Goal: Information Seeking & Learning: Learn about a topic

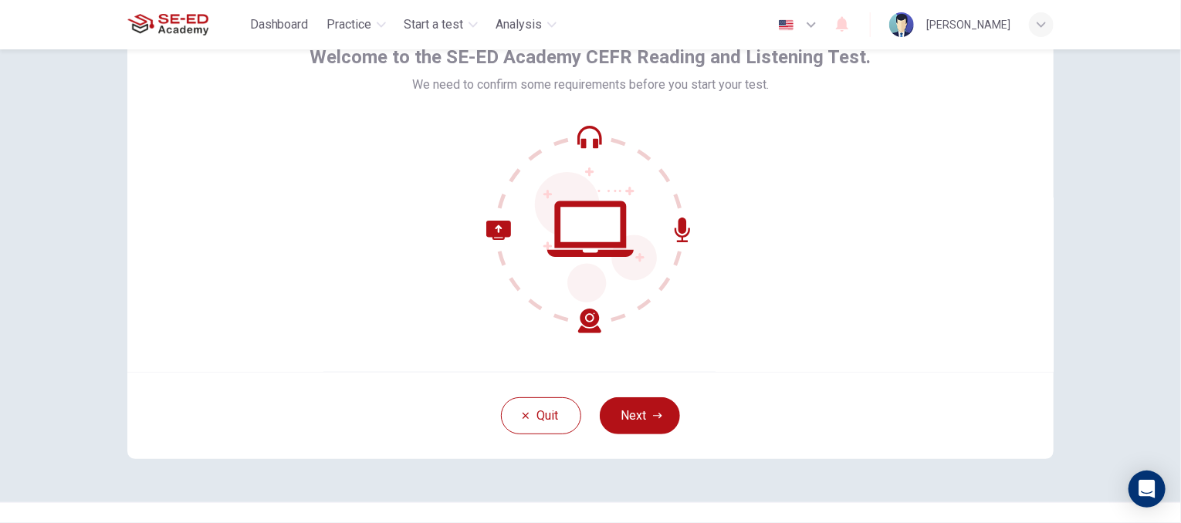
scroll to position [79, 0]
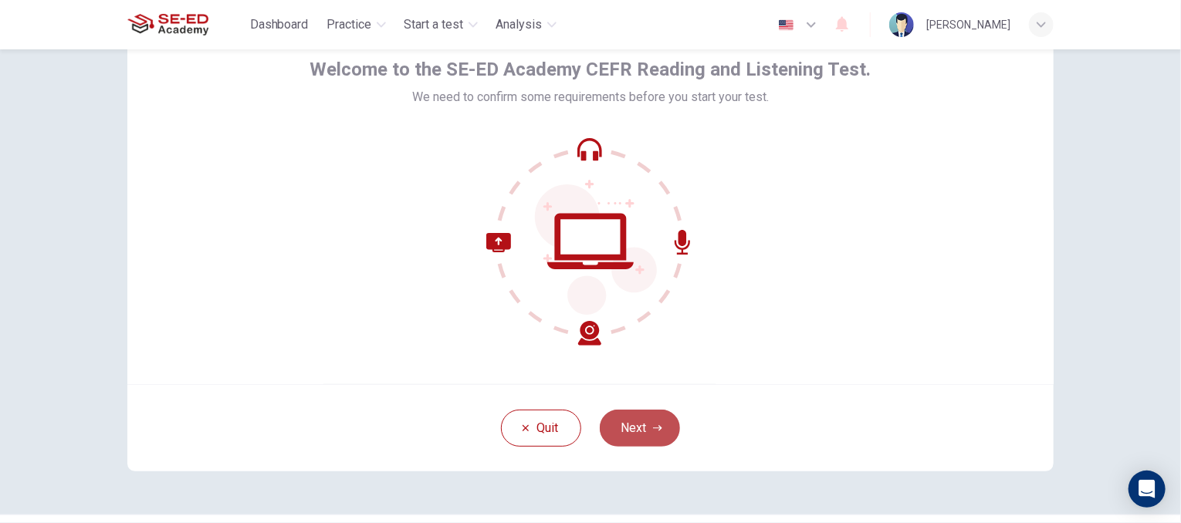
click at [617, 425] on button "Next" at bounding box center [640, 428] width 80 height 37
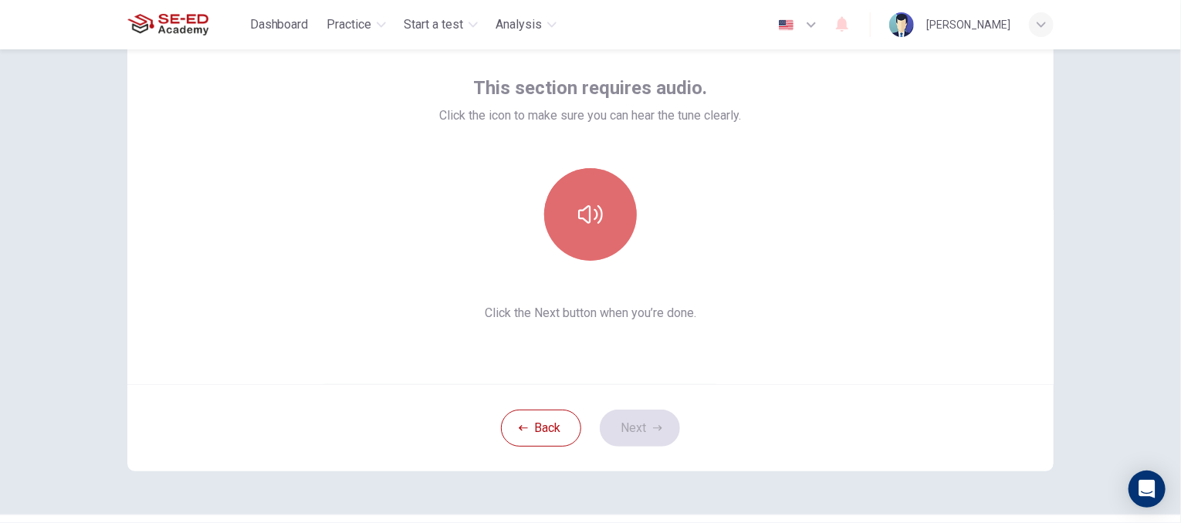
click at [585, 238] on button "button" at bounding box center [590, 214] width 93 height 93
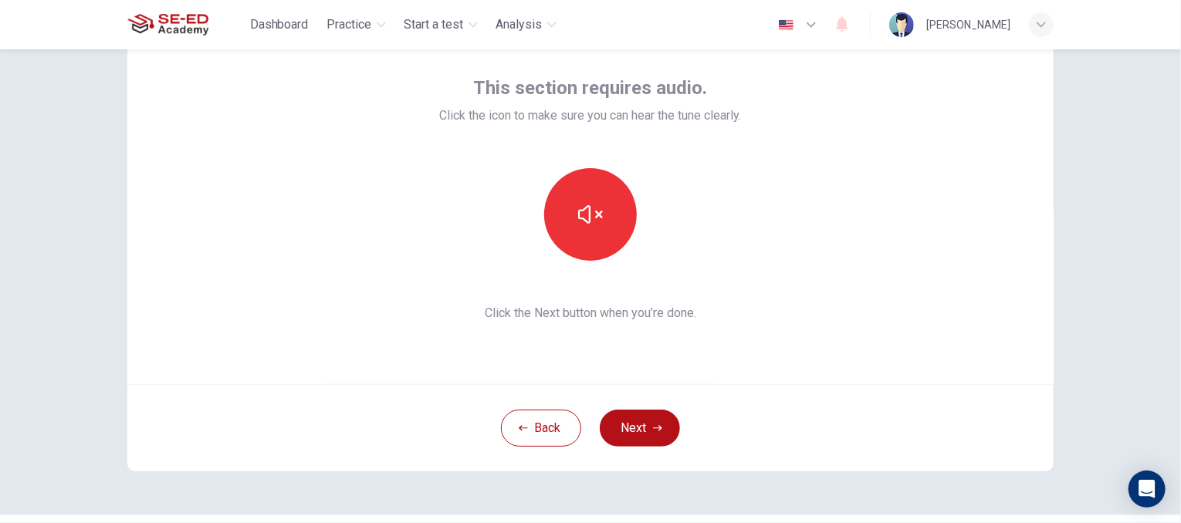
click at [1102, 313] on div "This section requires audio. Click the icon to make sure you can hear the tune …" at bounding box center [590, 286] width 1181 height 474
click at [653, 427] on icon "button" at bounding box center [657, 428] width 9 height 9
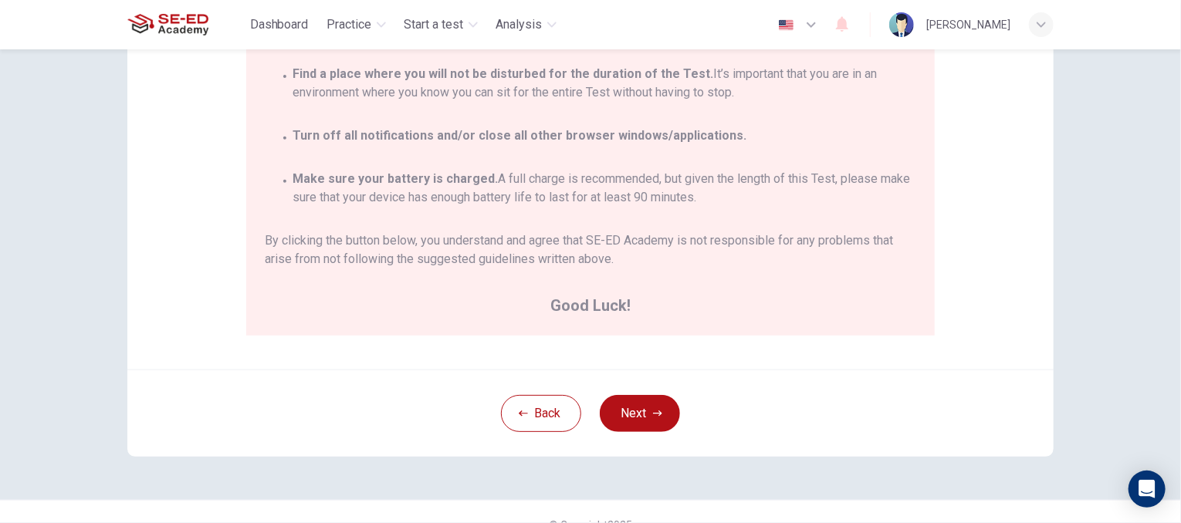
scroll to position [334, 0]
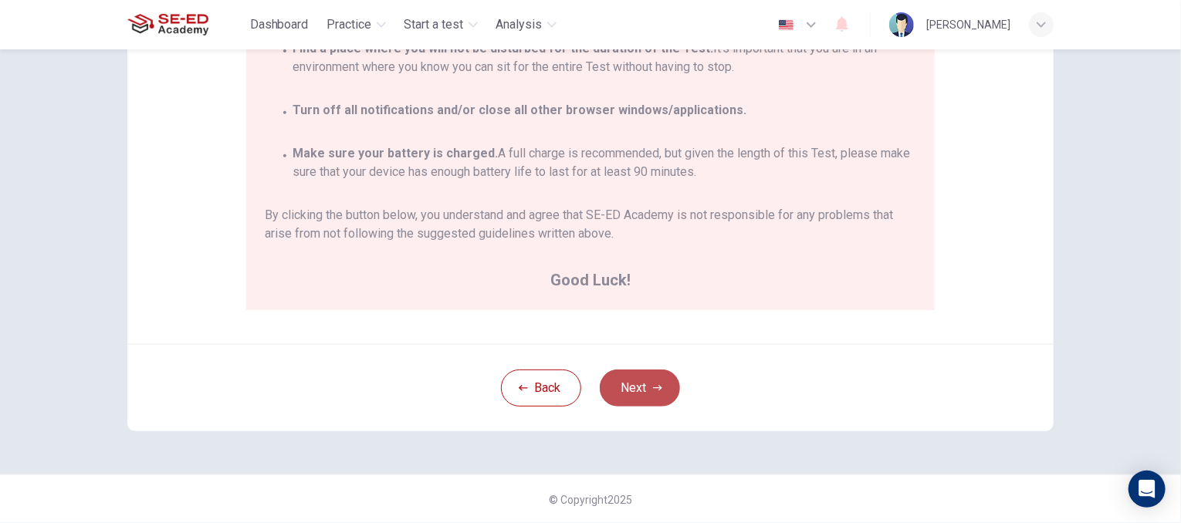
click at [620, 390] on button "Next" at bounding box center [640, 388] width 80 height 37
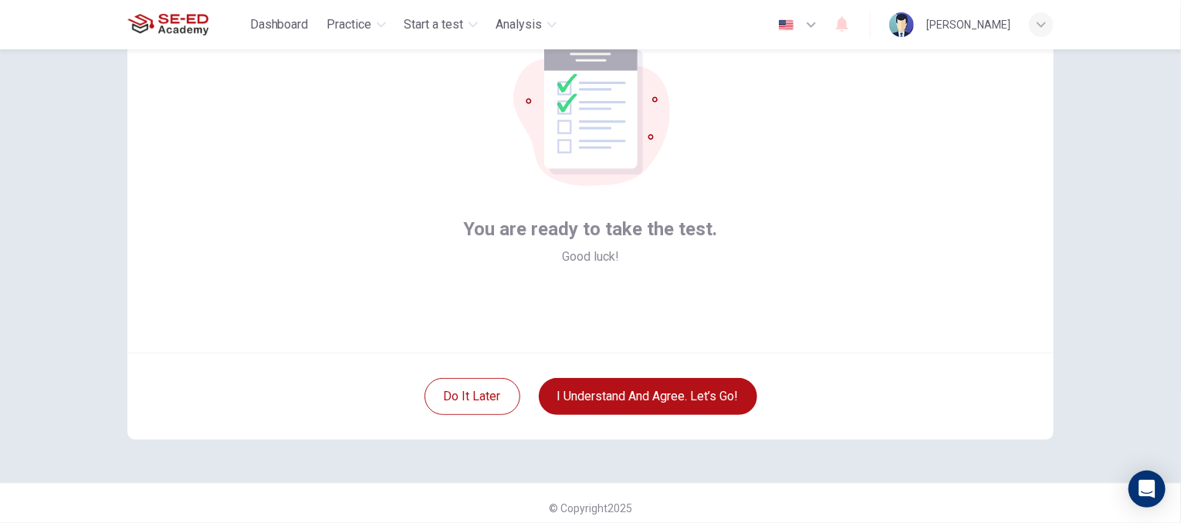
scroll to position [111, 0]
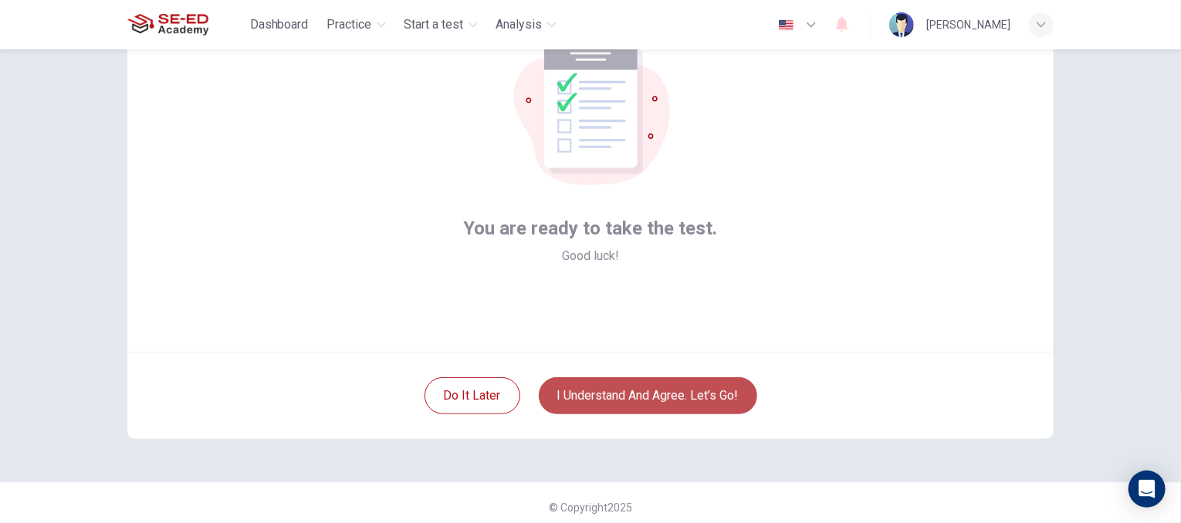
click at [644, 399] on button "I understand and agree. Let’s go!" at bounding box center [648, 395] width 218 height 37
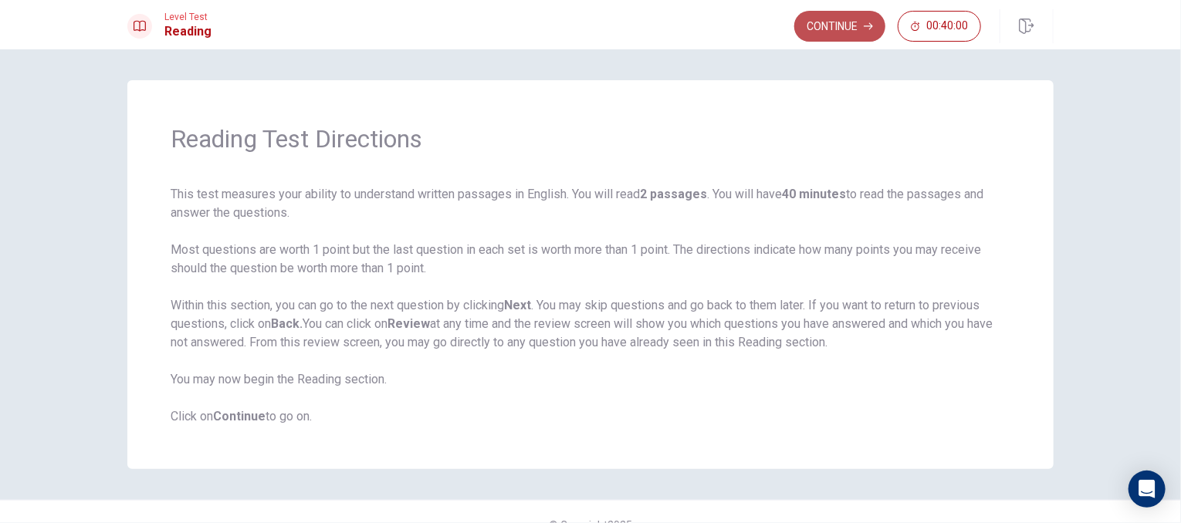
click at [851, 23] on button "Continue" at bounding box center [839, 26] width 91 height 31
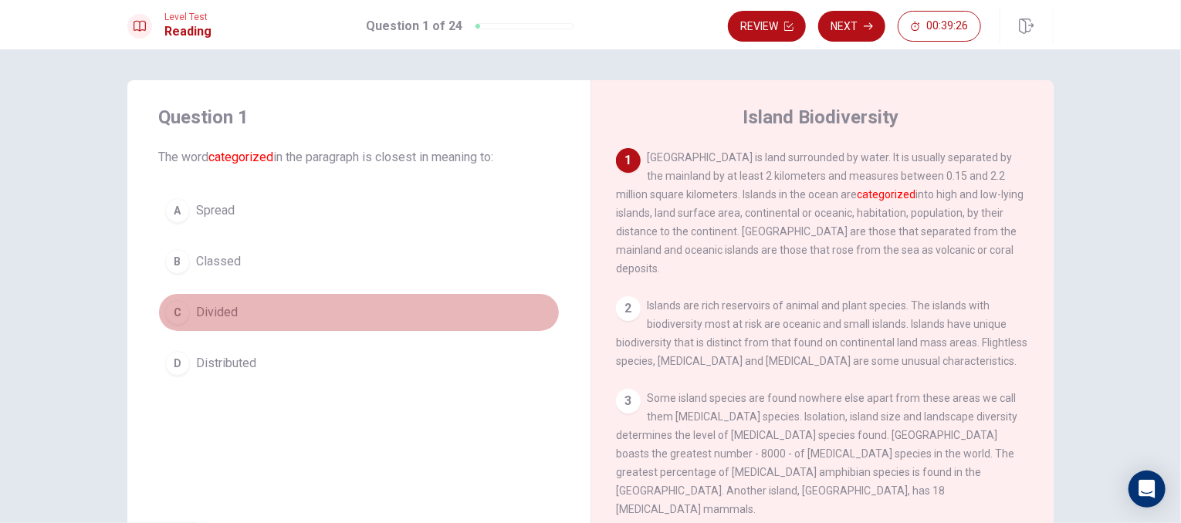
click at [206, 309] on span "Divided" at bounding box center [217, 312] width 42 height 19
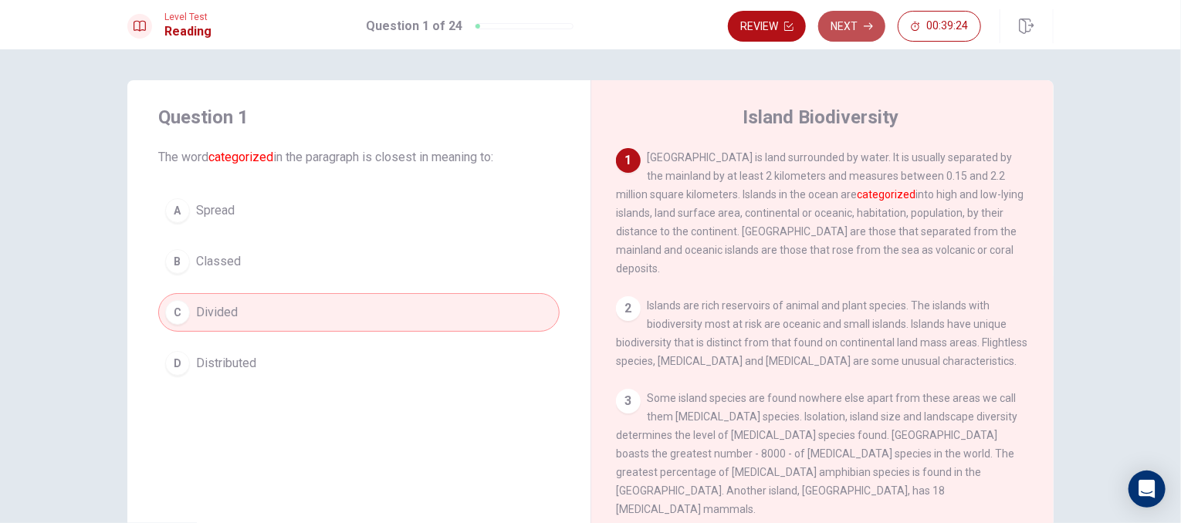
click at [843, 32] on button "Next" at bounding box center [851, 26] width 67 height 31
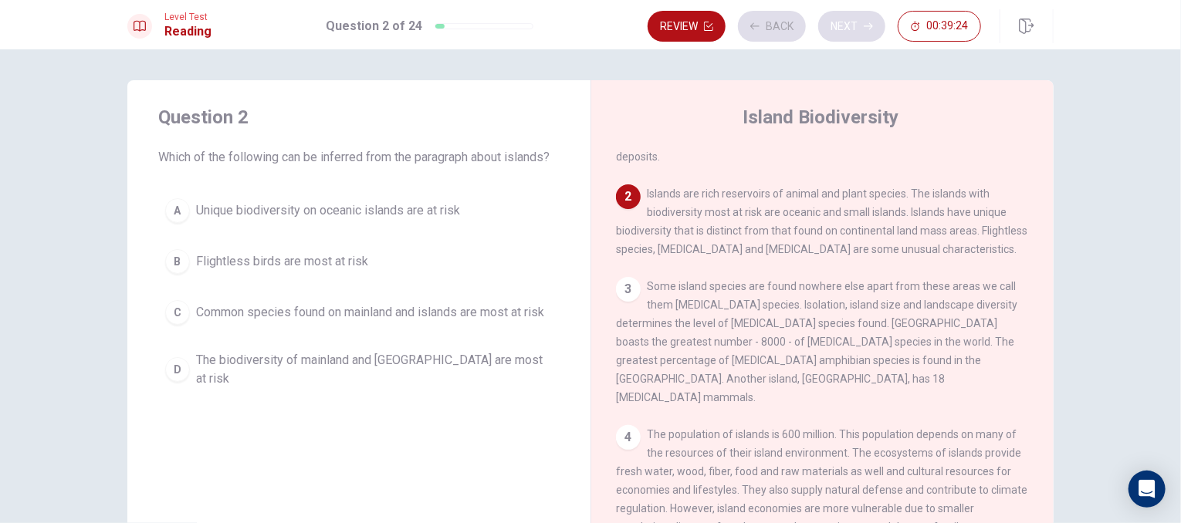
scroll to position [133, 0]
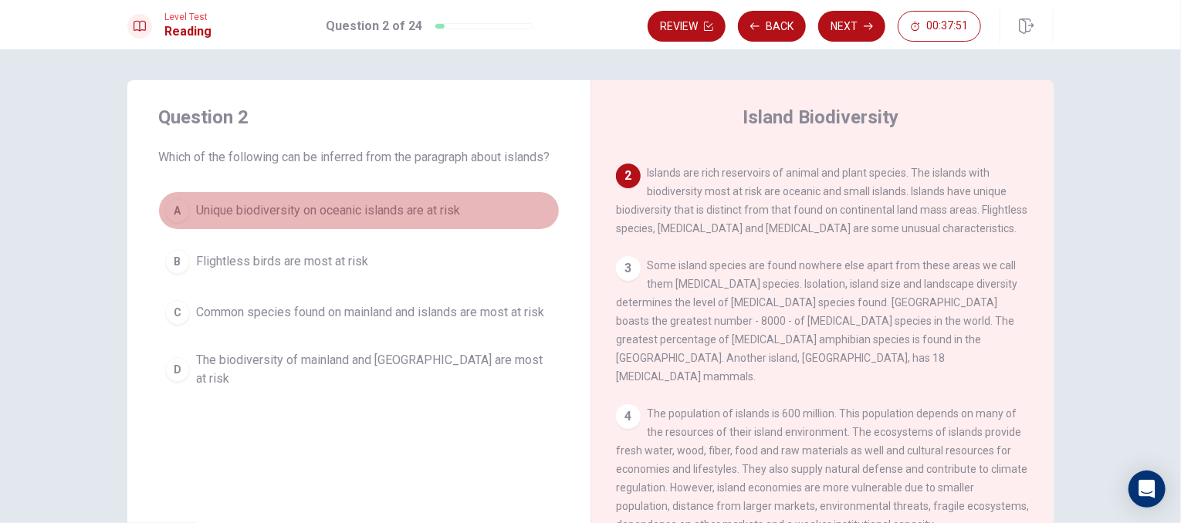
click at [384, 223] on button "A Unique biodiversity on oceanic islands are at risk" at bounding box center [358, 210] width 401 height 39
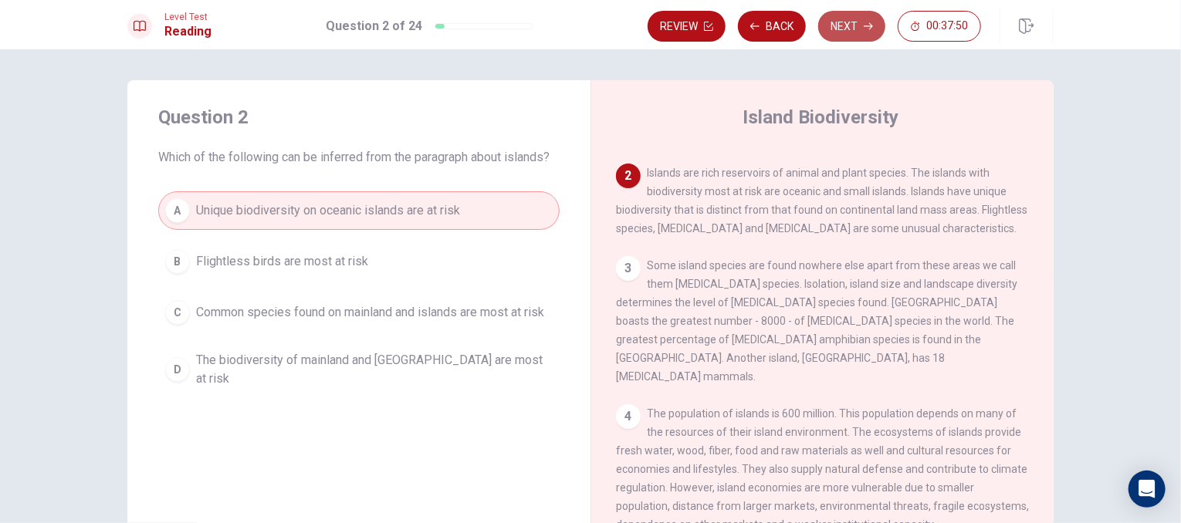
click at [847, 32] on button "Next" at bounding box center [851, 26] width 67 height 31
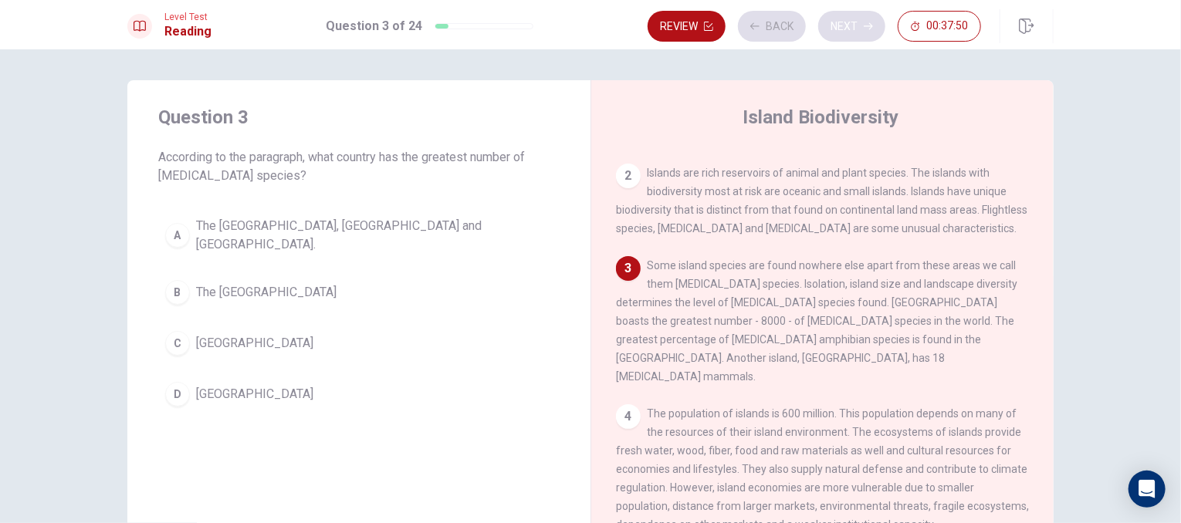
scroll to position [228, 0]
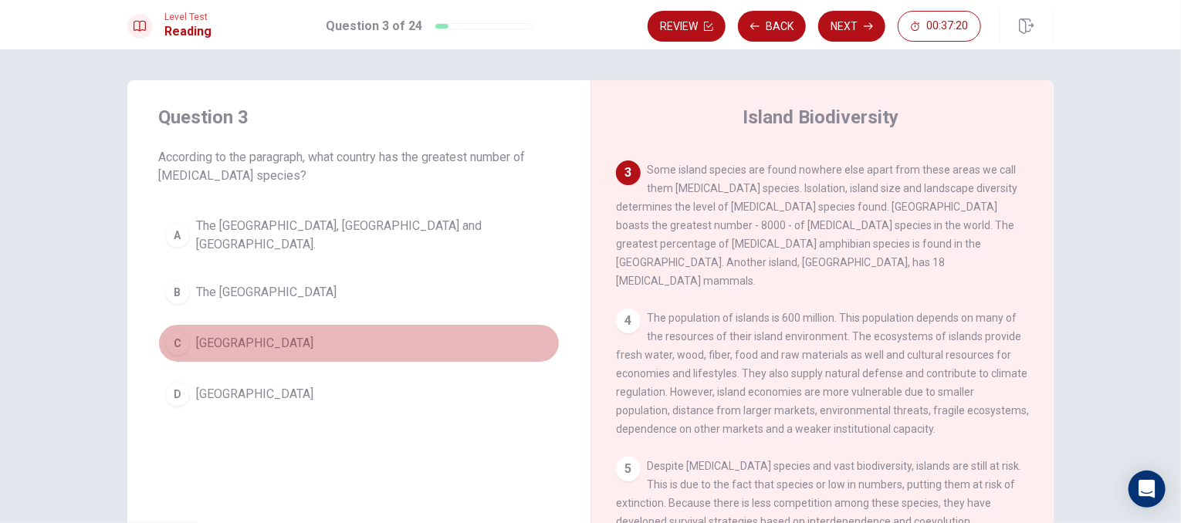
click at [272, 337] on button "C [GEOGRAPHIC_DATA]" at bounding box center [358, 343] width 401 height 39
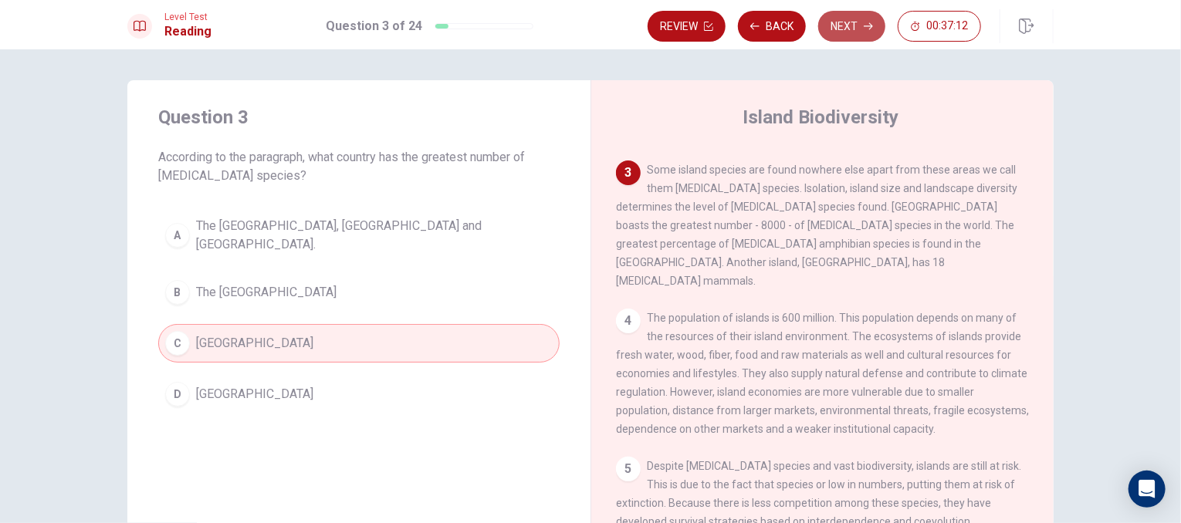
click at [840, 27] on button "Next" at bounding box center [851, 26] width 67 height 31
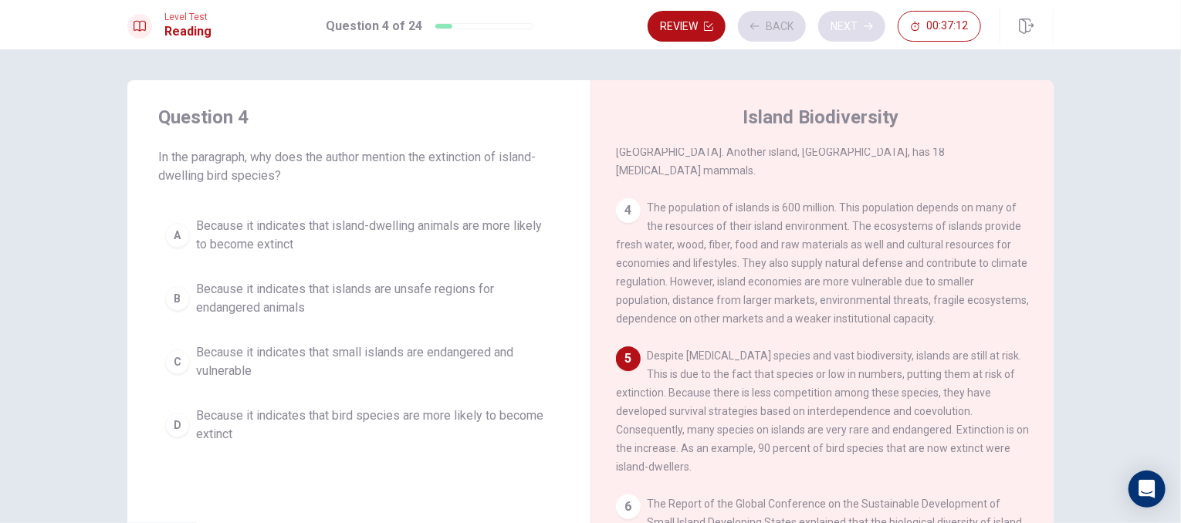
scroll to position [358, 0]
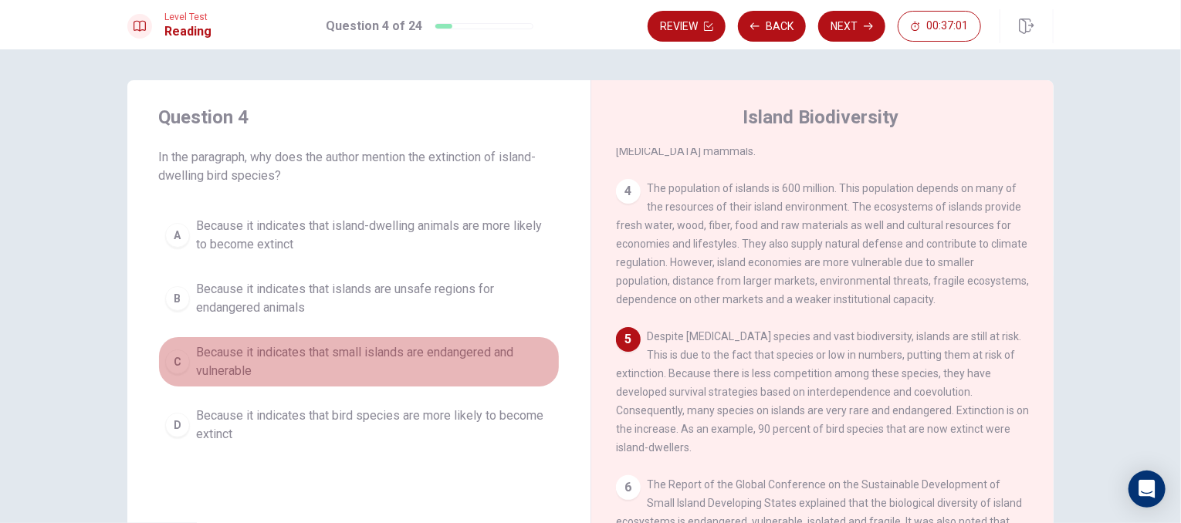
click at [270, 362] on span "Because it indicates that small islands are endangered and vulnerable" at bounding box center [374, 361] width 357 height 37
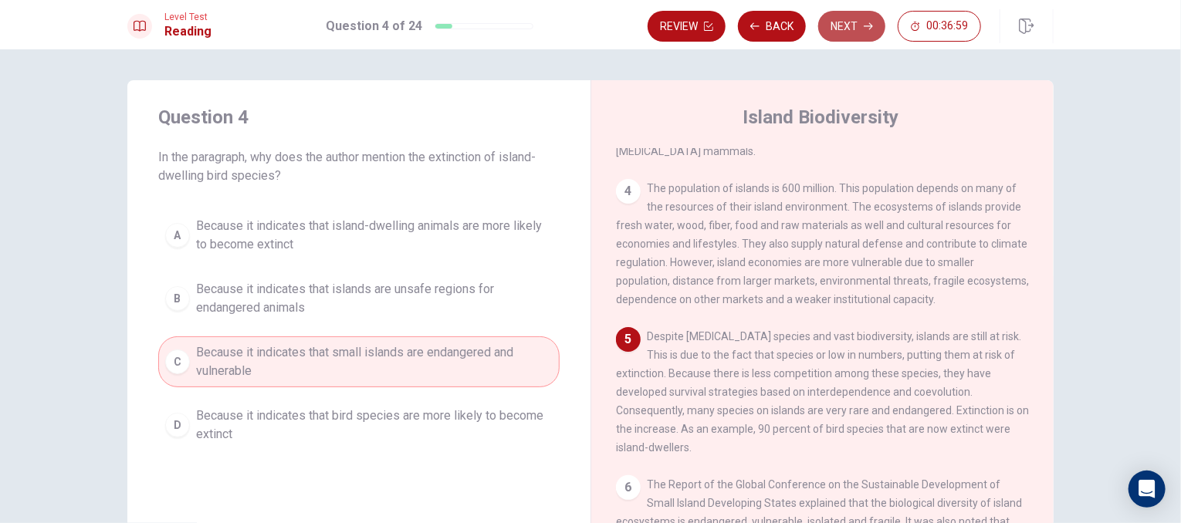
click at [850, 32] on button "Next" at bounding box center [851, 26] width 67 height 31
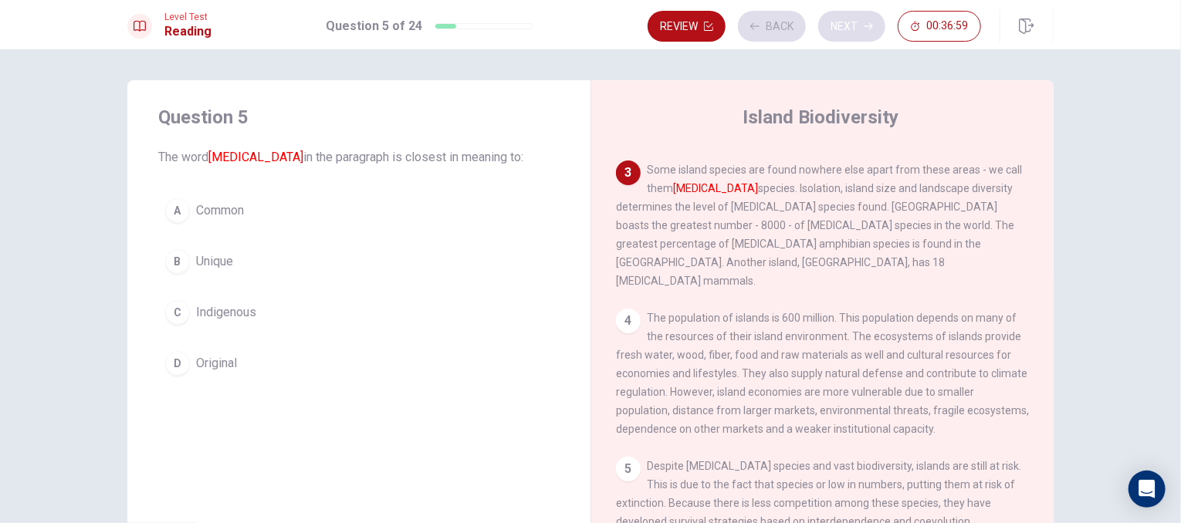
scroll to position [228, 0]
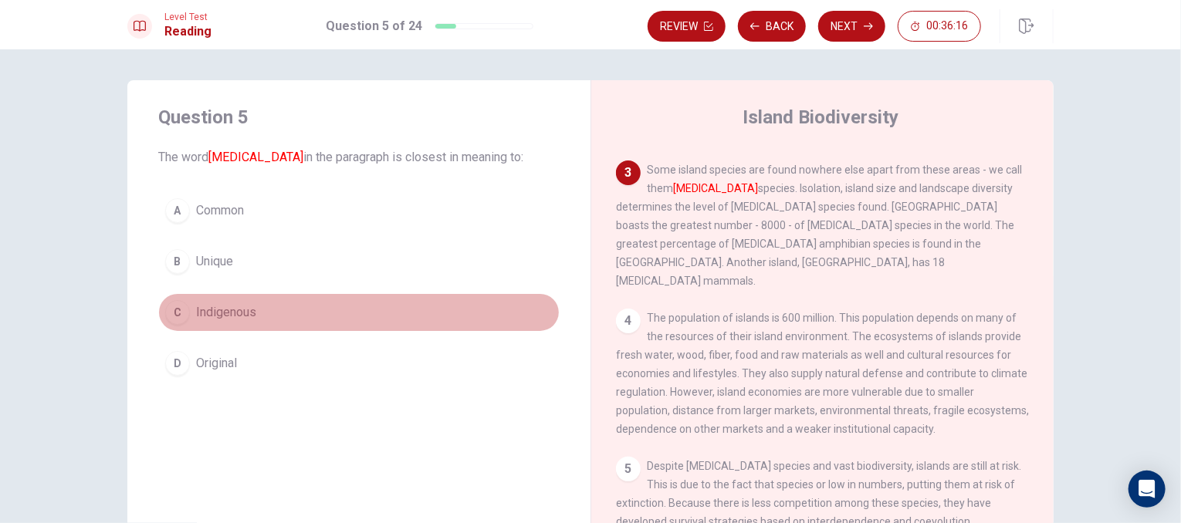
click at [284, 303] on button "C Indigenous" at bounding box center [358, 312] width 401 height 39
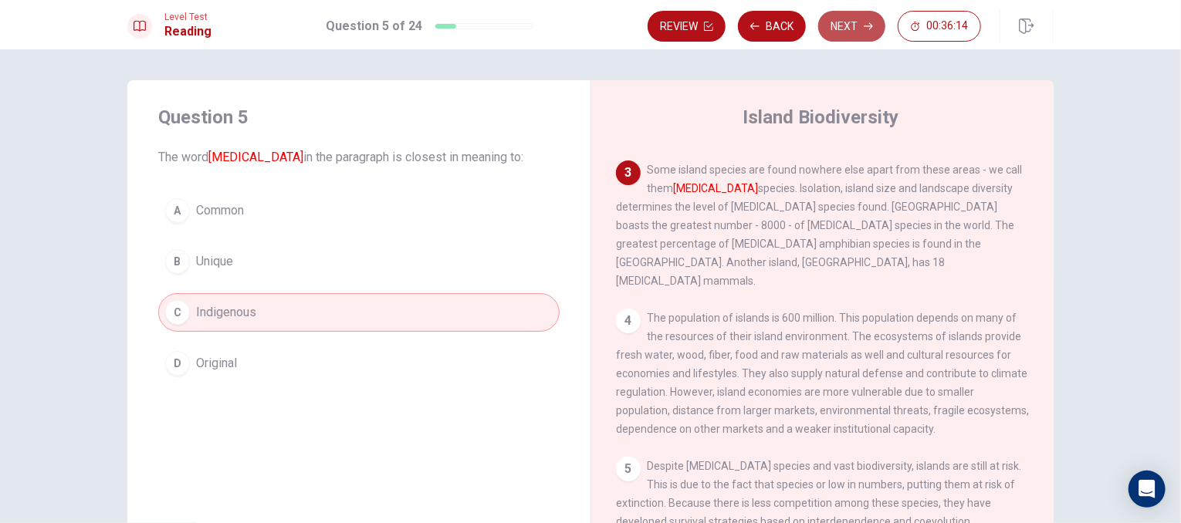
click at [845, 28] on button "Next" at bounding box center [851, 26] width 67 height 31
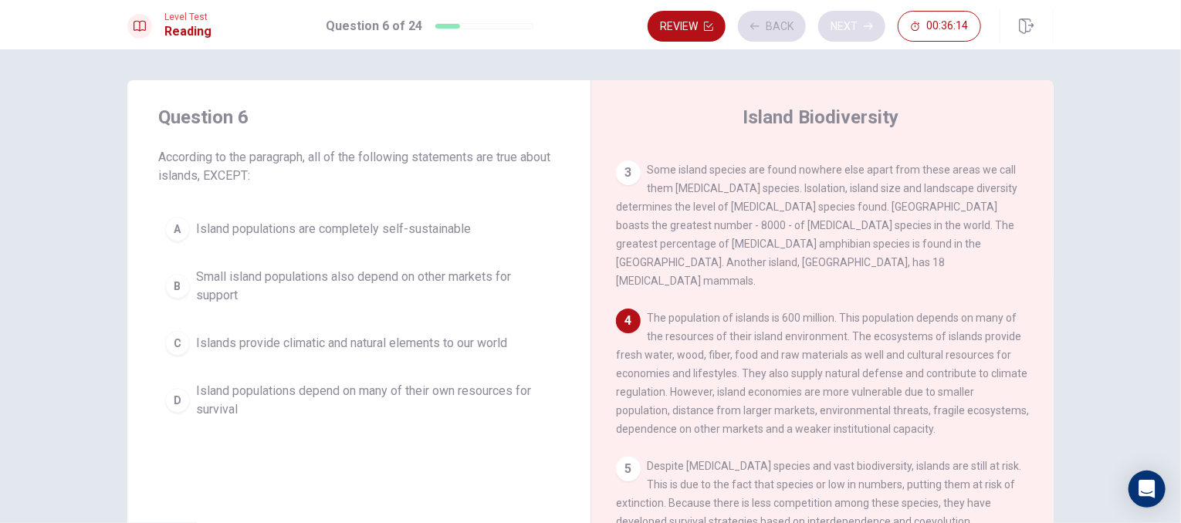
scroll to position [361, 0]
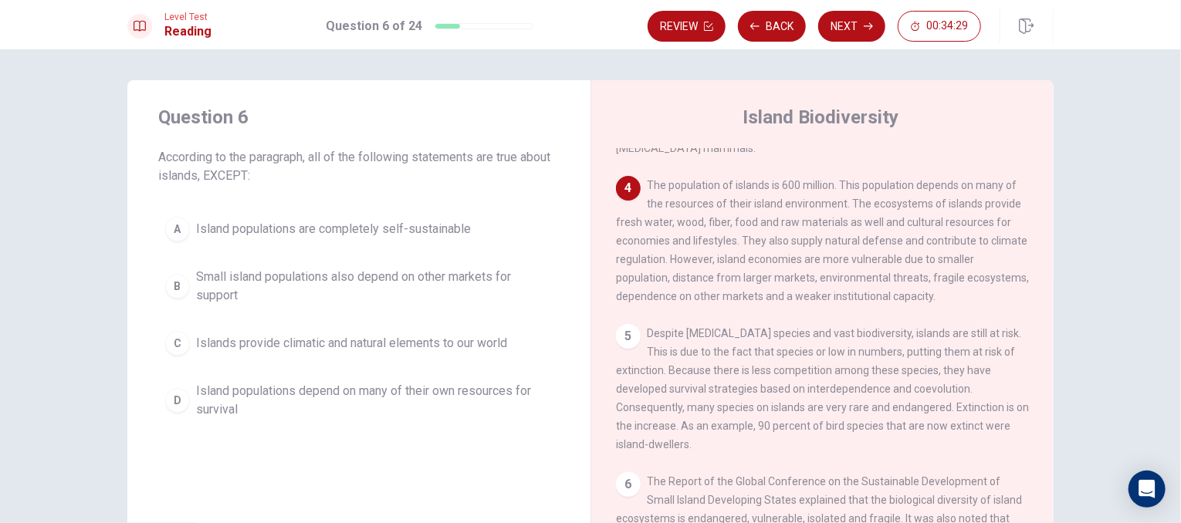
click at [382, 228] on span "Island populations are completely self-sustainable" at bounding box center [333, 229] width 275 height 19
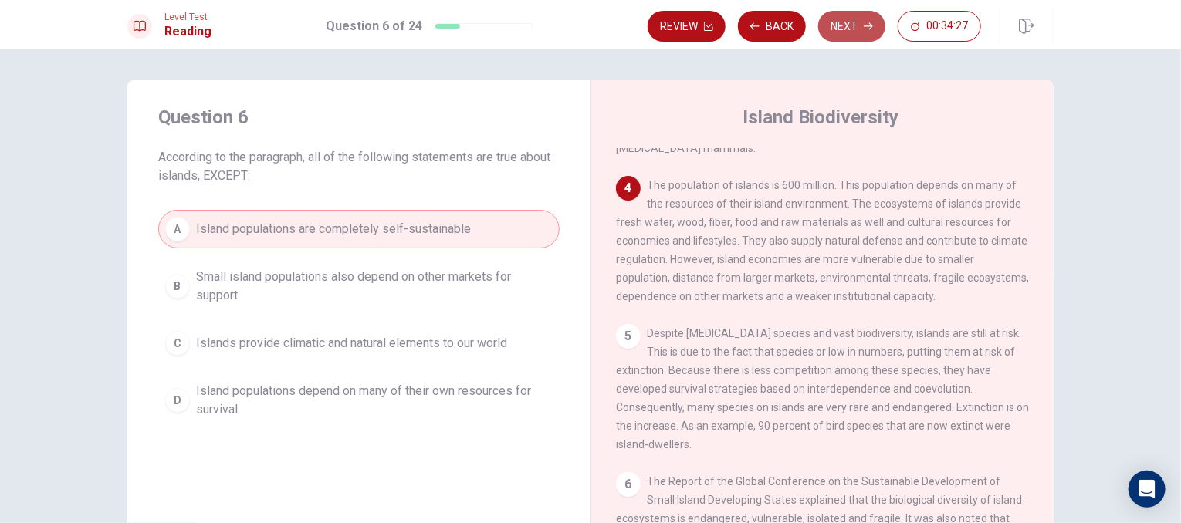
click at [847, 24] on button "Next" at bounding box center [851, 26] width 67 height 31
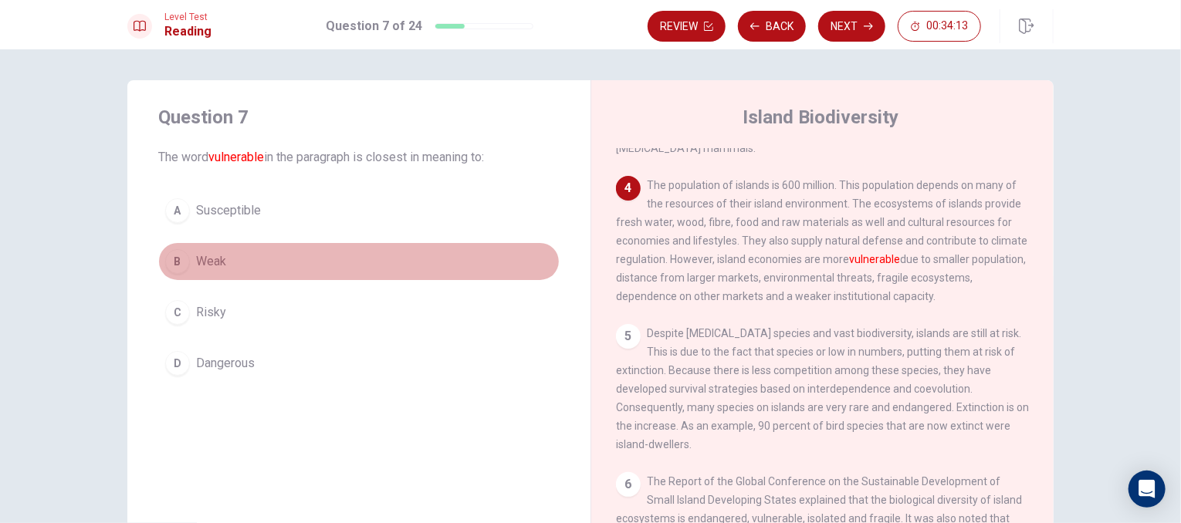
click at [229, 271] on button "B Weak" at bounding box center [358, 261] width 401 height 39
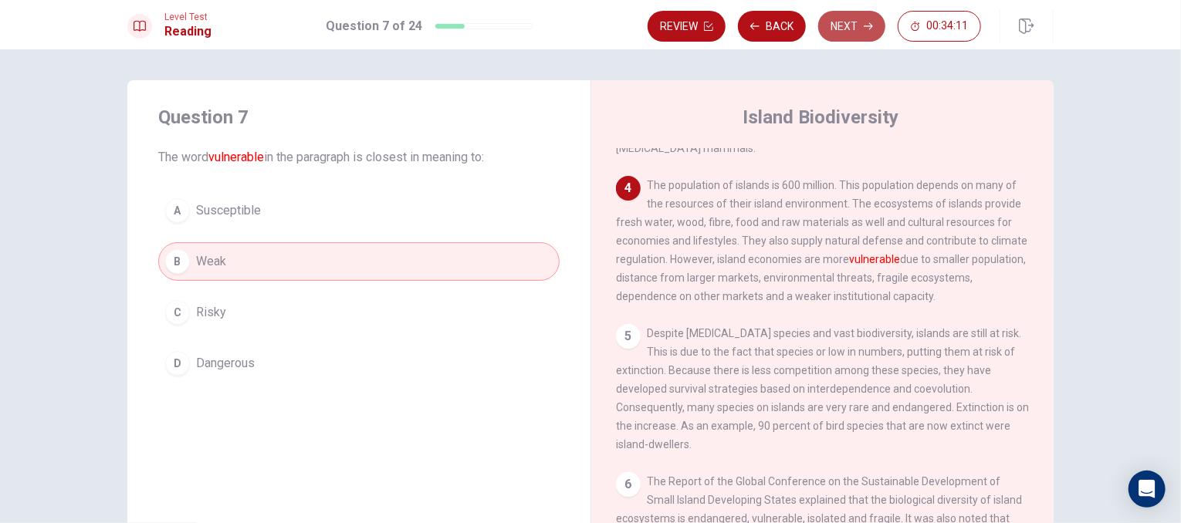
click at [832, 27] on button "Next" at bounding box center [851, 26] width 67 height 31
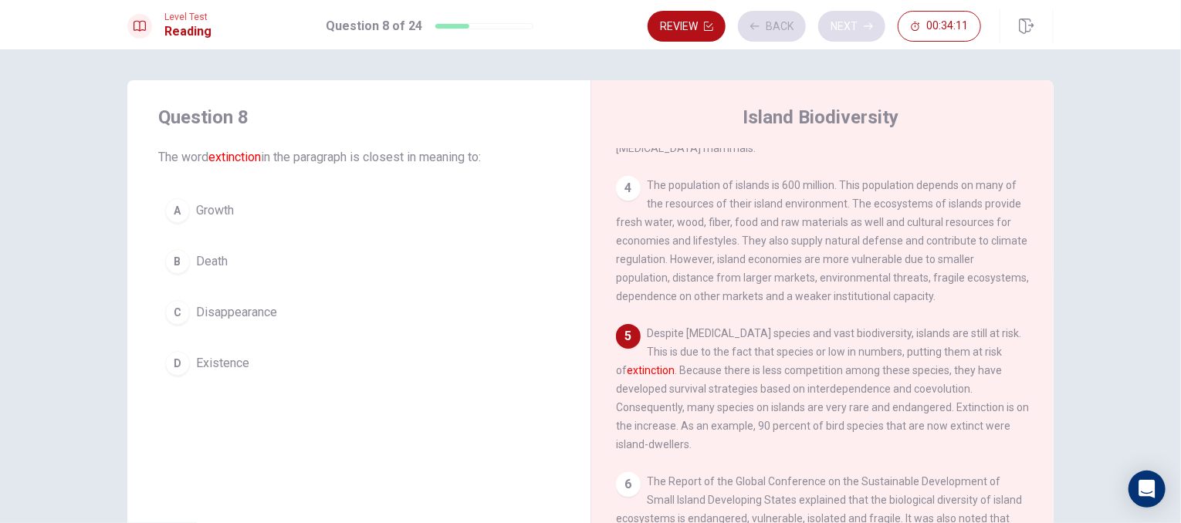
scroll to position [514, 0]
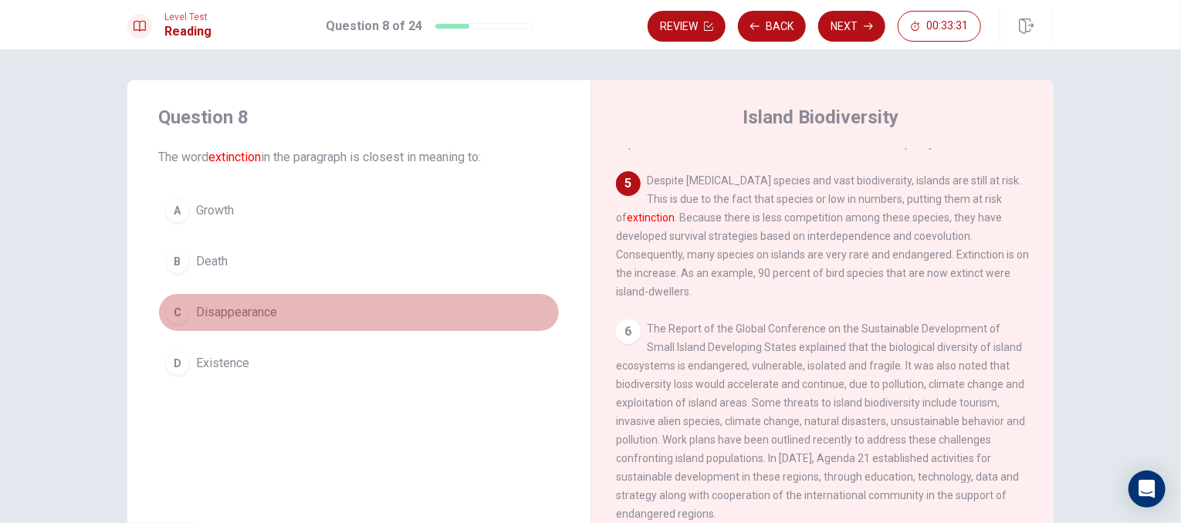
click at [260, 316] on span "Disappearance" at bounding box center [236, 312] width 81 height 19
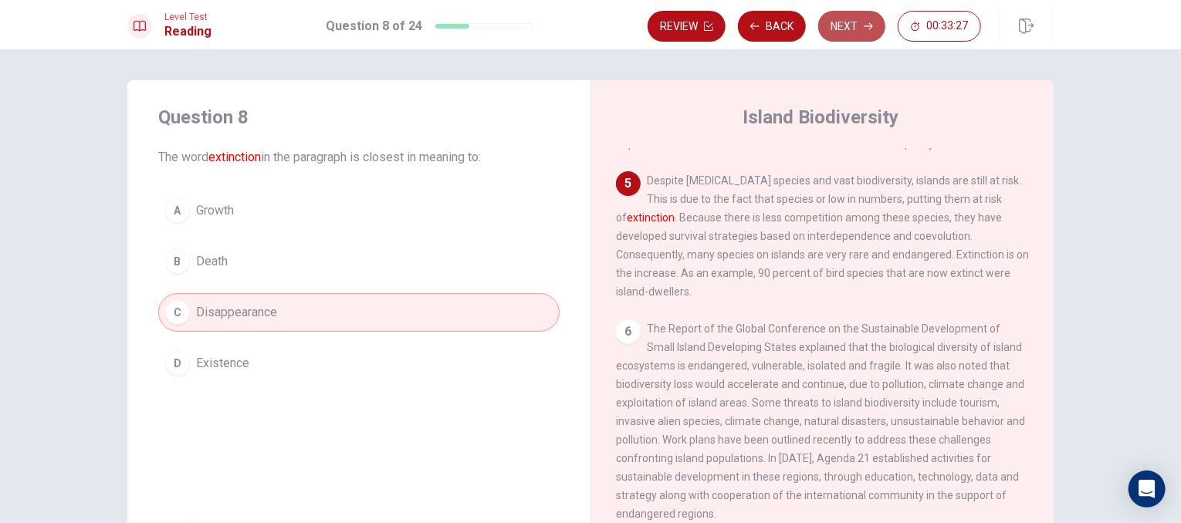
click at [840, 28] on button "Next" at bounding box center [851, 26] width 67 height 31
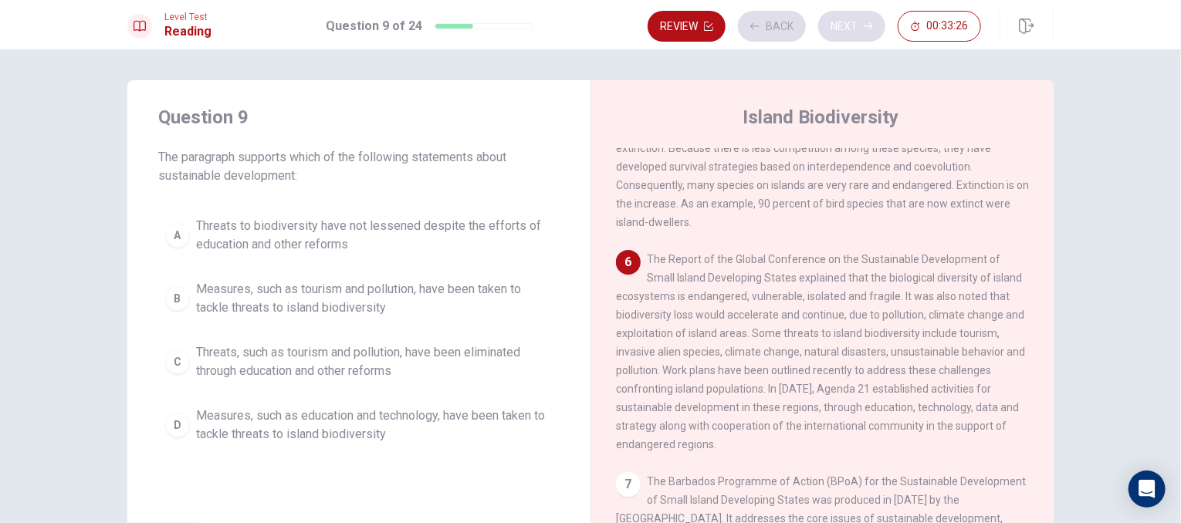
scroll to position [587, 0]
click at [834, 35] on button "Next" at bounding box center [851, 26] width 67 height 31
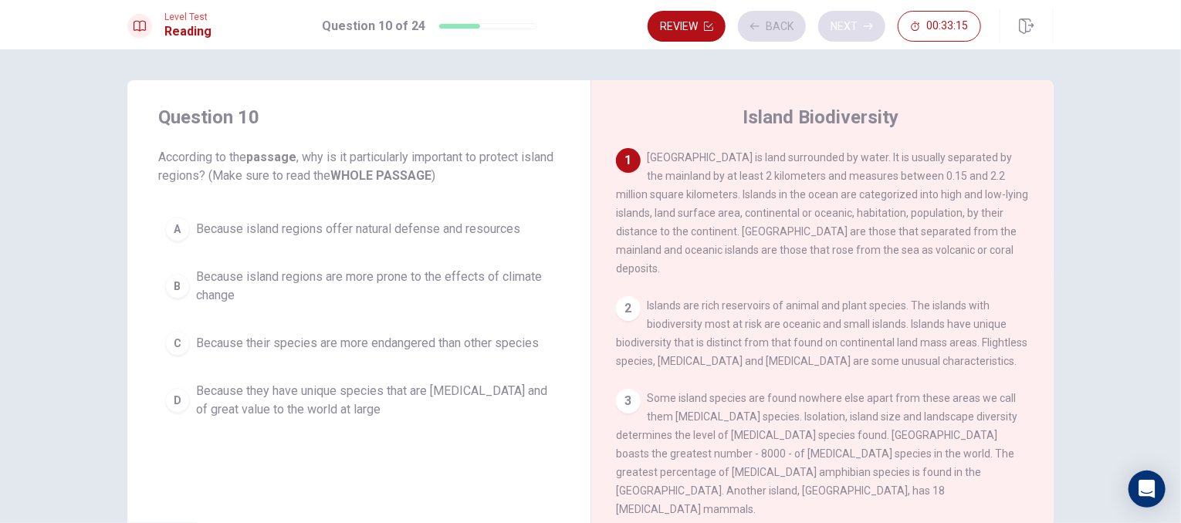
scroll to position [0, 0]
click at [834, 35] on button "Next" at bounding box center [851, 26] width 67 height 31
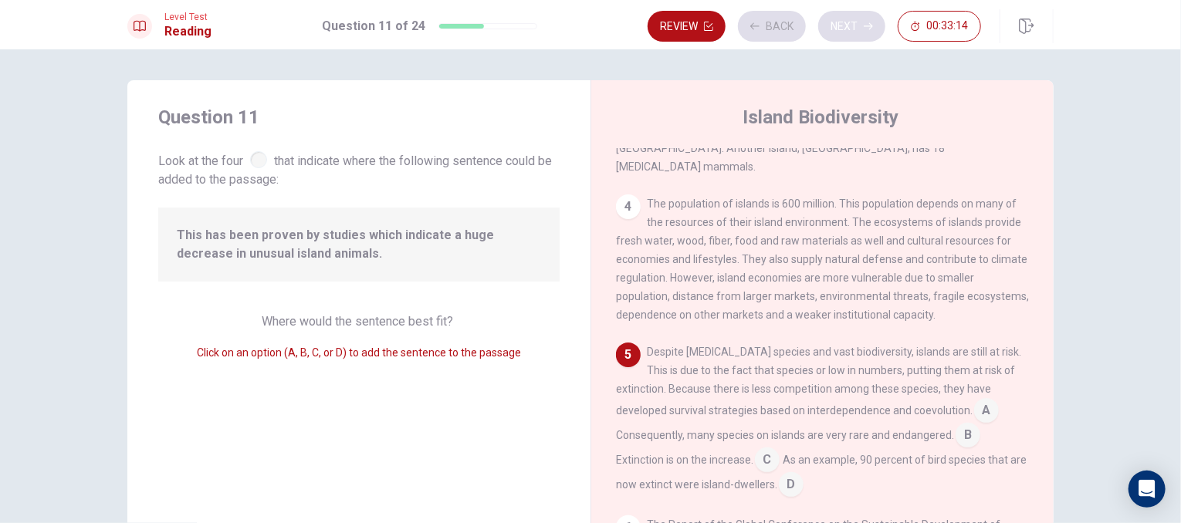
scroll to position [379, 0]
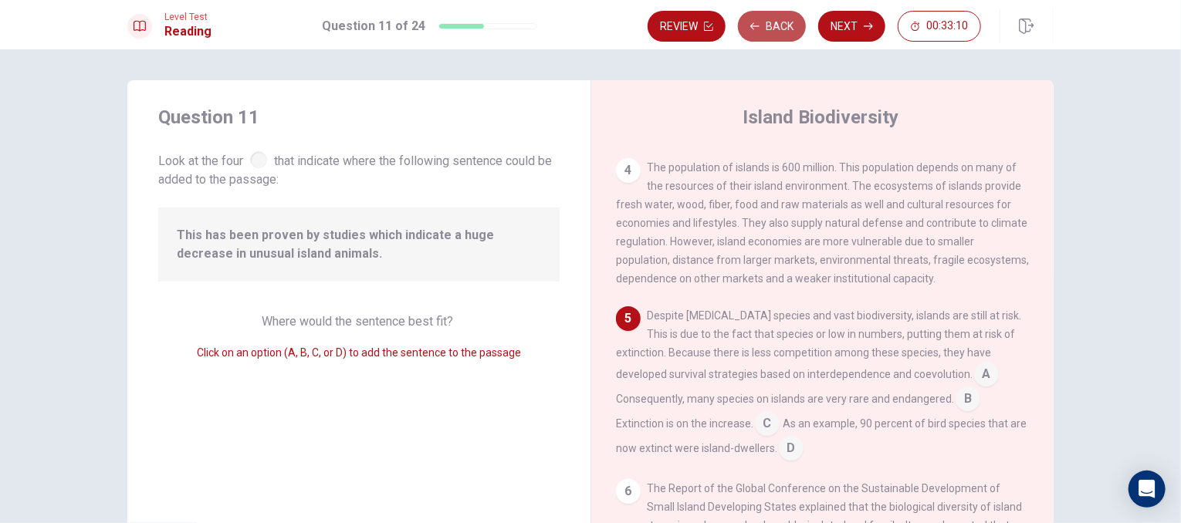
click at [769, 34] on button "Back" at bounding box center [772, 26] width 68 height 31
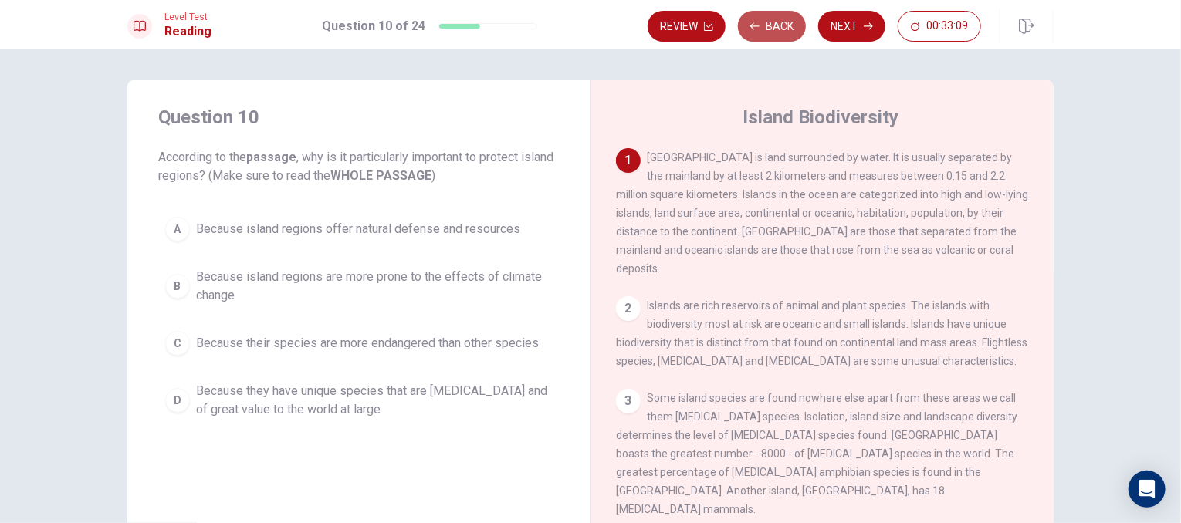
click at [769, 34] on button "Back" at bounding box center [772, 26] width 68 height 31
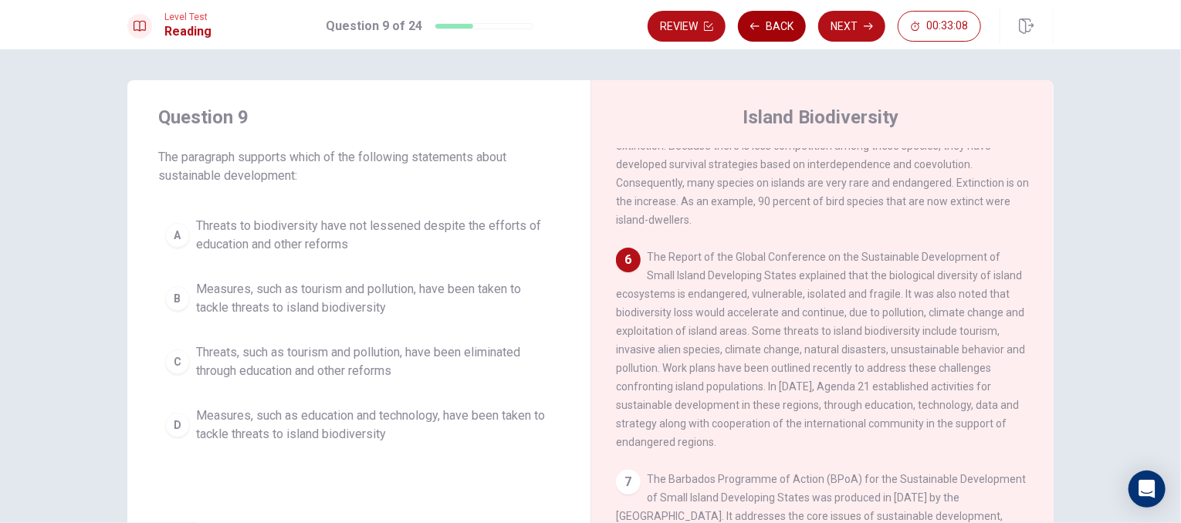
scroll to position [587, 0]
click at [769, 34] on button "Back" at bounding box center [772, 26] width 68 height 31
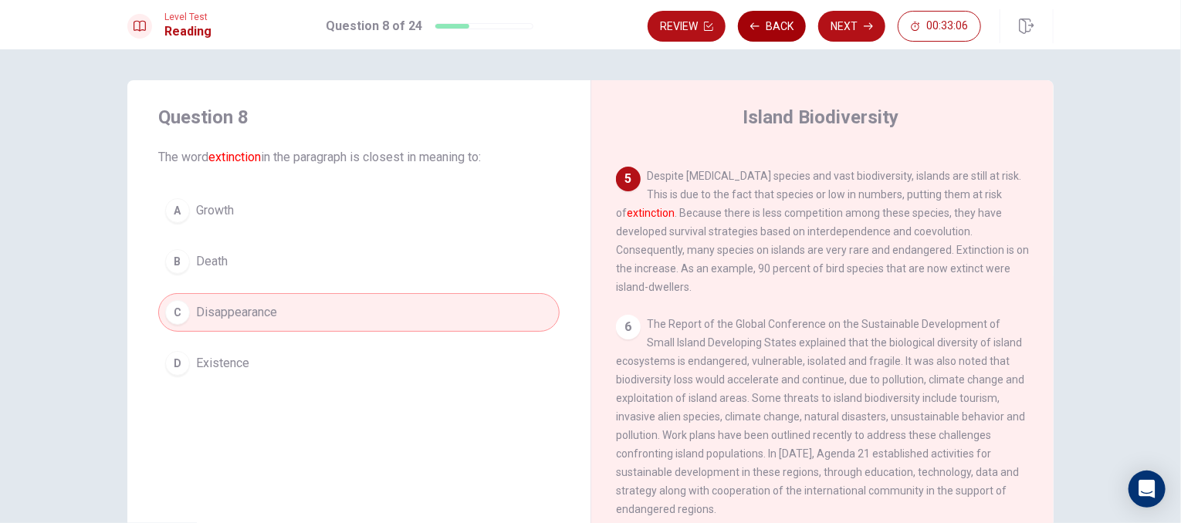
scroll to position [514, 0]
click at [840, 35] on button "Next" at bounding box center [851, 26] width 67 height 31
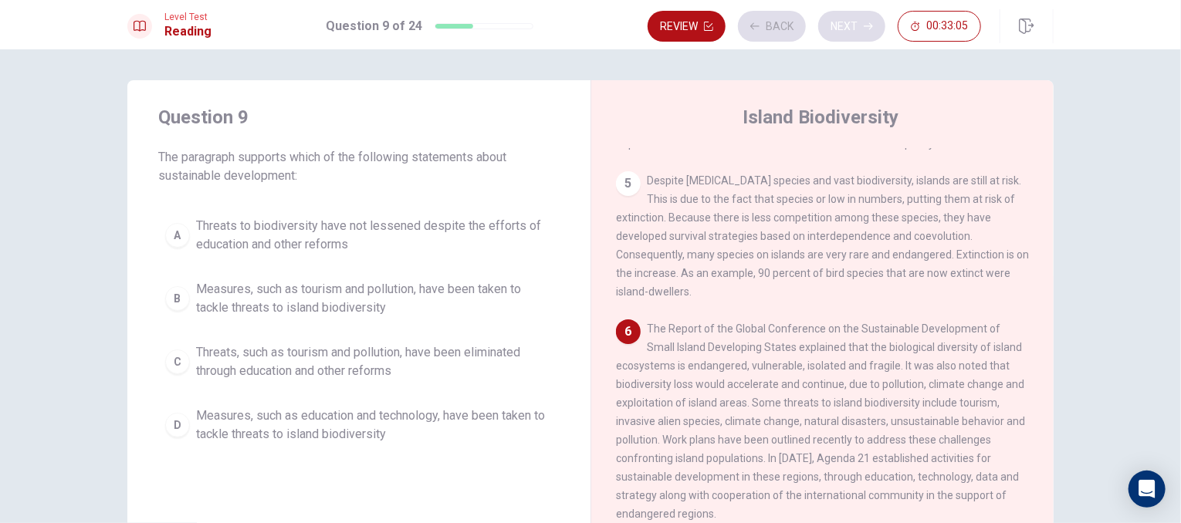
scroll to position [587, 0]
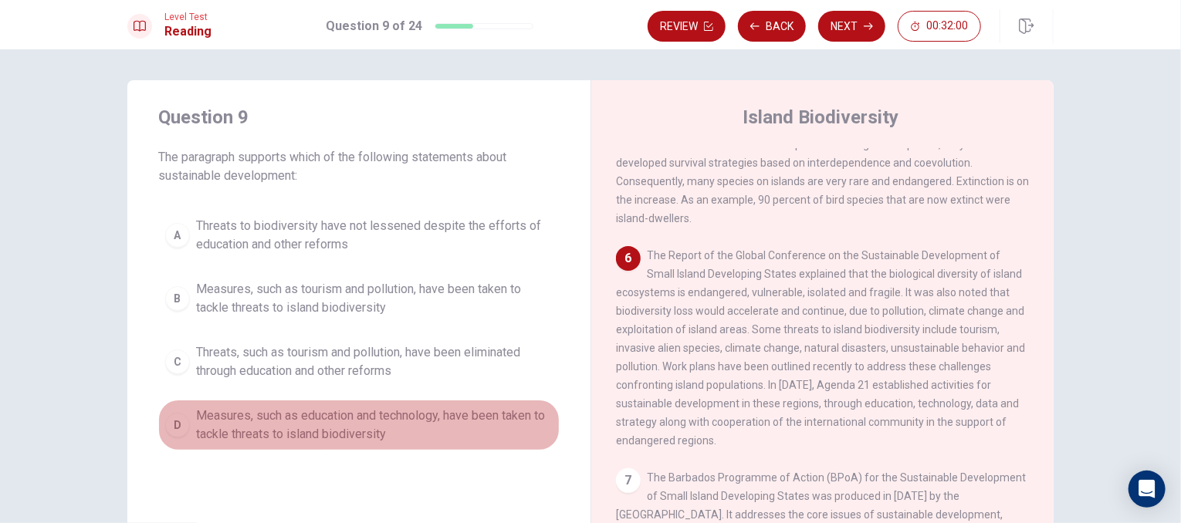
click at [253, 445] on button "D Measures, such as education and technology, have been taken to tackle threats…" at bounding box center [358, 425] width 401 height 51
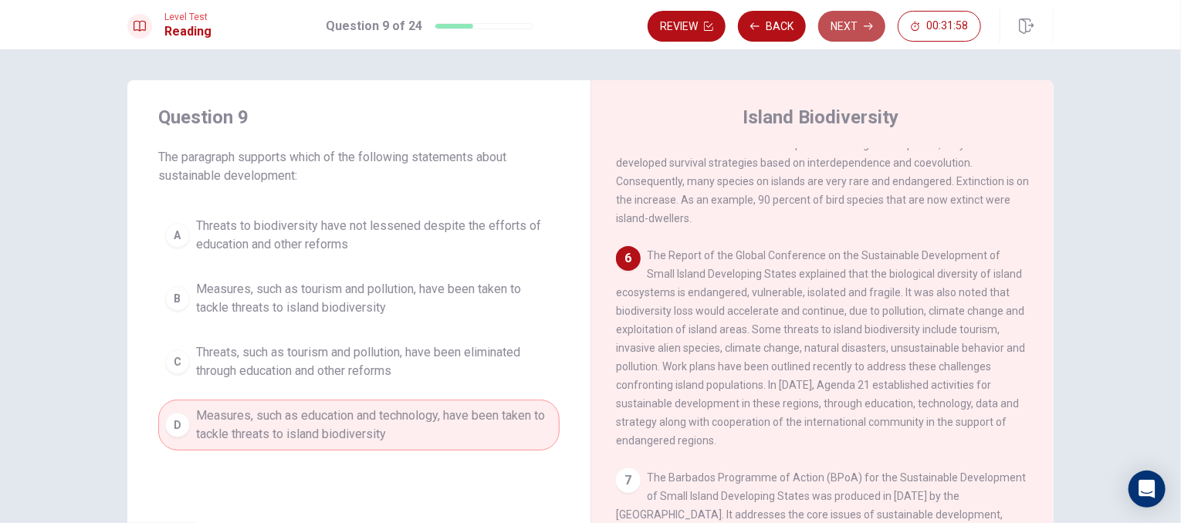
click at [840, 32] on button "Next" at bounding box center [851, 26] width 67 height 31
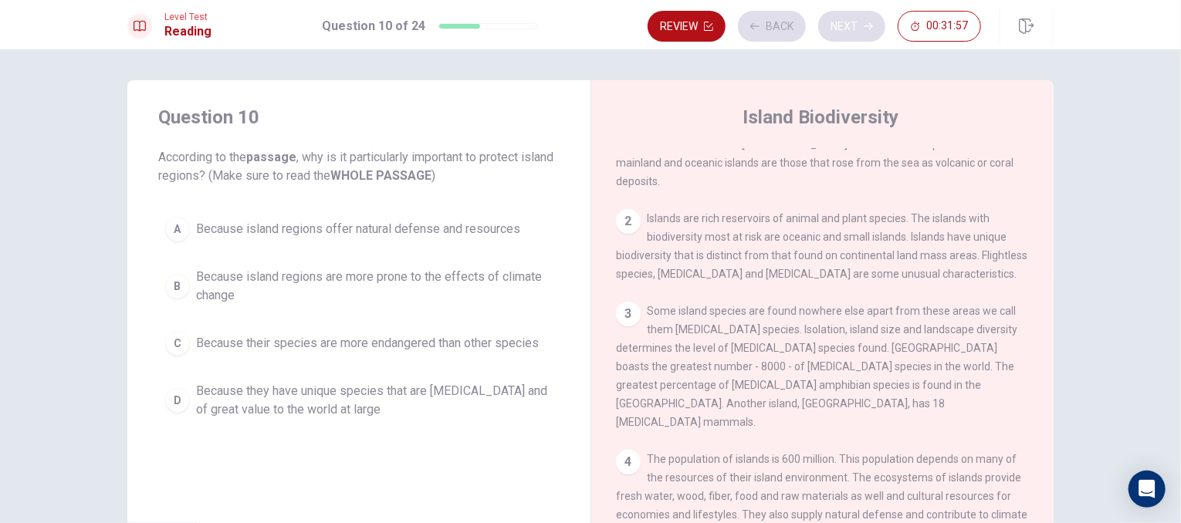
scroll to position [0, 0]
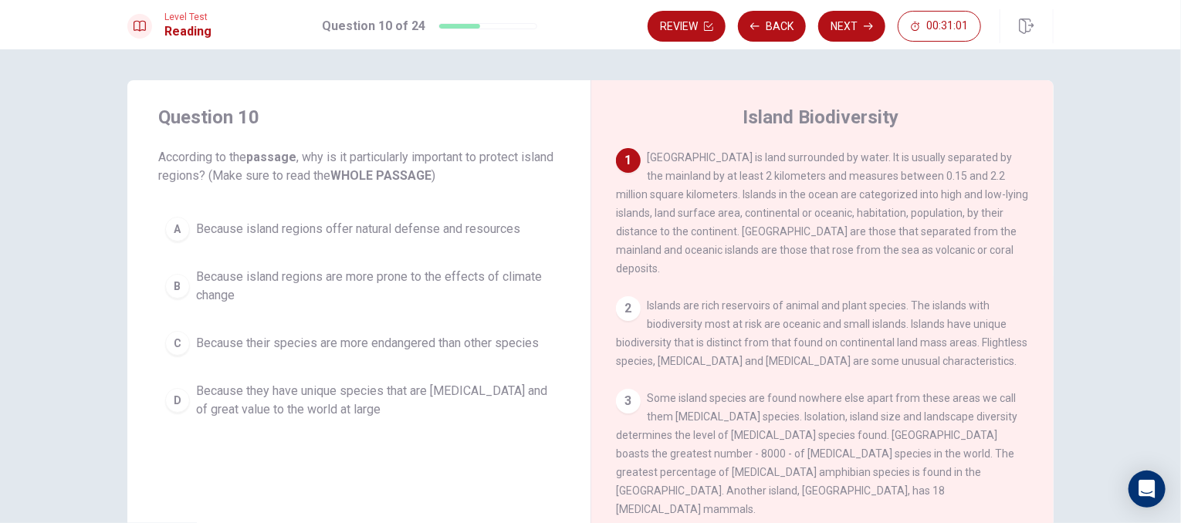
click at [373, 397] on span "Because they have unique species that are [MEDICAL_DATA] and of great value to …" at bounding box center [374, 400] width 357 height 37
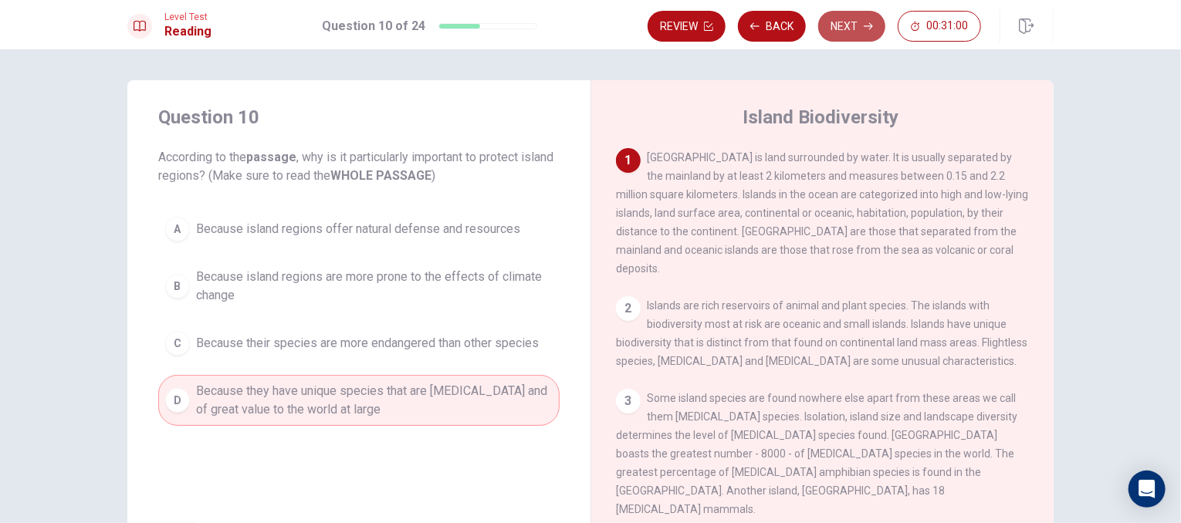
click at [861, 19] on button "Next" at bounding box center [851, 26] width 67 height 31
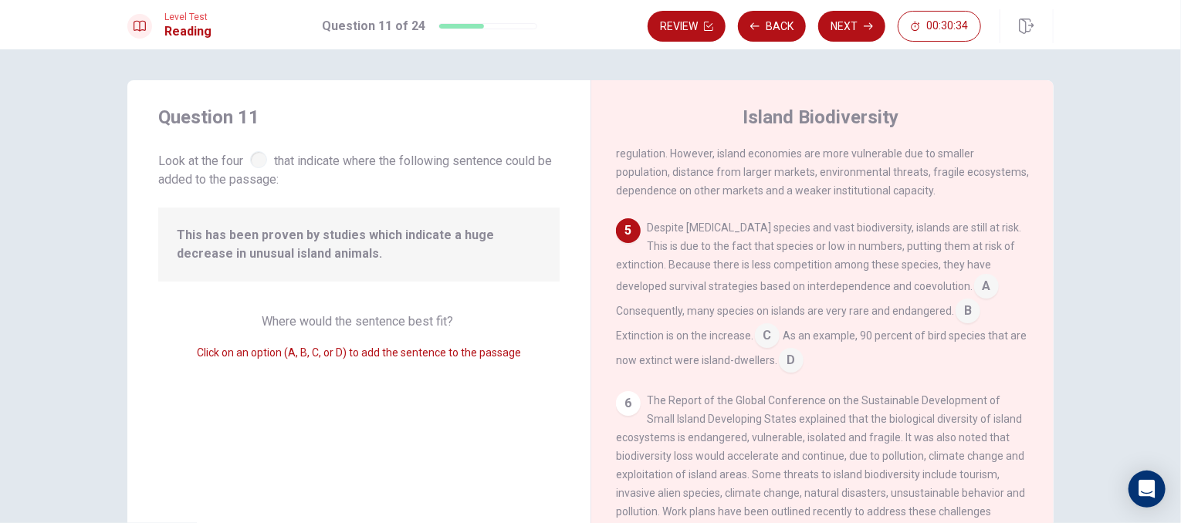
scroll to position [469, 0]
click at [978, 273] on input at bounding box center [986, 285] width 25 height 25
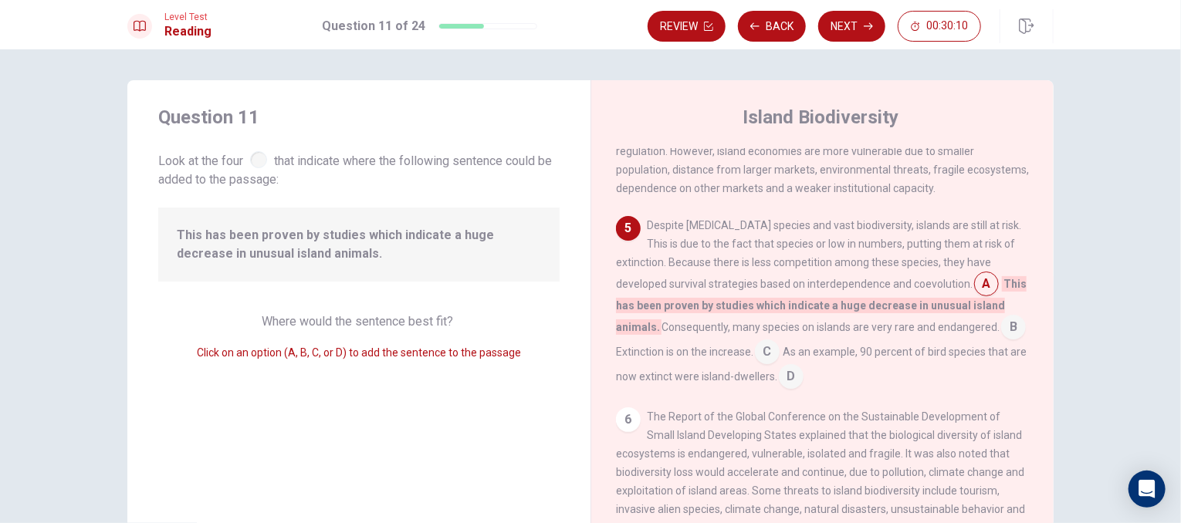
click at [977, 273] on input at bounding box center [986, 285] width 25 height 25
click at [803, 366] on input at bounding box center [791, 378] width 25 height 25
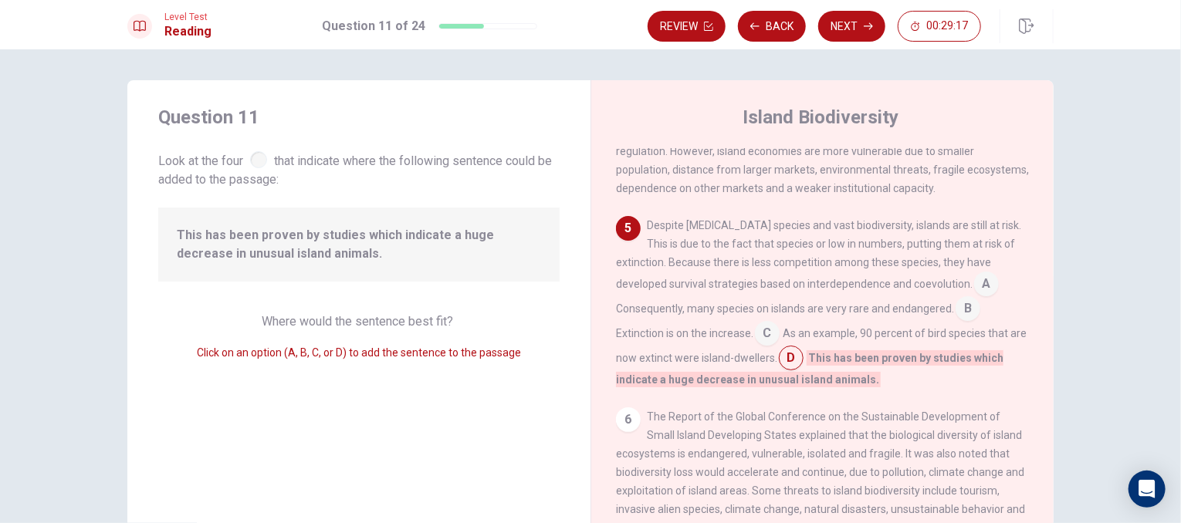
click at [987, 273] on input at bounding box center [986, 285] width 25 height 25
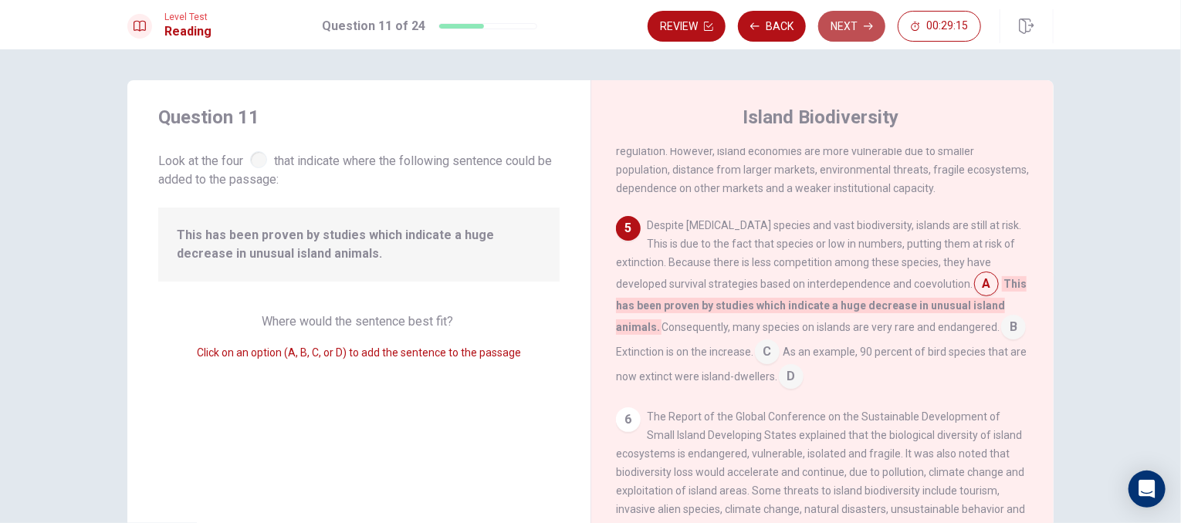
click at [840, 25] on button "Next" at bounding box center [851, 26] width 67 height 31
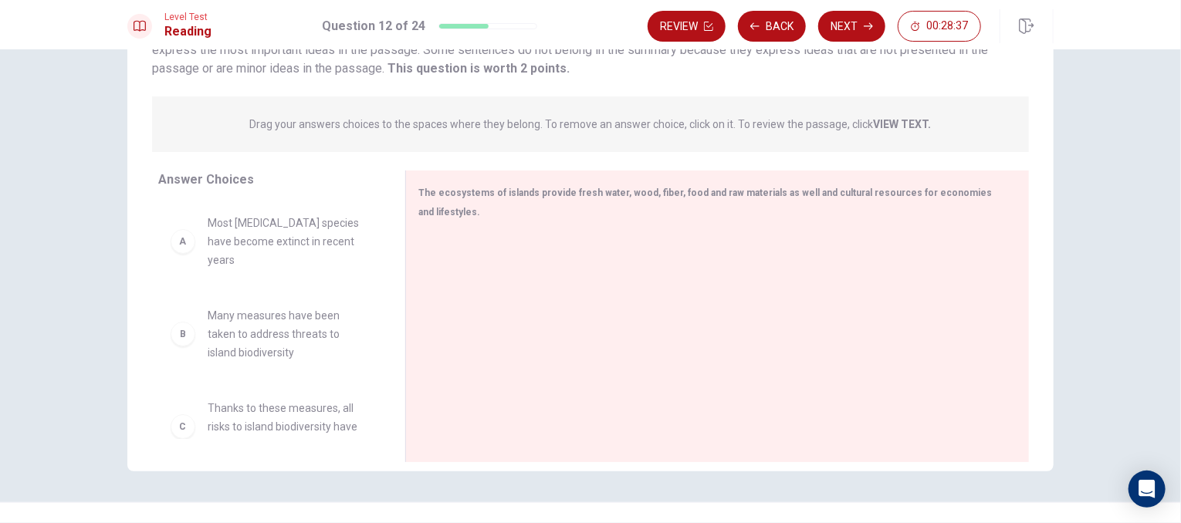
scroll to position [0, 0]
click at [895, 129] on strong "VIEW TEXT." at bounding box center [903, 124] width 58 height 12
click at [889, 120] on strong "VIEW TEXT." at bounding box center [903, 124] width 58 height 12
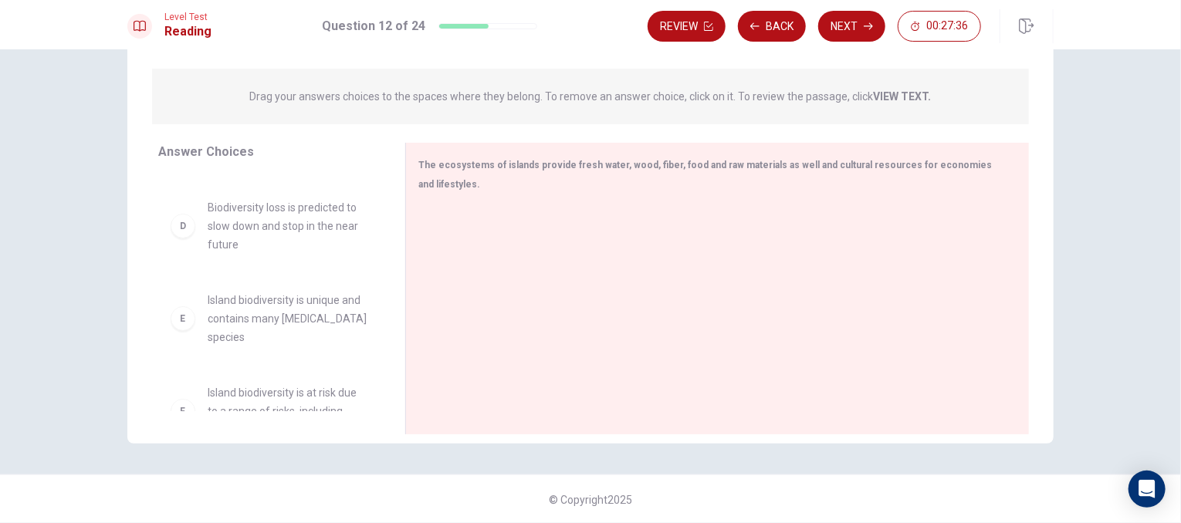
scroll to position [287, 0]
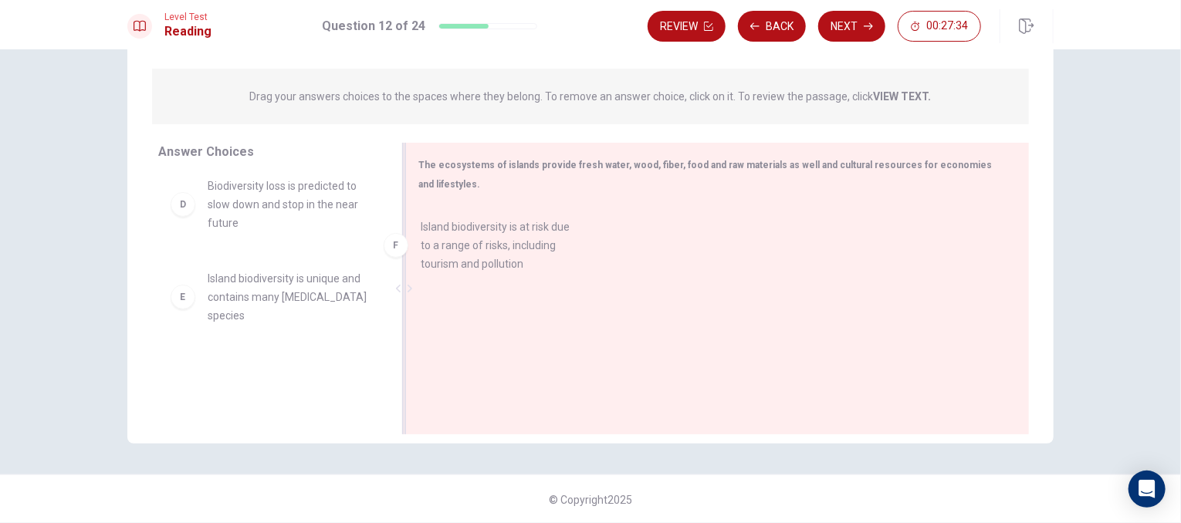
drag, startPoint x: 290, startPoint y: 359, endPoint x: 531, endPoint y: 204, distance: 286.0
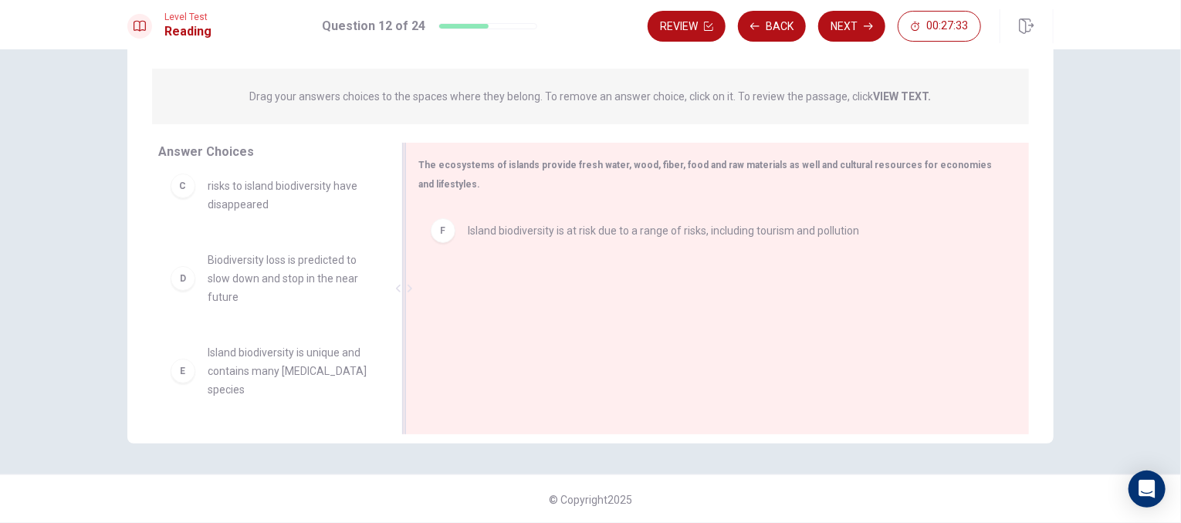
scroll to position [194, 0]
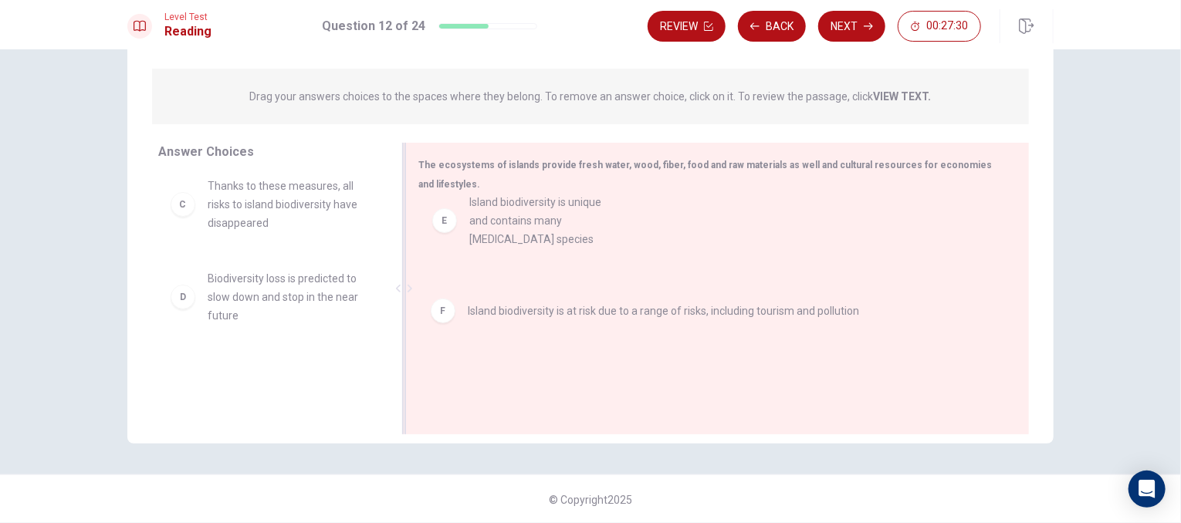
drag, startPoint x: 253, startPoint y: 384, endPoint x: 522, endPoint y: 234, distance: 307.5
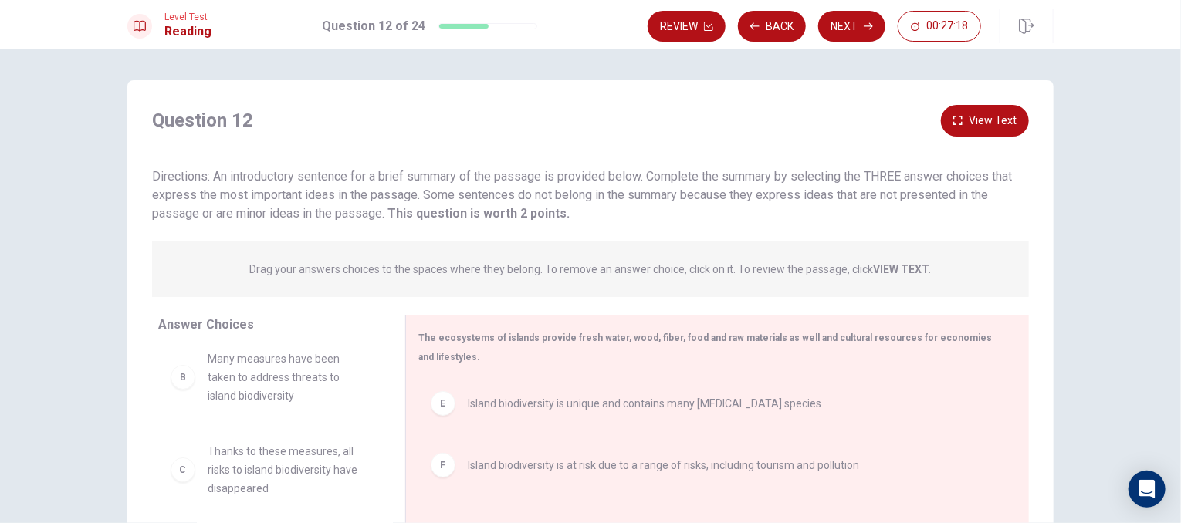
scroll to position [0, 0]
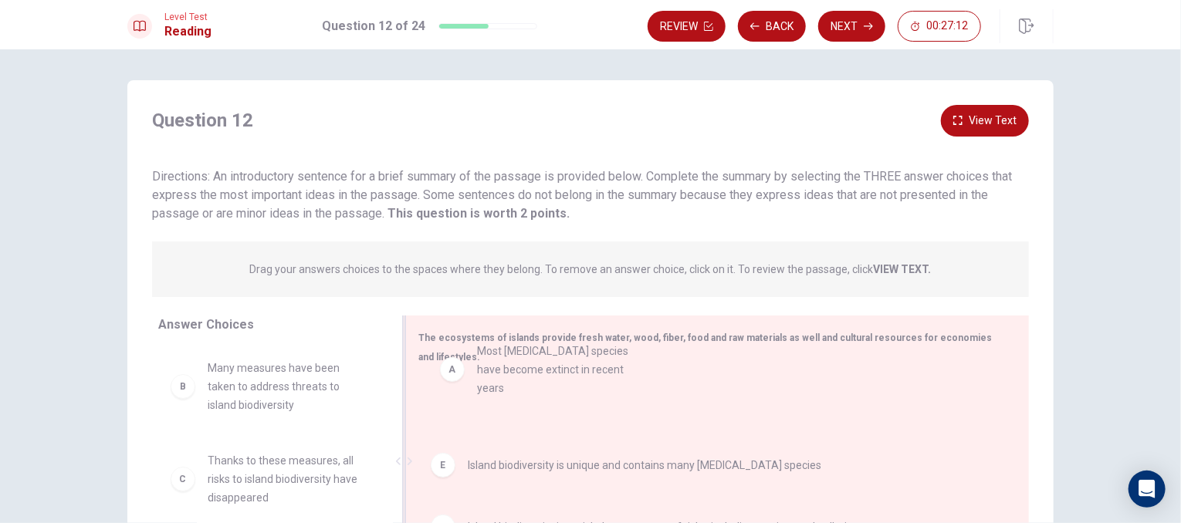
drag, startPoint x: 286, startPoint y: 387, endPoint x: 564, endPoint y: 371, distance: 278.3
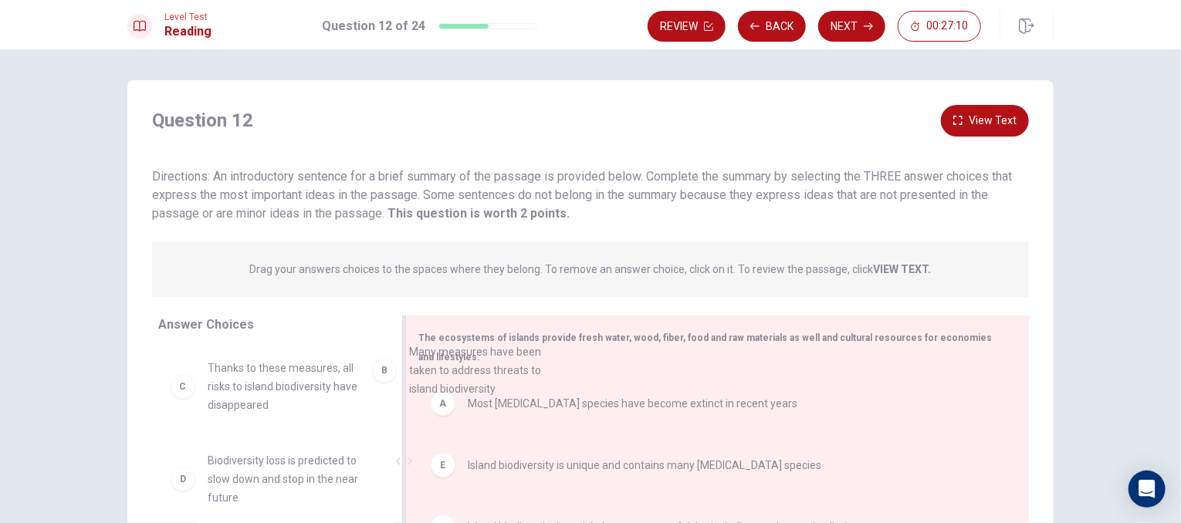
drag, startPoint x: 333, startPoint y: 394, endPoint x: 549, endPoint y: 380, distance: 216.5
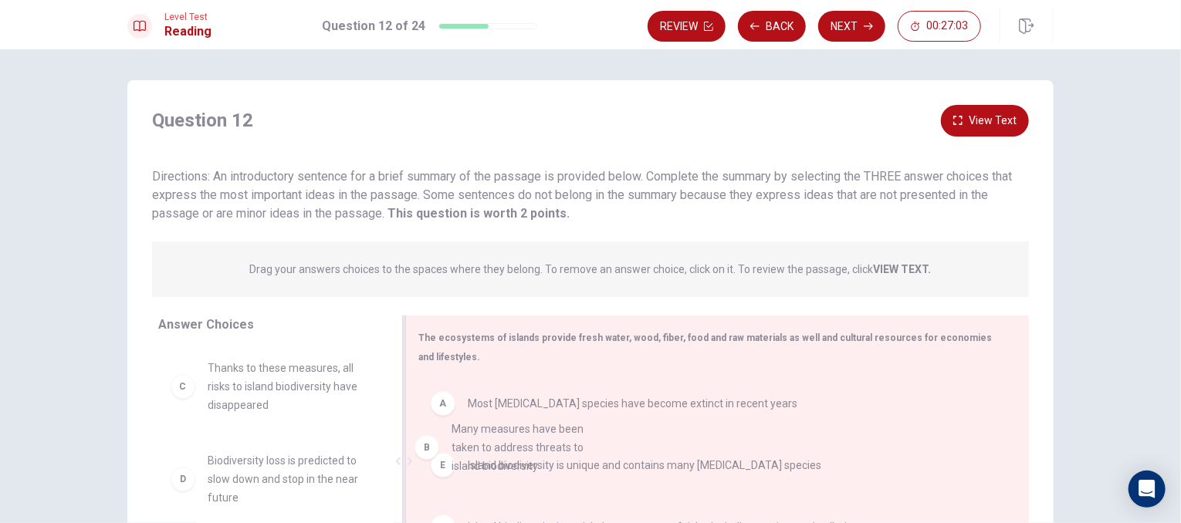
drag, startPoint x: 319, startPoint y: 384, endPoint x: 577, endPoint y: 442, distance: 265.1
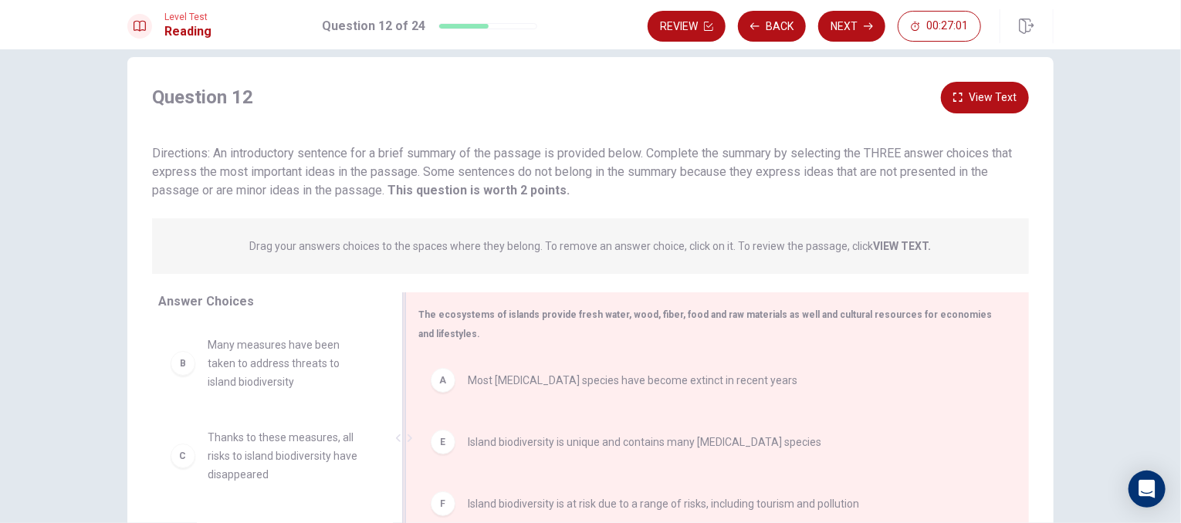
scroll to position [15, 0]
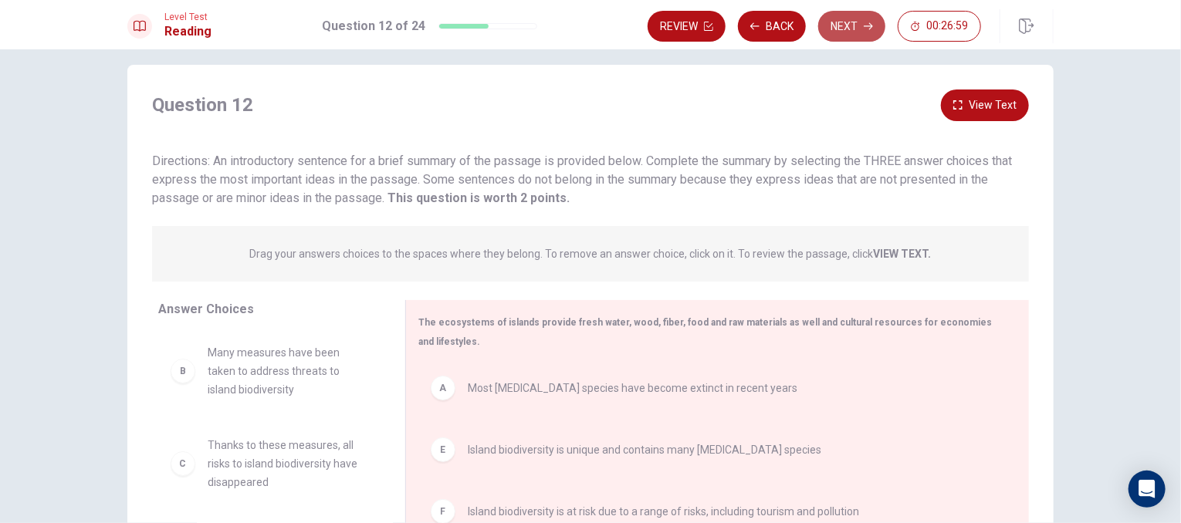
click at [849, 32] on button "Next" at bounding box center [851, 26] width 67 height 31
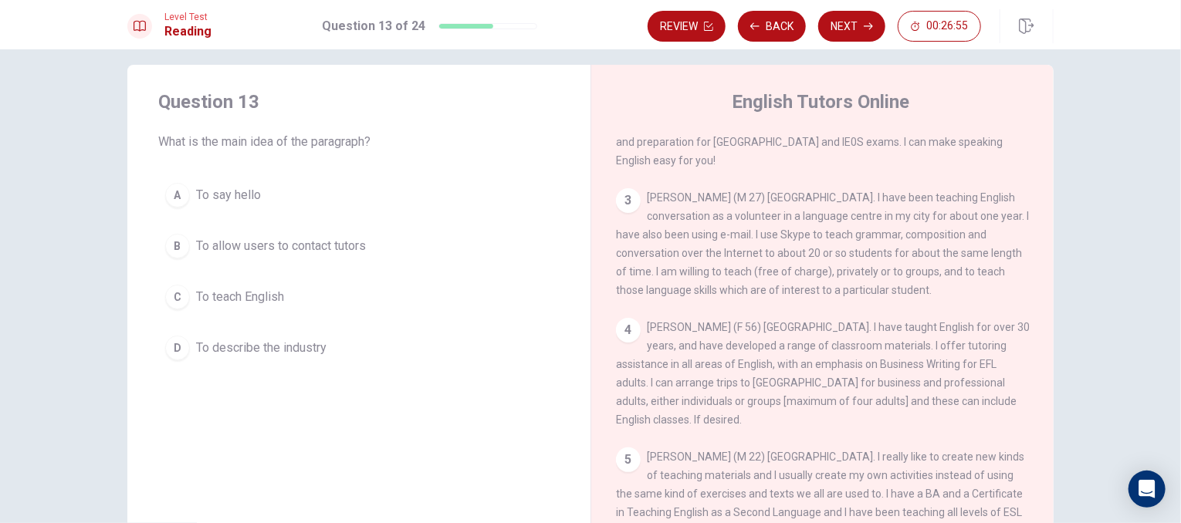
click at [779, 261] on span "[PERSON_NAME] (M 27) [GEOGRAPHIC_DATA]. I have been teaching English conversati…" at bounding box center [822, 243] width 413 height 105
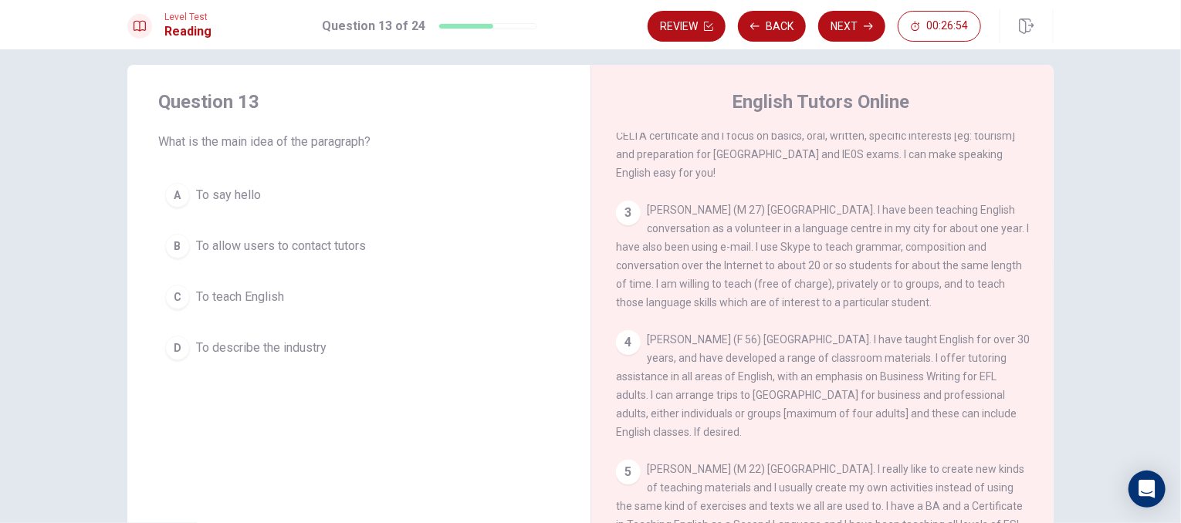
scroll to position [0, 0]
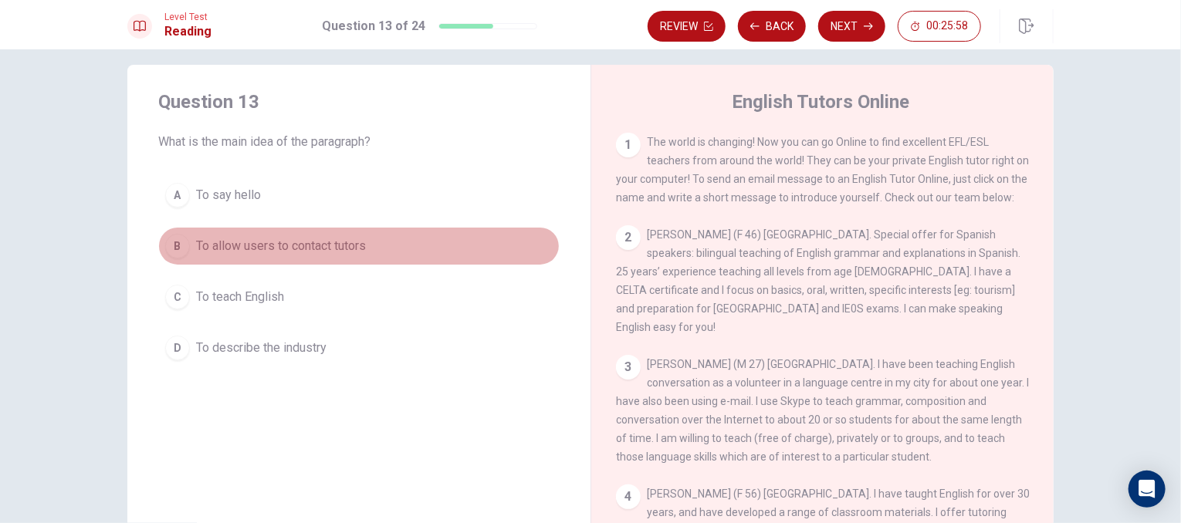
click at [434, 252] on button "B To allow users to contact tutors" at bounding box center [358, 246] width 401 height 39
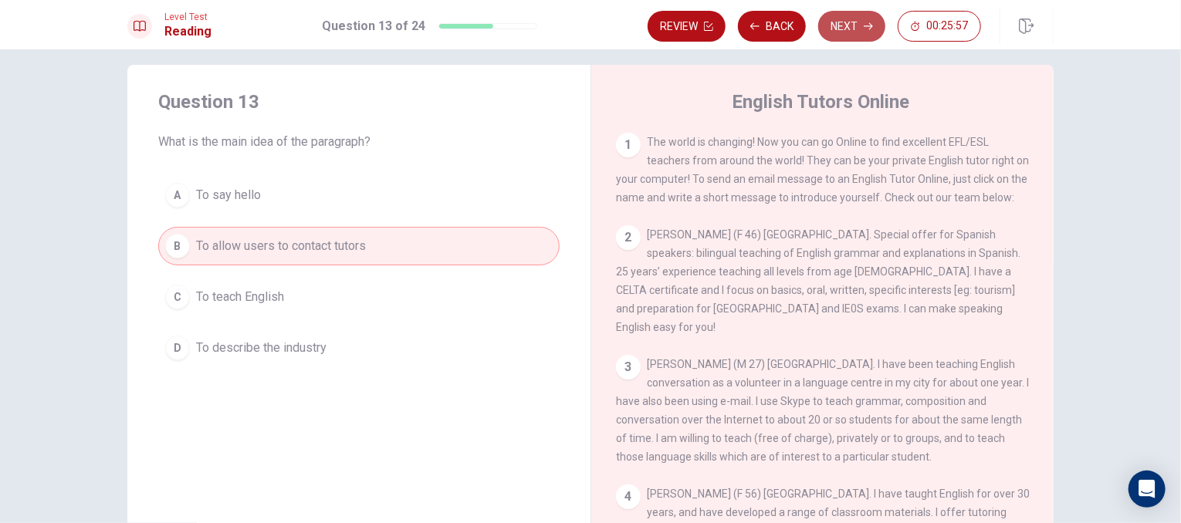
click at [833, 23] on button "Next" at bounding box center [851, 26] width 67 height 31
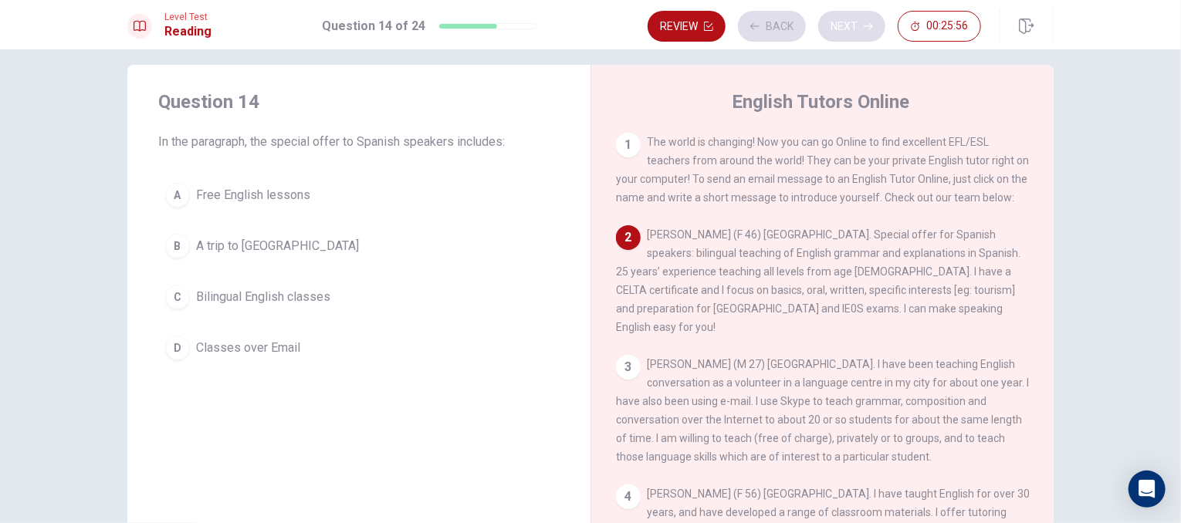
scroll to position [114, 0]
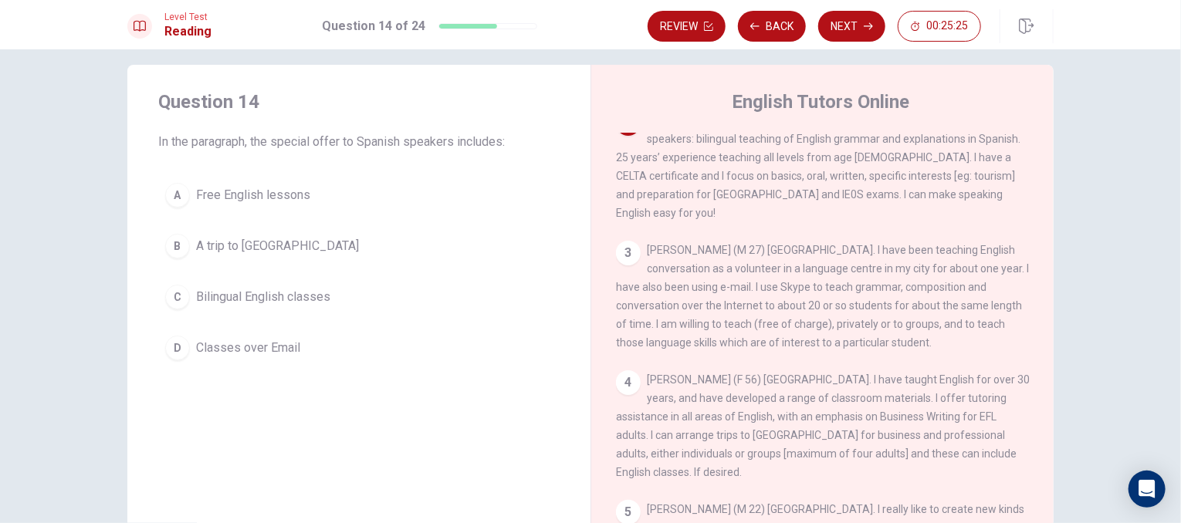
click at [184, 309] on button "C Bilingual English classes" at bounding box center [358, 297] width 401 height 39
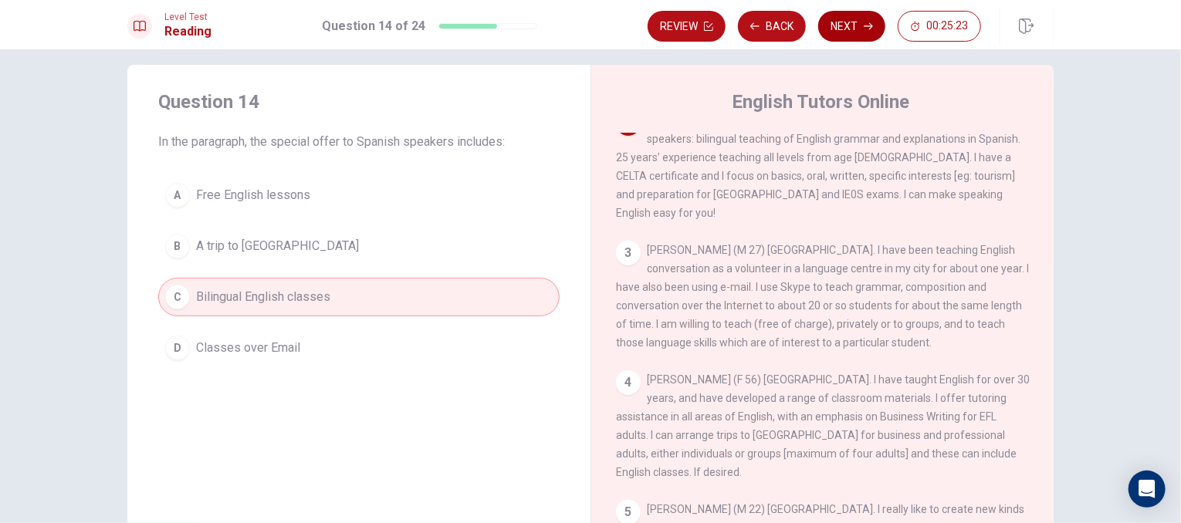
click at [847, 28] on button "Next" at bounding box center [851, 26] width 67 height 31
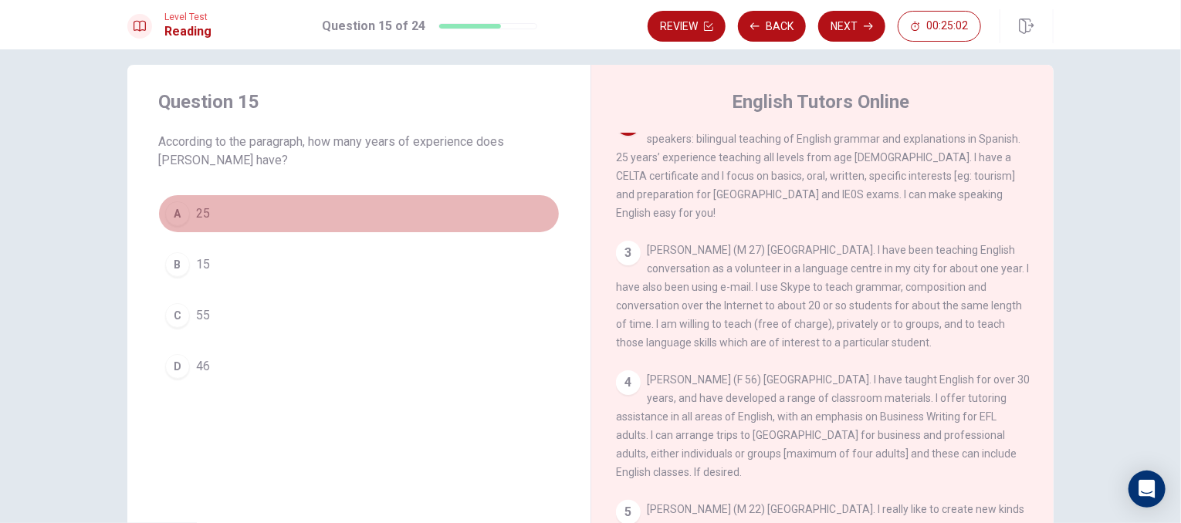
click at [327, 201] on button "A 25" at bounding box center [358, 213] width 401 height 39
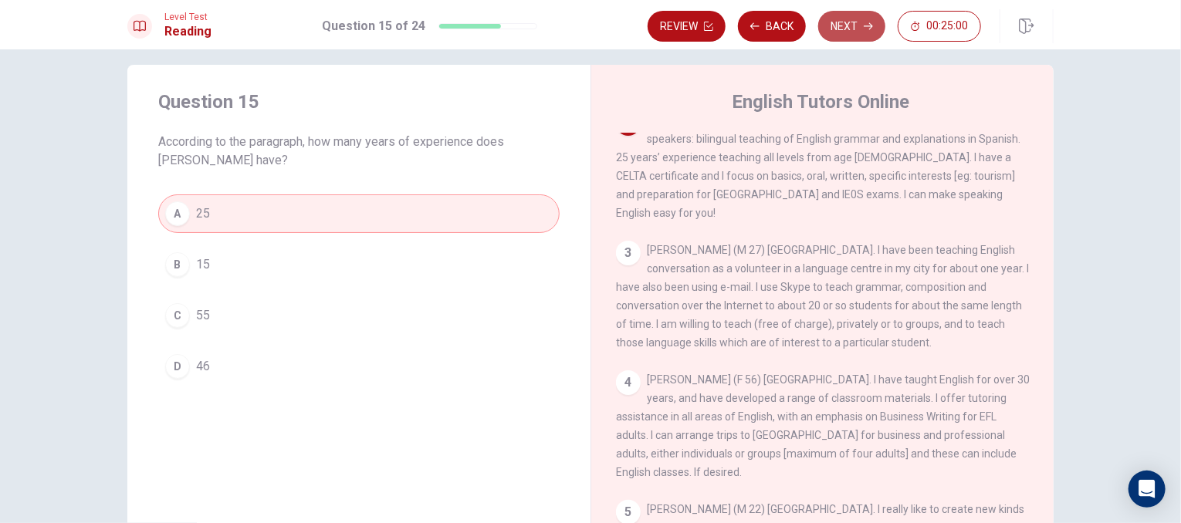
click at [839, 25] on button "Next" at bounding box center [851, 26] width 67 height 31
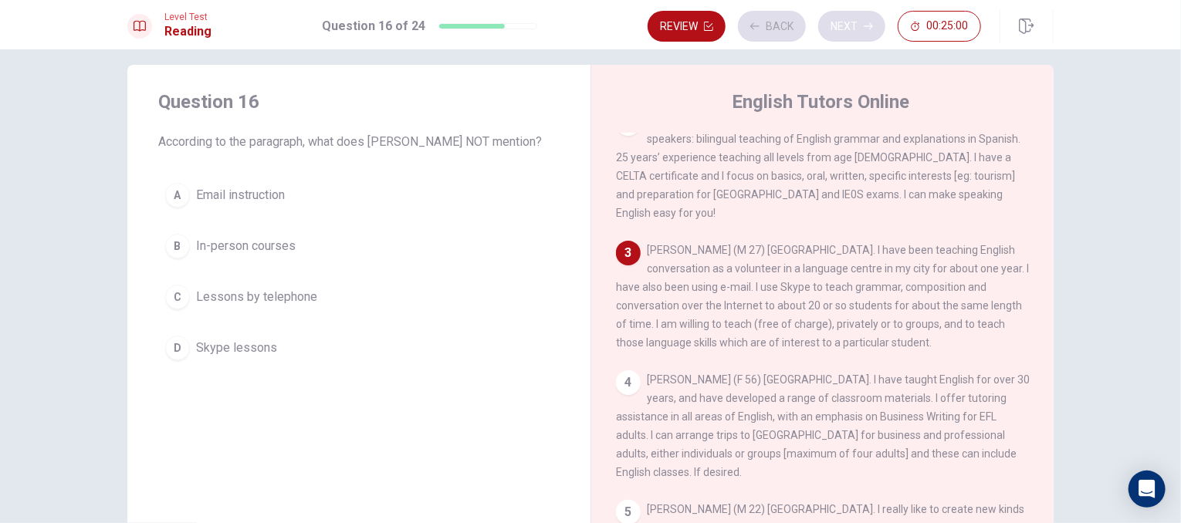
scroll to position [228, 0]
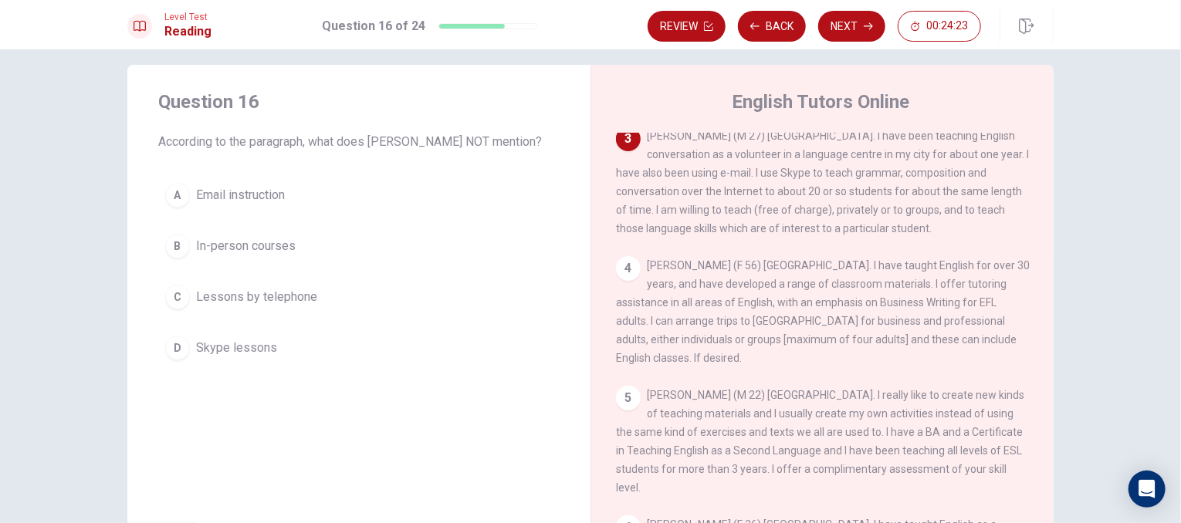
drag, startPoint x: 891, startPoint y: 239, endPoint x: 525, endPoint y: 339, distance: 379.8
click at [525, 339] on div "Question 16 According to the paragraph, what does [PERSON_NAME] NOT mention? A …" at bounding box center [590, 333] width 926 height 536
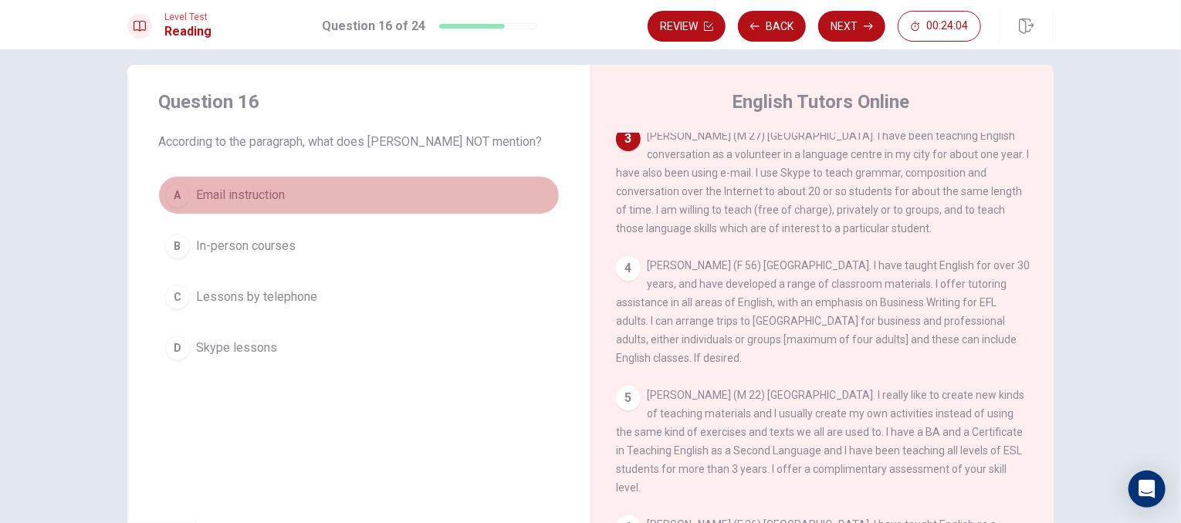
click at [211, 215] on button "A Email instruction" at bounding box center [358, 195] width 401 height 39
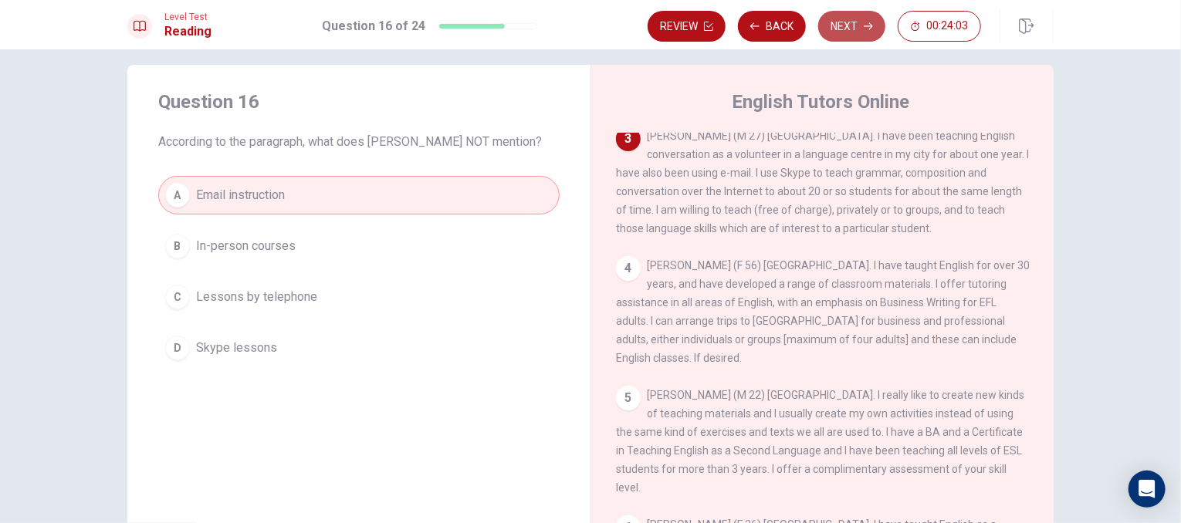
click at [837, 29] on button "Next" at bounding box center [851, 26] width 67 height 31
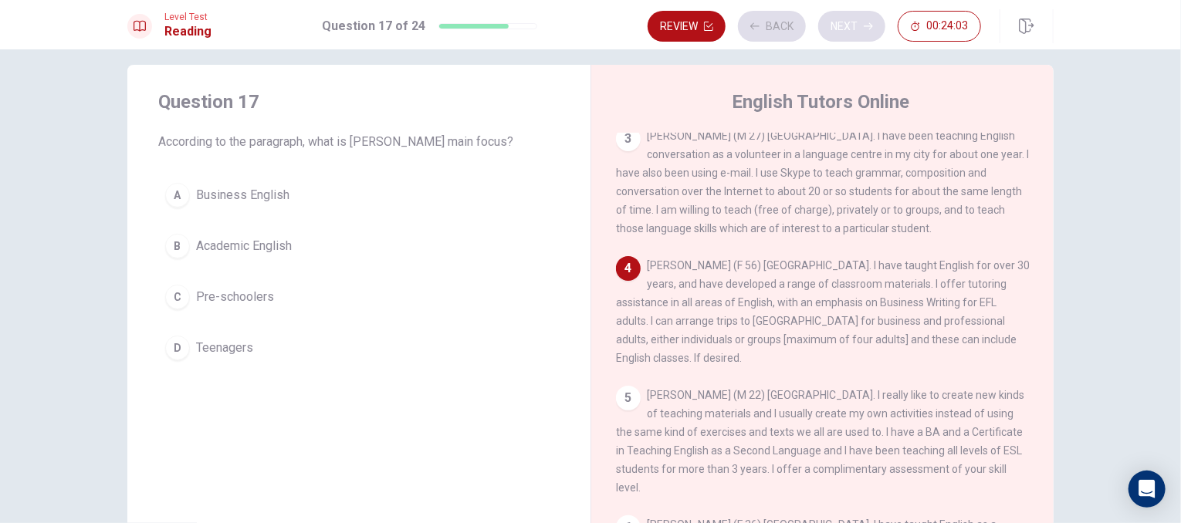
scroll to position [355, 0]
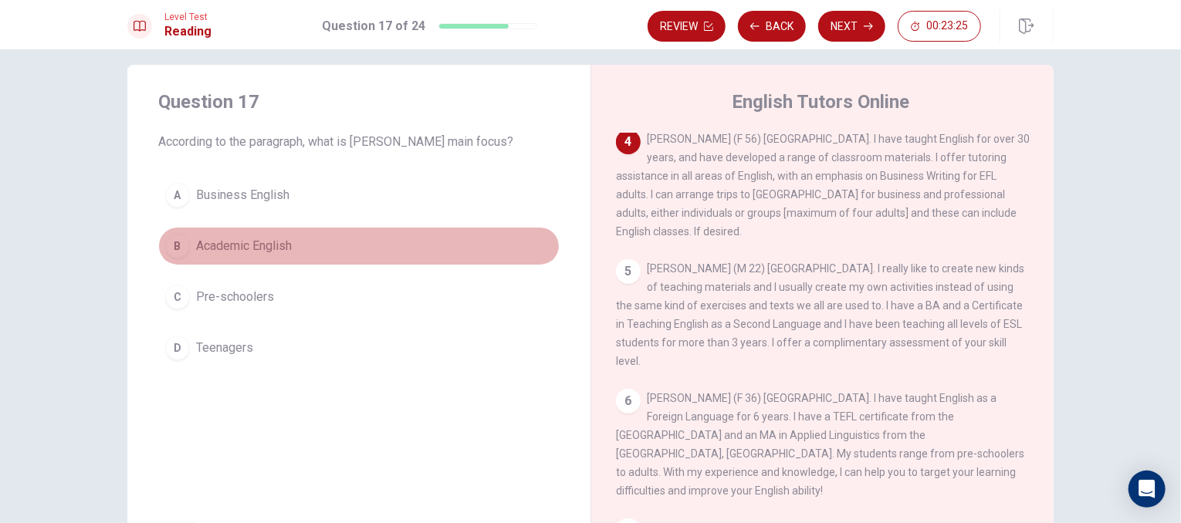
click at [235, 255] on button "B Academic English" at bounding box center [358, 246] width 401 height 39
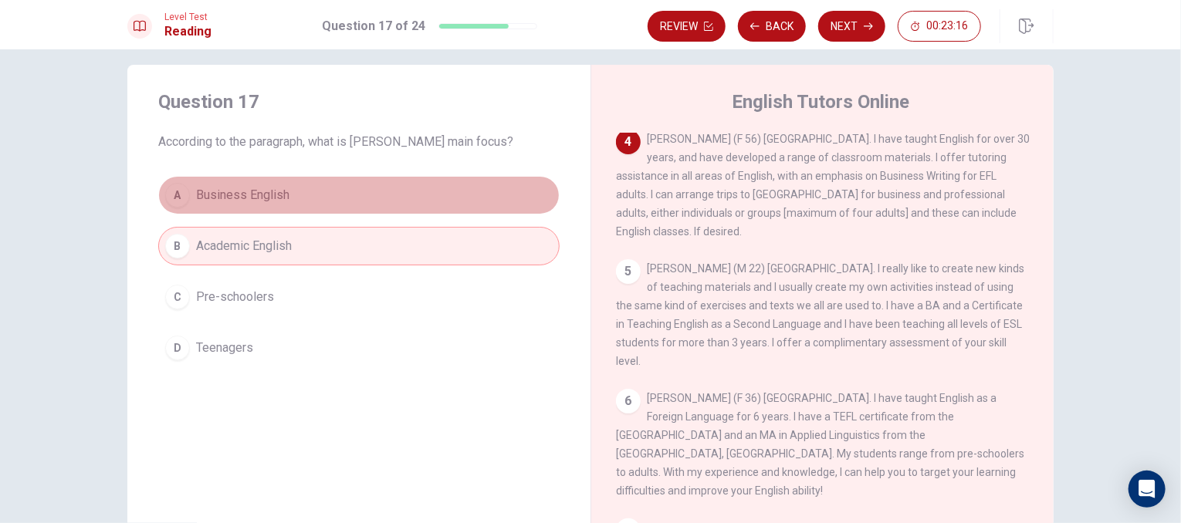
click at [373, 184] on button "A Business English" at bounding box center [358, 195] width 401 height 39
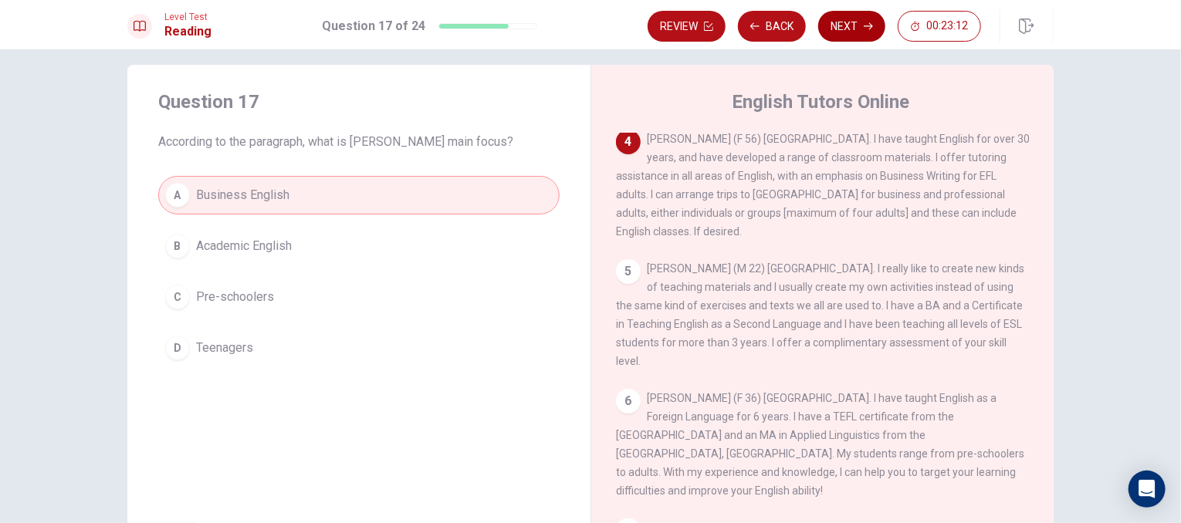
click at [841, 30] on button "Next" at bounding box center [851, 26] width 67 height 31
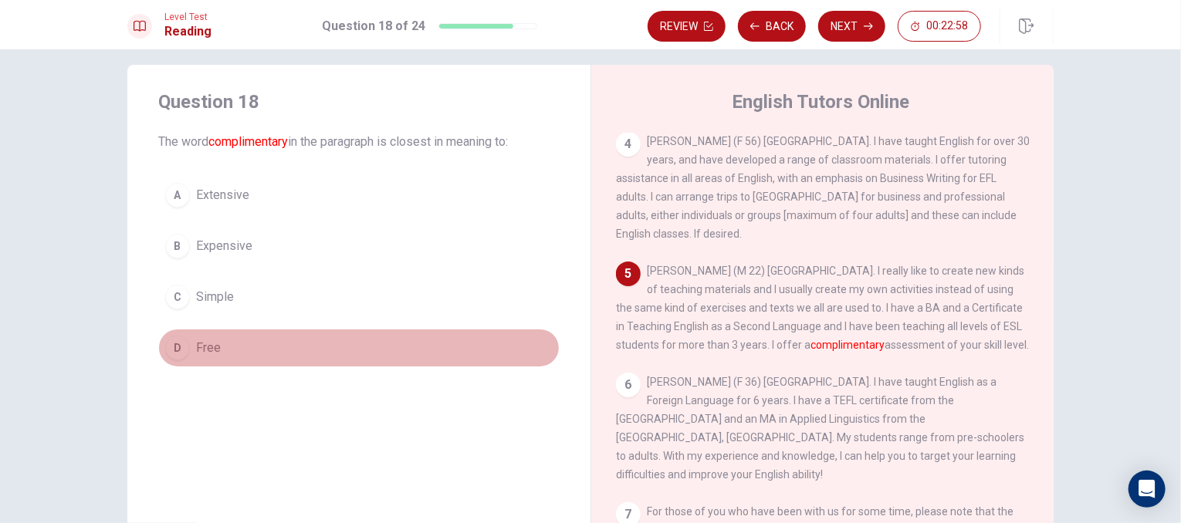
click at [248, 363] on button "D Free" at bounding box center [358, 348] width 401 height 39
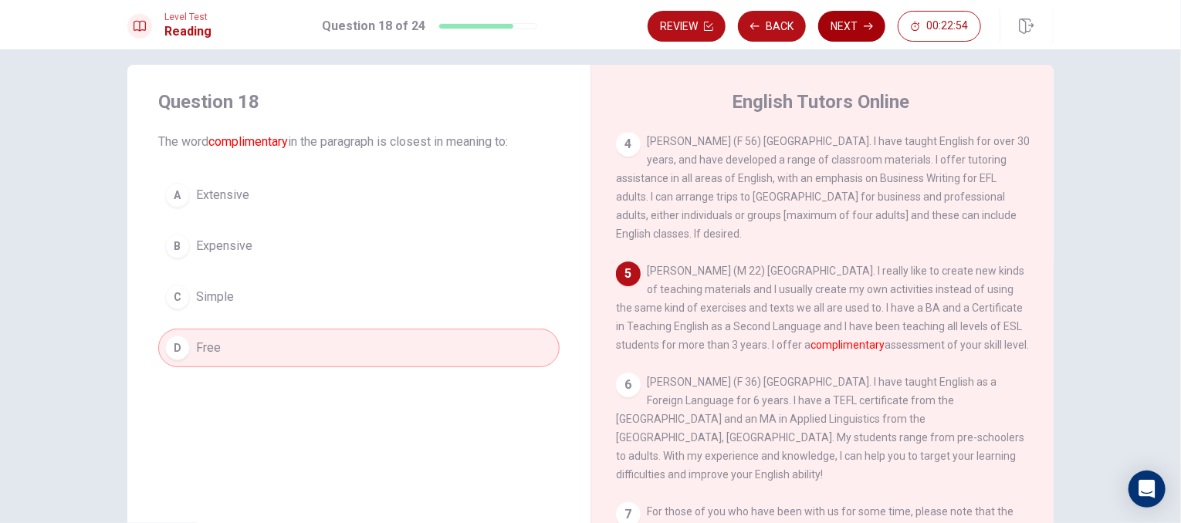
click at [839, 27] on button "Next" at bounding box center [851, 26] width 67 height 31
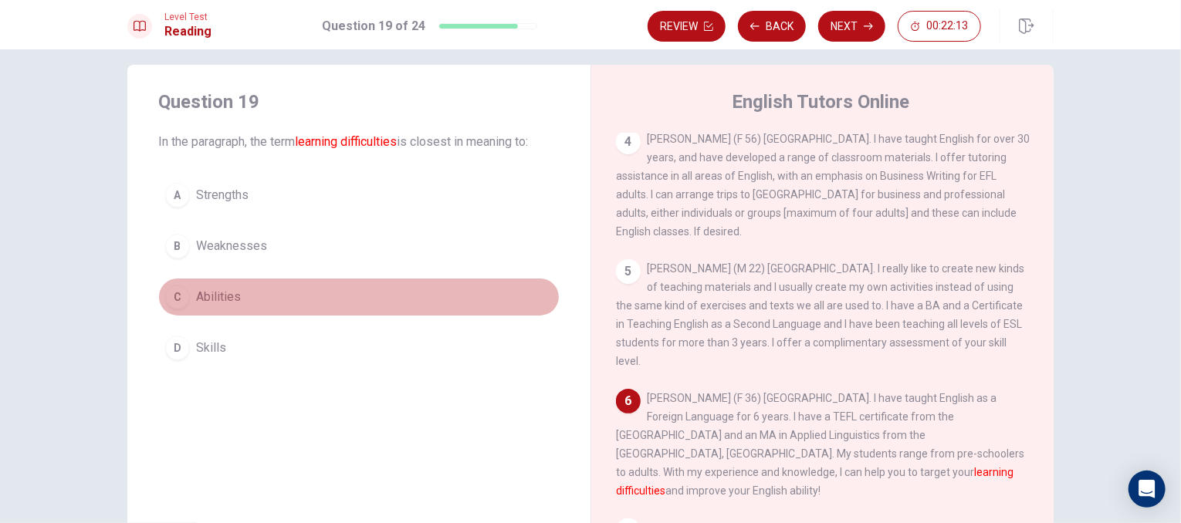
click at [252, 304] on button "C Abilities" at bounding box center [358, 297] width 401 height 39
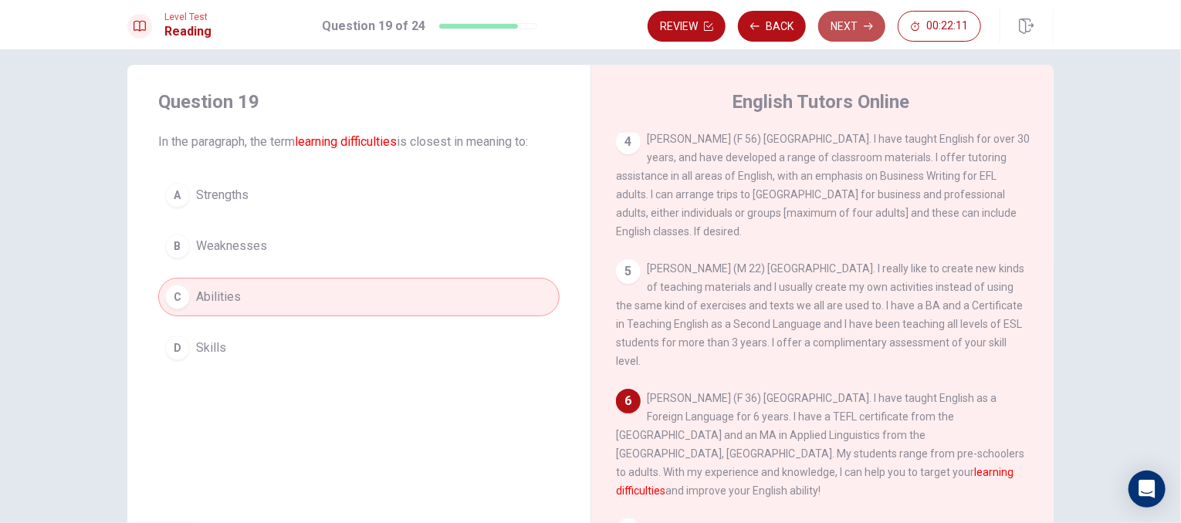
click at [854, 32] on button "Next" at bounding box center [851, 26] width 67 height 31
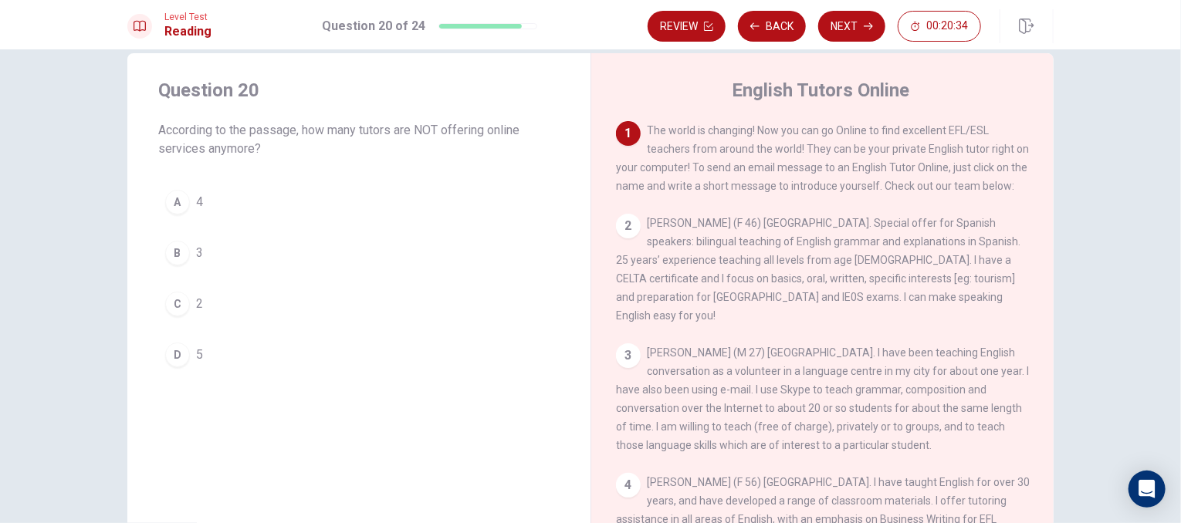
scroll to position [25, 0]
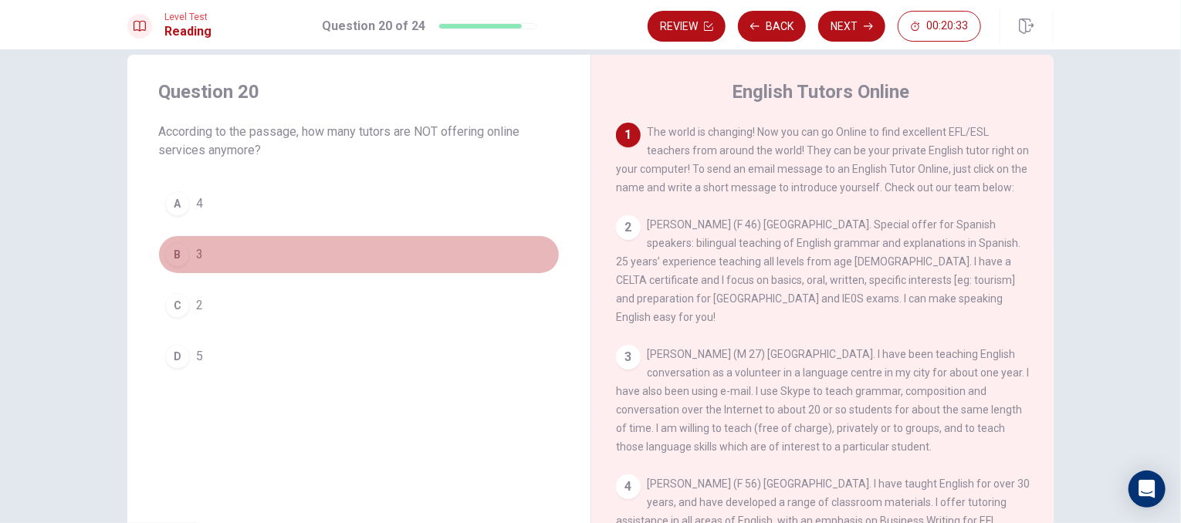
click at [207, 246] on button "B 3" at bounding box center [358, 254] width 401 height 39
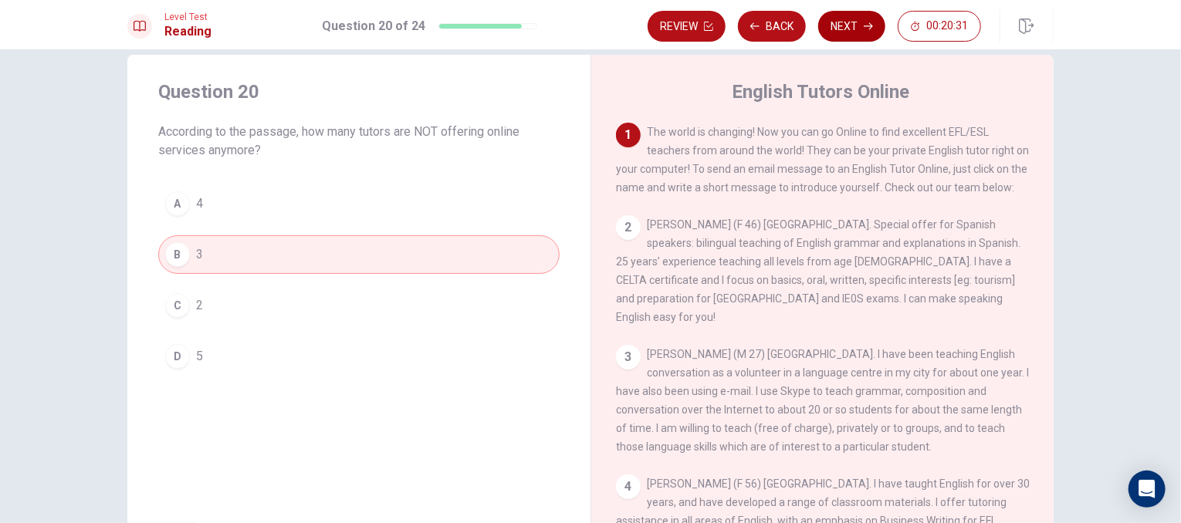
click at [847, 22] on button "Next" at bounding box center [851, 26] width 67 height 31
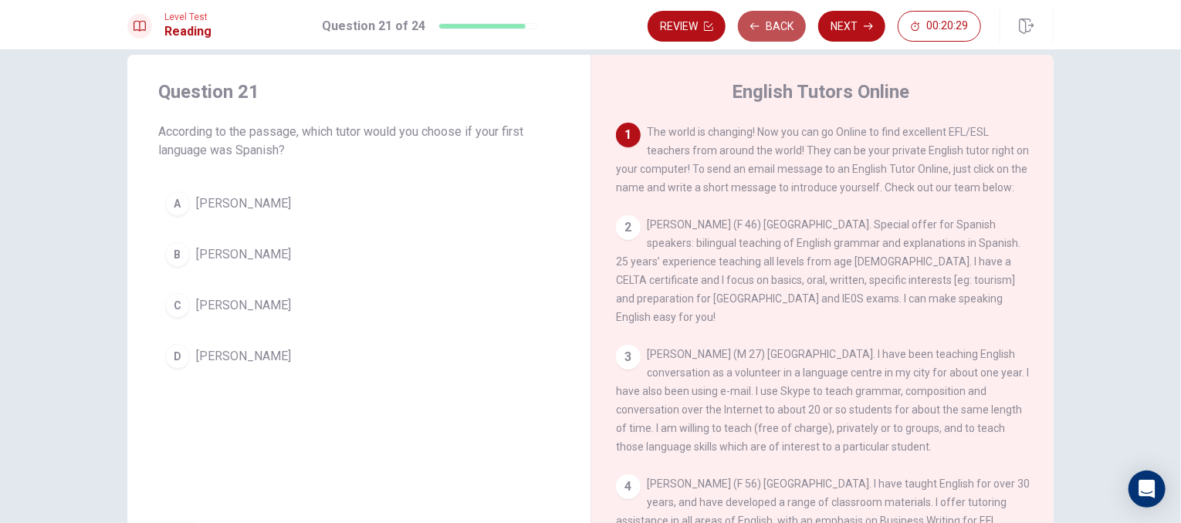
click at [759, 16] on button "Back" at bounding box center [772, 26] width 68 height 31
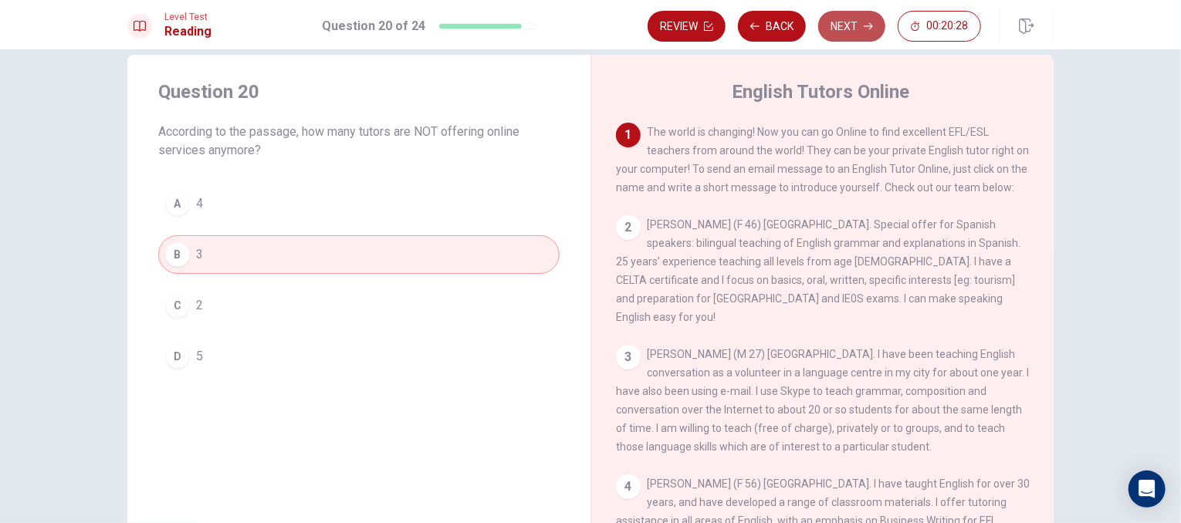
click at [831, 19] on button "Next" at bounding box center [851, 26] width 67 height 31
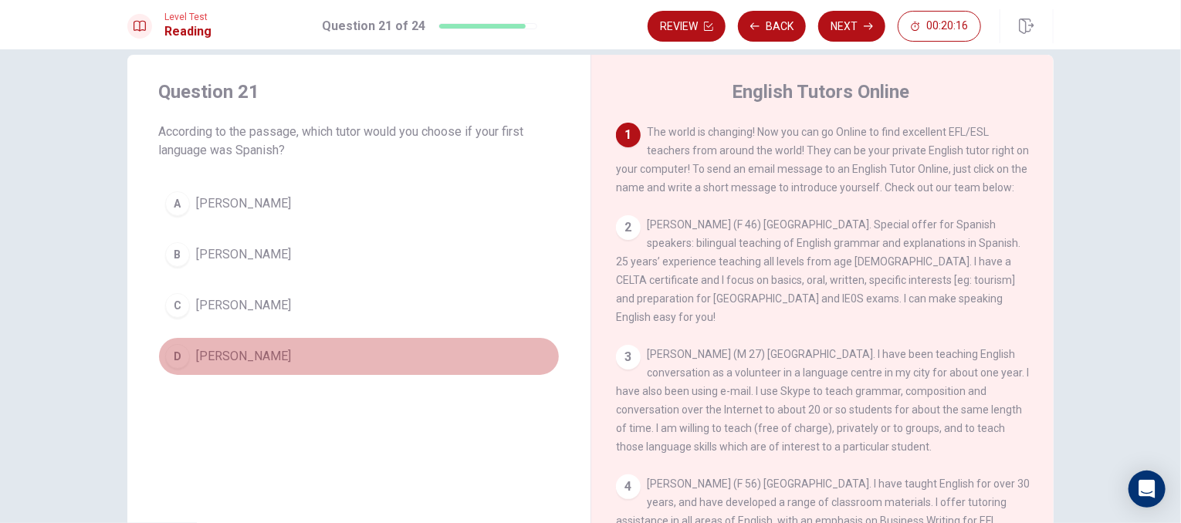
click at [234, 350] on span "[PERSON_NAME]" at bounding box center [243, 356] width 95 height 19
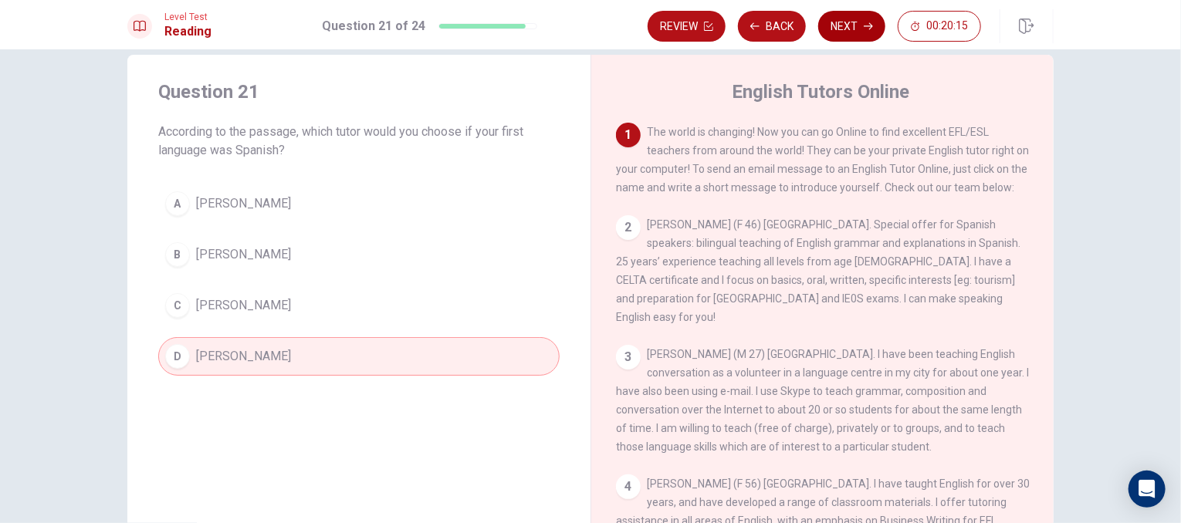
click at [837, 32] on button "Next" at bounding box center [851, 26] width 67 height 31
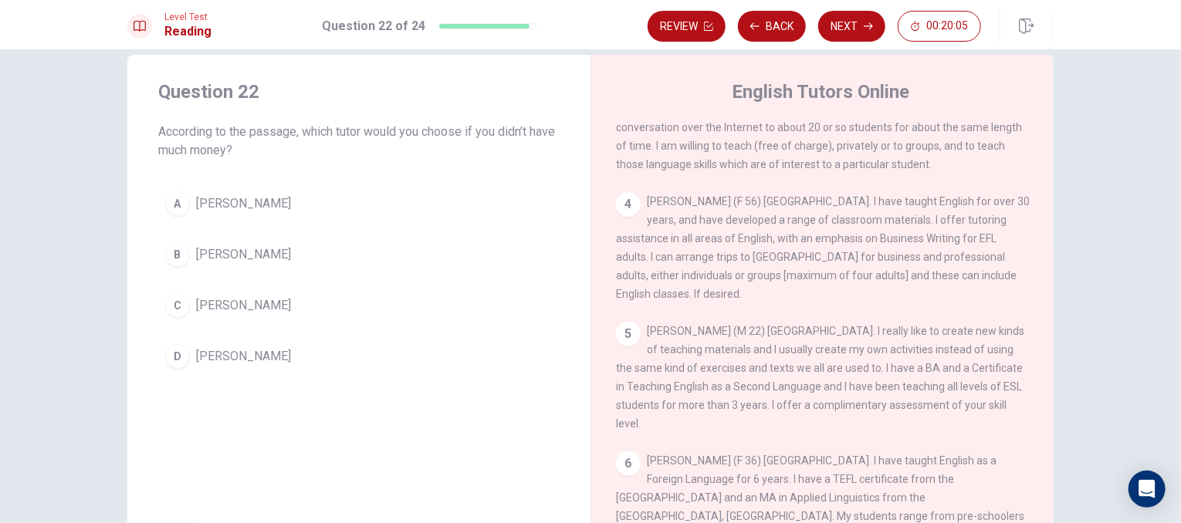
scroll to position [286, 0]
drag, startPoint x: 307, startPoint y: 360, endPoint x: 806, endPoint y: 15, distance: 606.8
click at [806, 15] on div "Level Test Reading Question 22 of 24 Review Back Next 00:20:01 Question 22 of 2…" at bounding box center [590, 261] width 1181 height 523
click at [846, 19] on button "Next" at bounding box center [851, 26] width 67 height 31
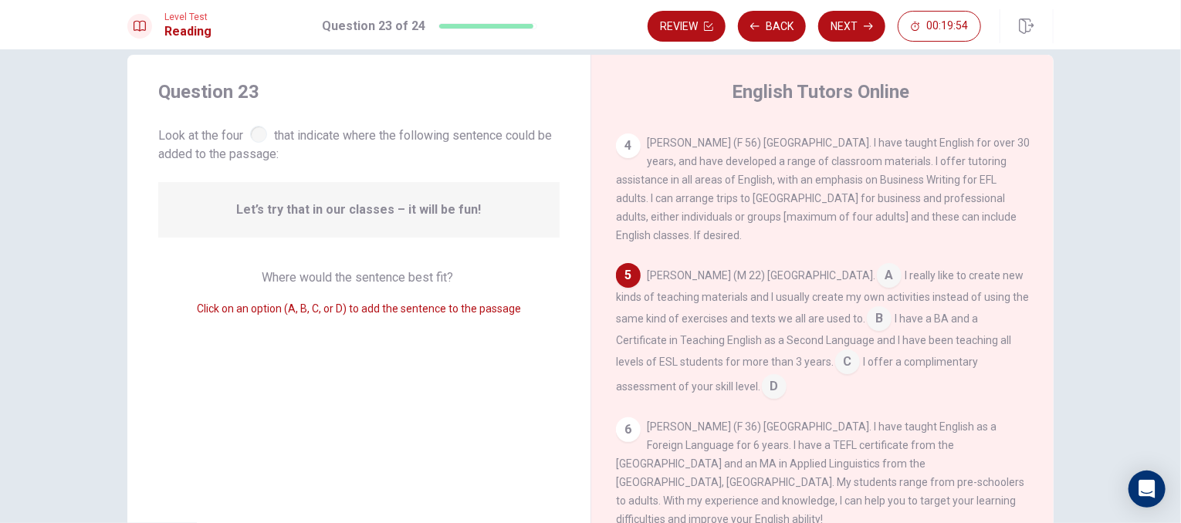
scroll to position [377, 0]
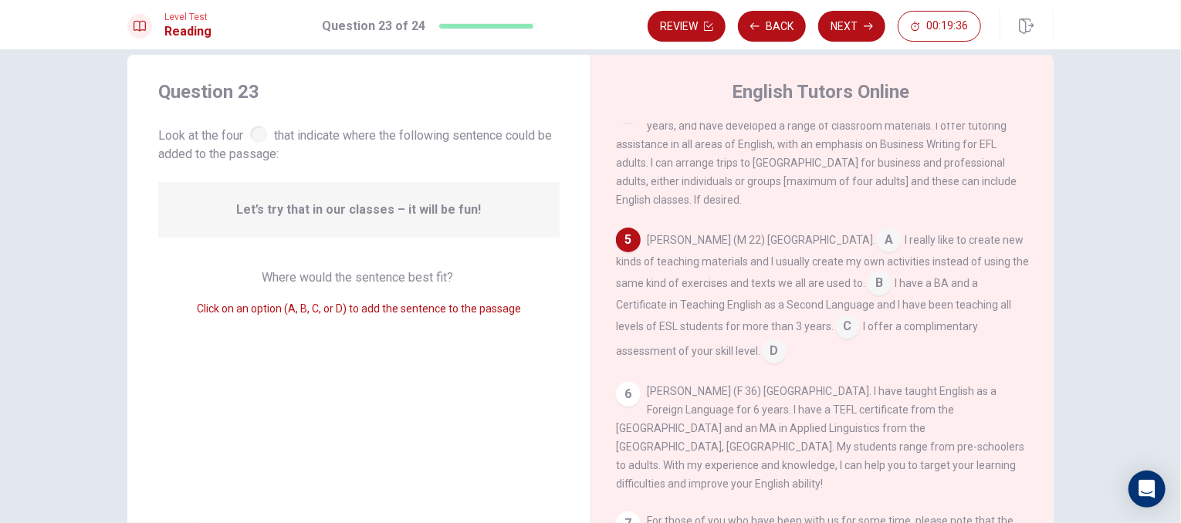
click at [877, 252] on input at bounding box center [889, 241] width 25 height 25
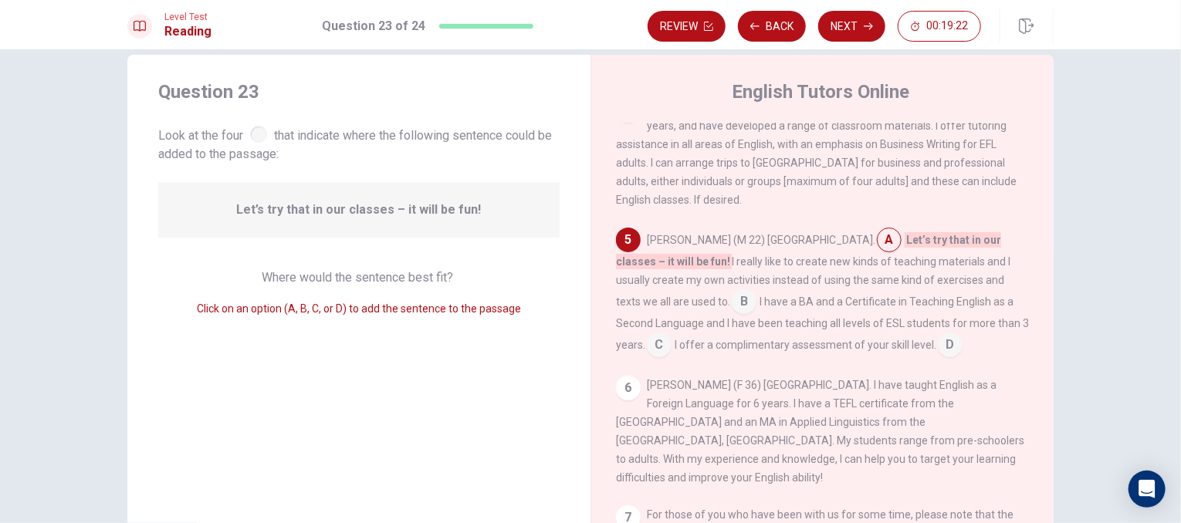
click at [938, 359] on input at bounding box center [950, 346] width 25 height 25
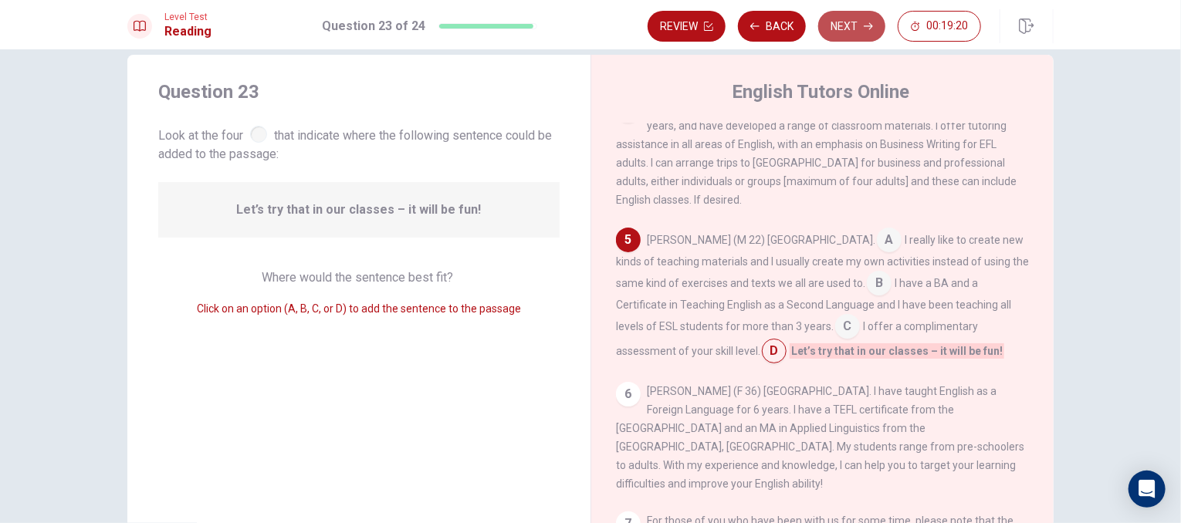
click at [852, 17] on button "Next" at bounding box center [851, 26] width 67 height 31
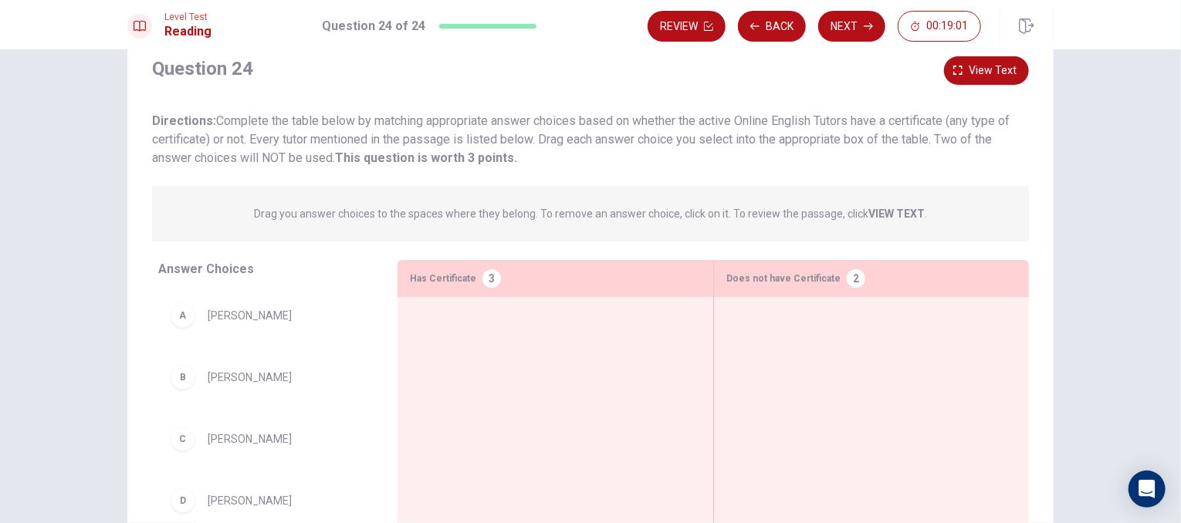
scroll to position [0, 0]
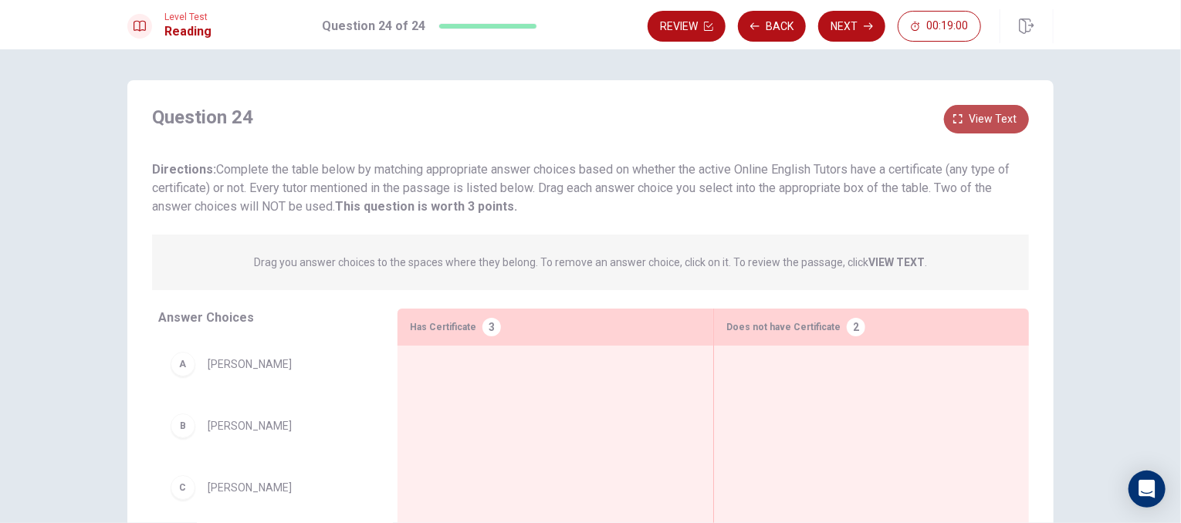
click at [987, 116] on span "View text" at bounding box center [992, 119] width 48 height 19
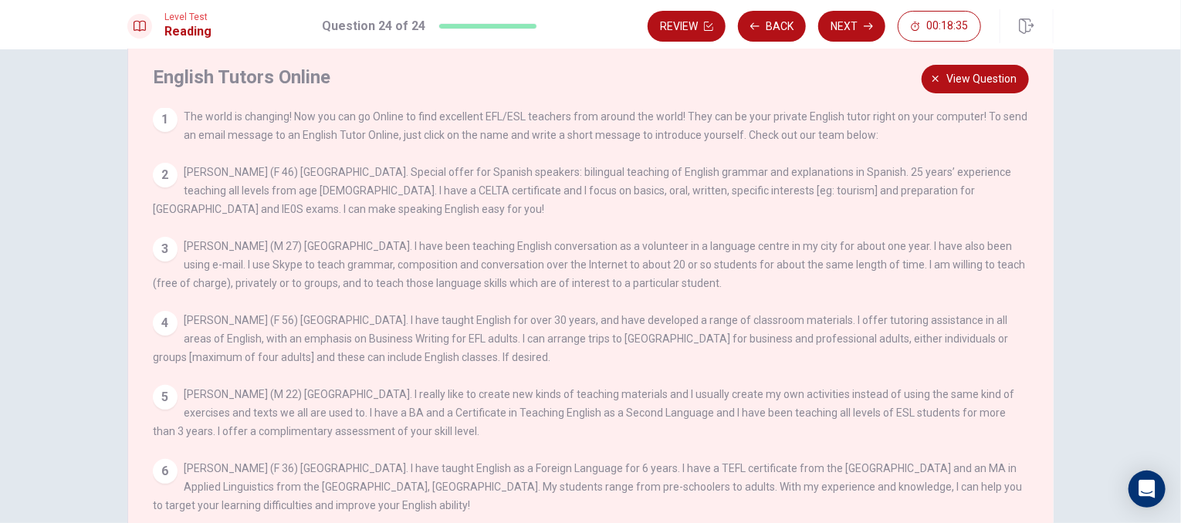
scroll to position [42, 0]
click at [887, 217] on div "1 The world is changing! Now you can go Online to find excellent EFL/ESL teache…" at bounding box center [601, 337] width 897 height 462
click at [888, 215] on div "1 The world is changing! Now you can go Online to find excellent EFL/ESL teache…" at bounding box center [601, 337] width 897 height 462
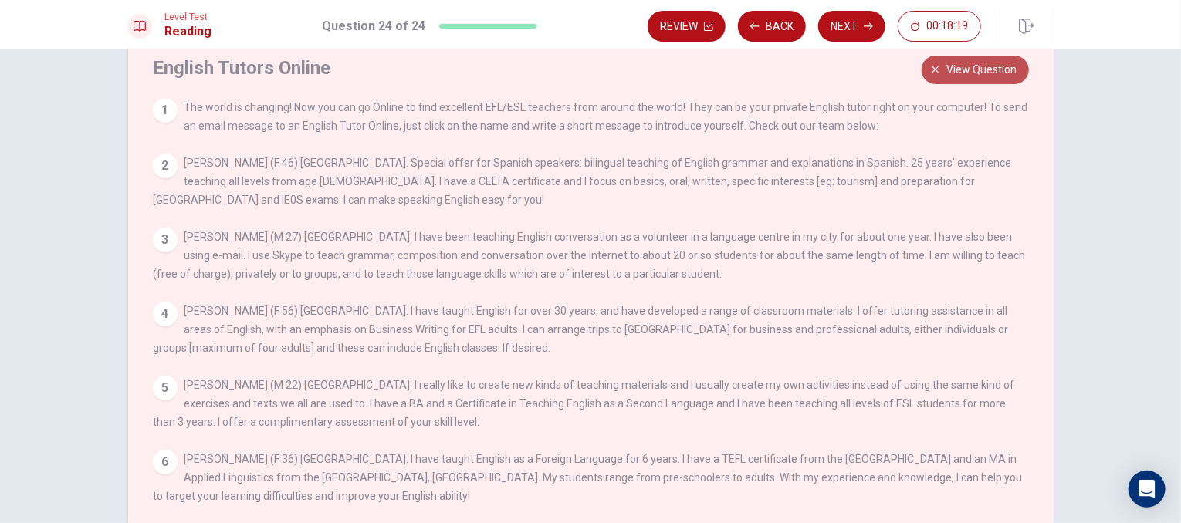
click at [1009, 78] on button "View question" at bounding box center [974, 70] width 107 height 29
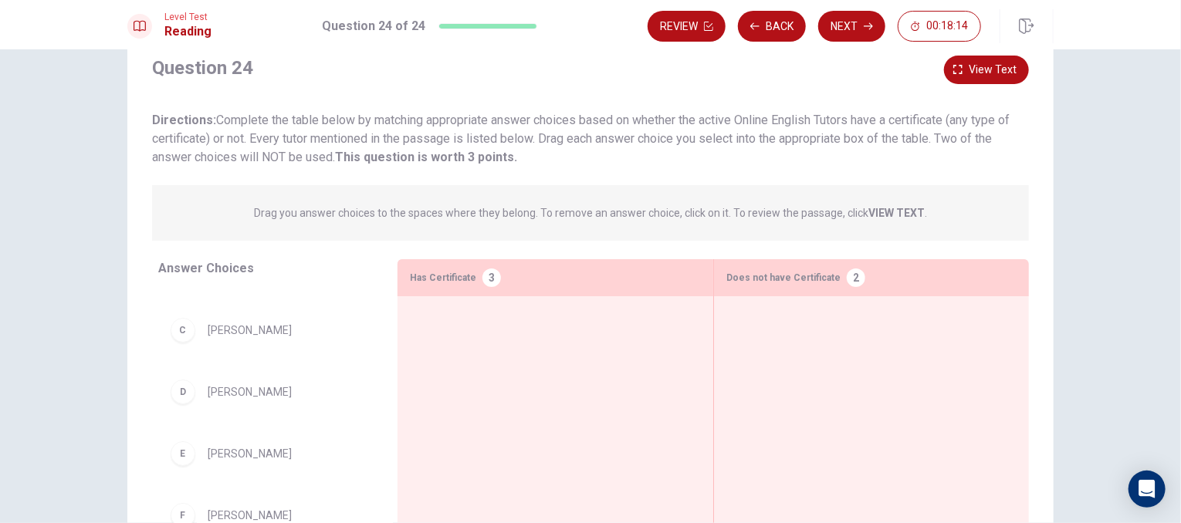
click at [262, 374] on div "D [PERSON_NAME]" at bounding box center [265, 391] width 215 height 49
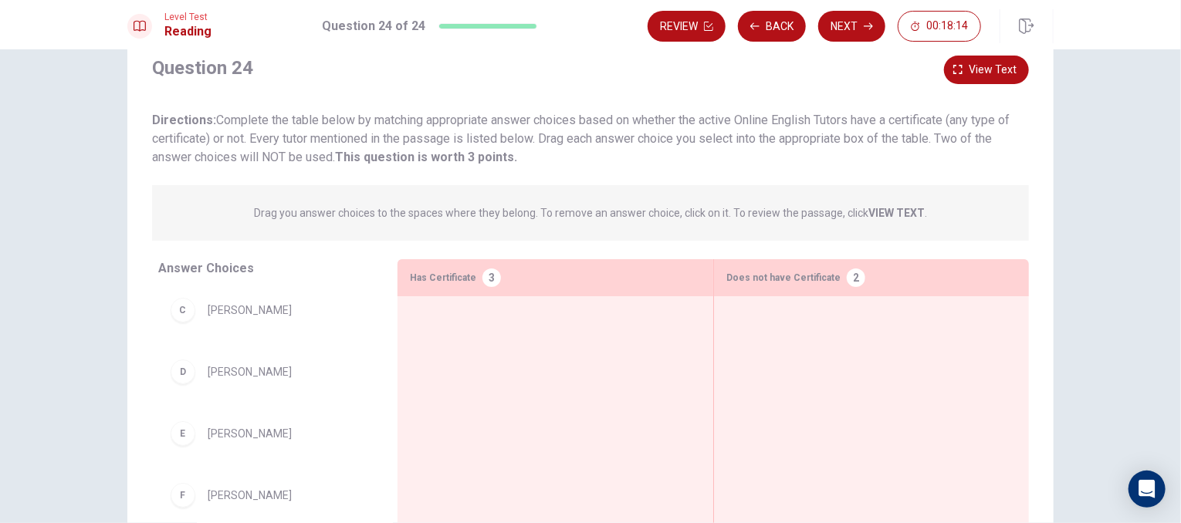
scroll to position [182, 0]
drag, startPoint x: 245, startPoint y: 444, endPoint x: 840, endPoint y: 338, distance: 603.7
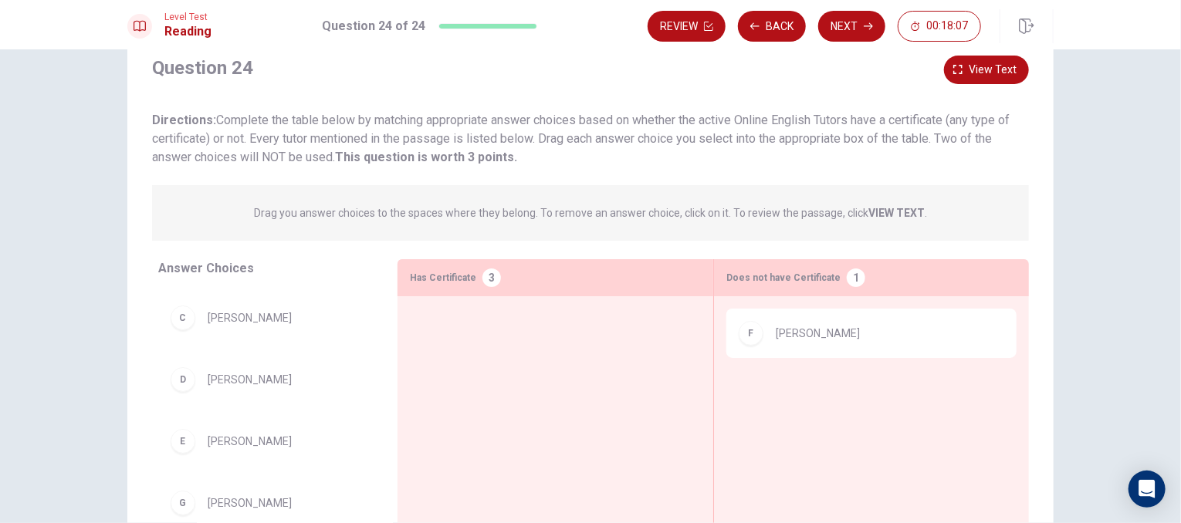
scroll to position [173, 0]
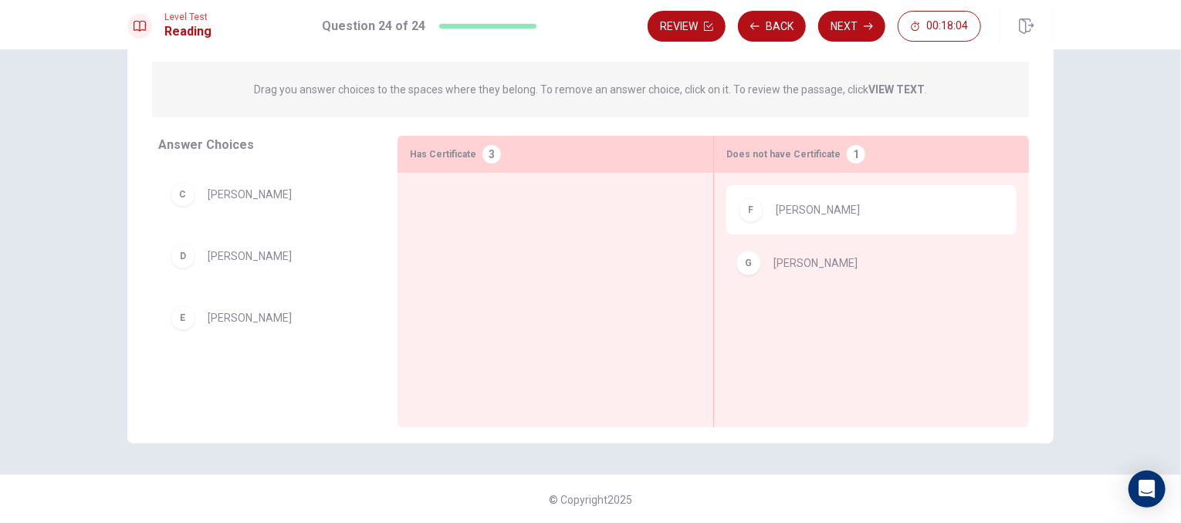
drag, startPoint x: 243, startPoint y: 384, endPoint x: 824, endPoint y: 259, distance: 594.2
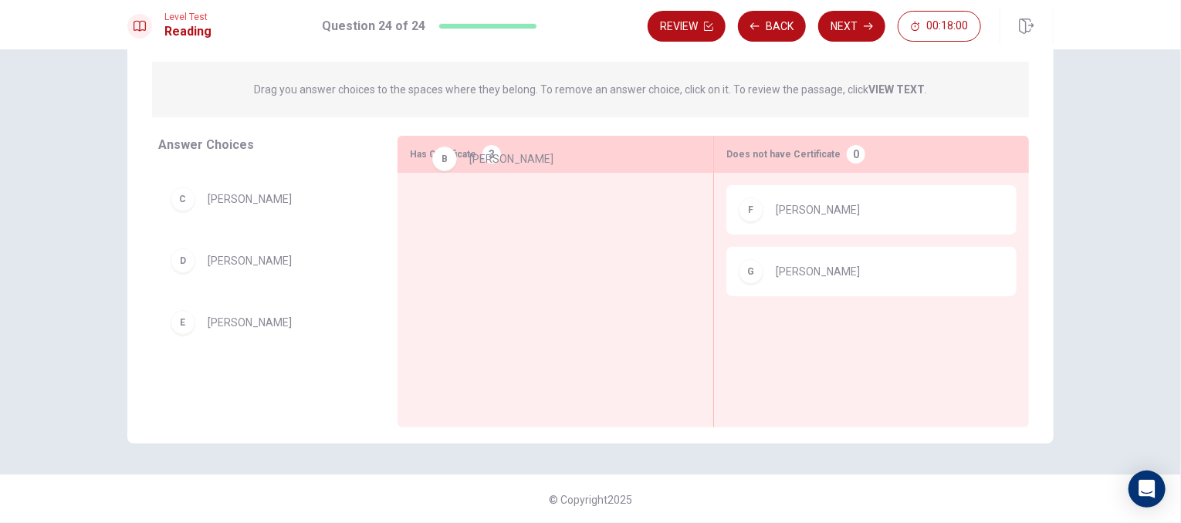
scroll to position [53, 0]
drag, startPoint x: 240, startPoint y: 198, endPoint x: 507, endPoint y: 213, distance: 267.4
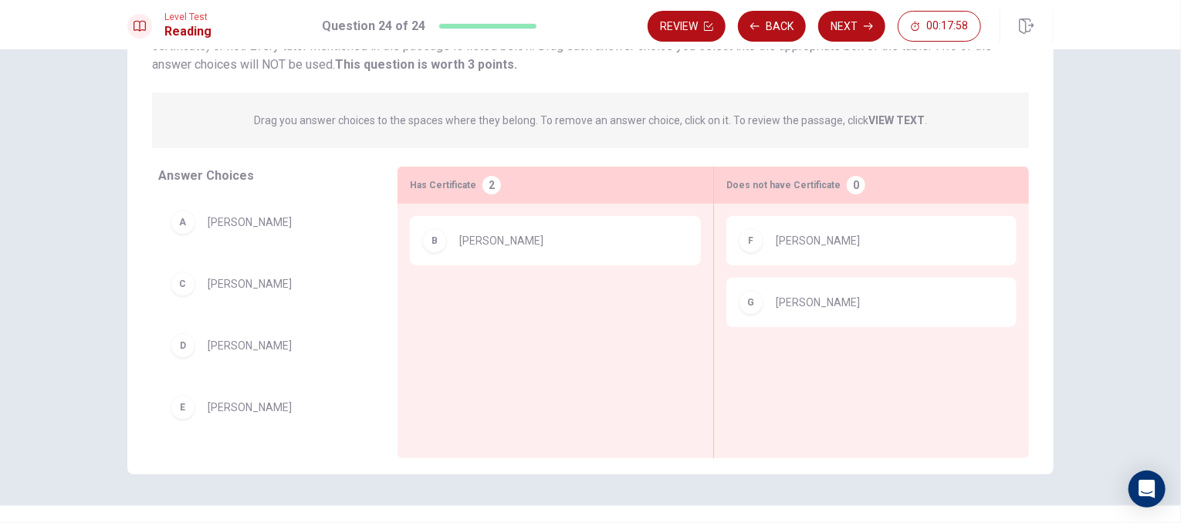
scroll to position [142, 0]
drag, startPoint x: 232, startPoint y: 346, endPoint x: 529, endPoint y: 296, distance: 301.4
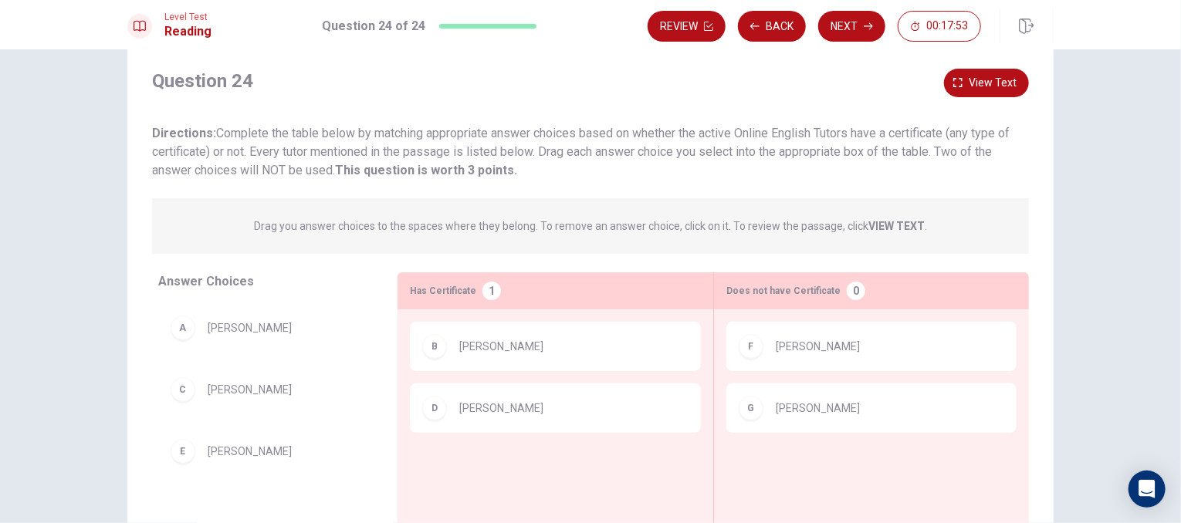
scroll to position [21, 0]
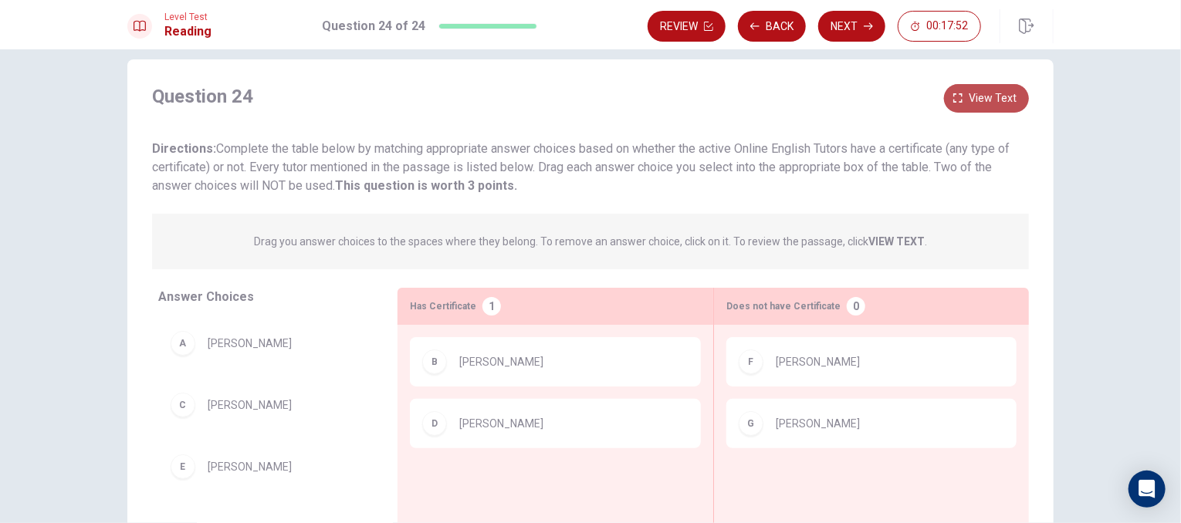
click at [975, 106] on span "View text" at bounding box center [992, 98] width 48 height 19
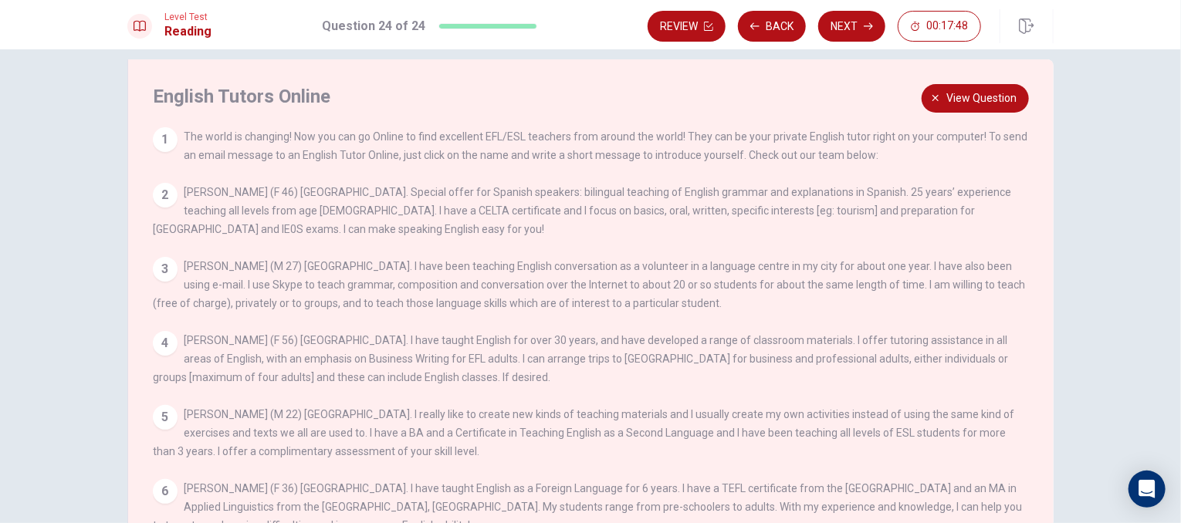
scroll to position [12, 0]
click at [923, 96] on button "View question" at bounding box center [974, 98] width 107 height 29
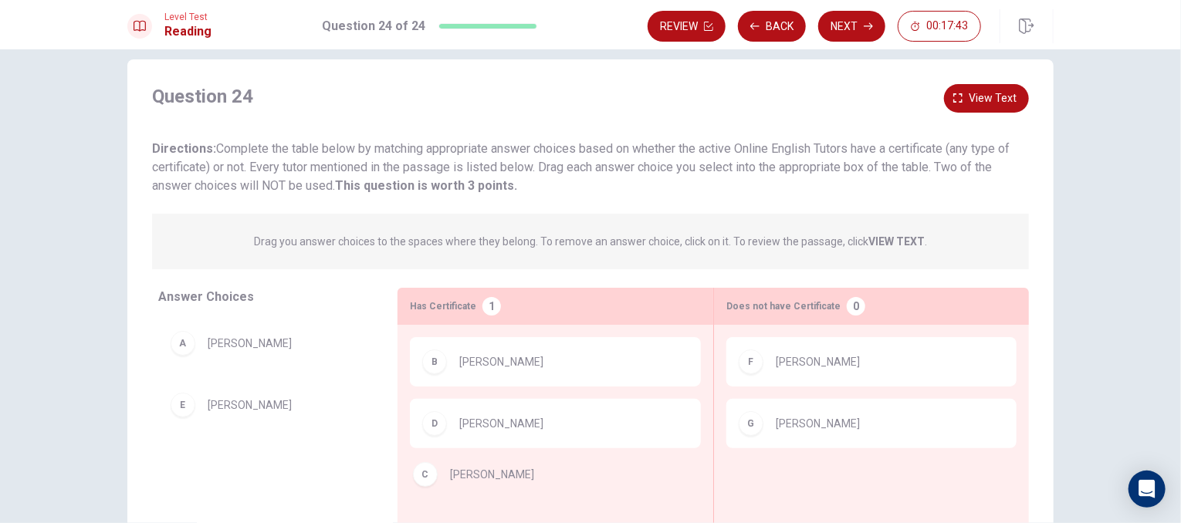
drag, startPoint x: 223, startPoint y: 397, endPoint x: 480, endPoint y: 474, distance: 268.1
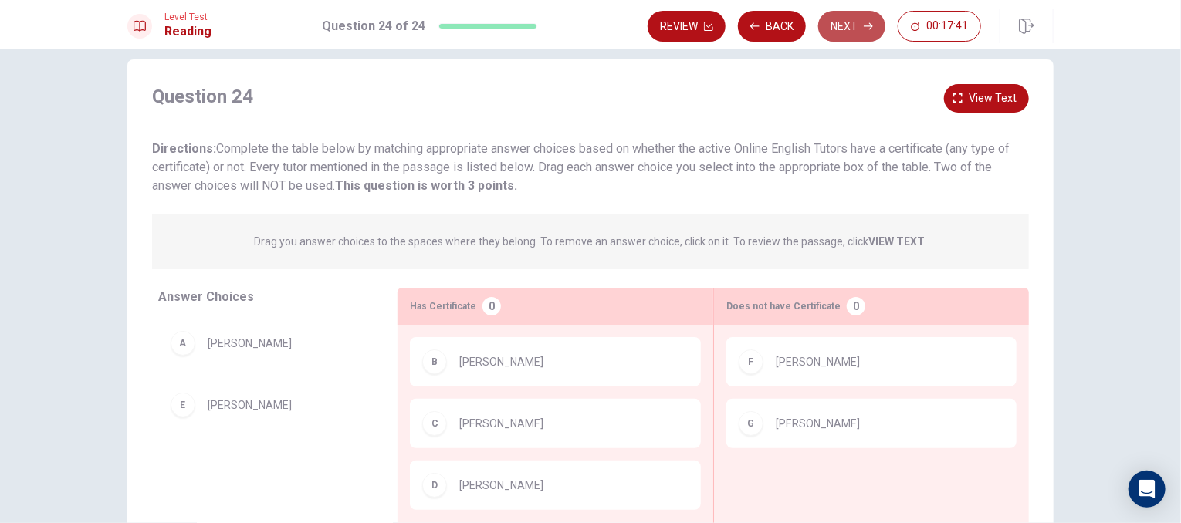
click at [850, 19] on button "Next" at bounding box center [851, 26] width 67 height 31
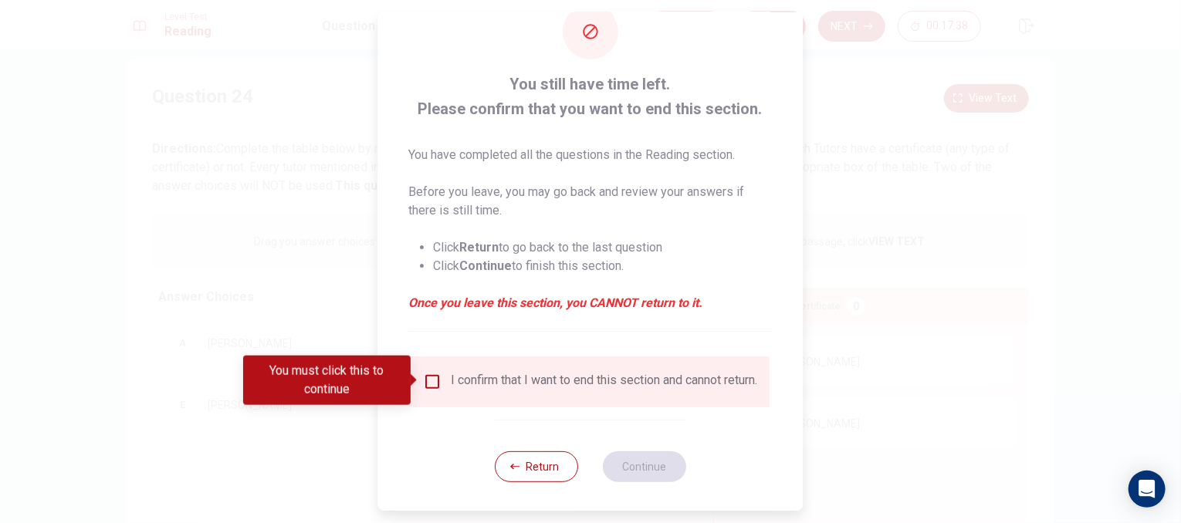
scroll to position [40, 0]
click at [432, 389] on input "You must click this to continue" at bounding box center [433, 381] width 19 height 19
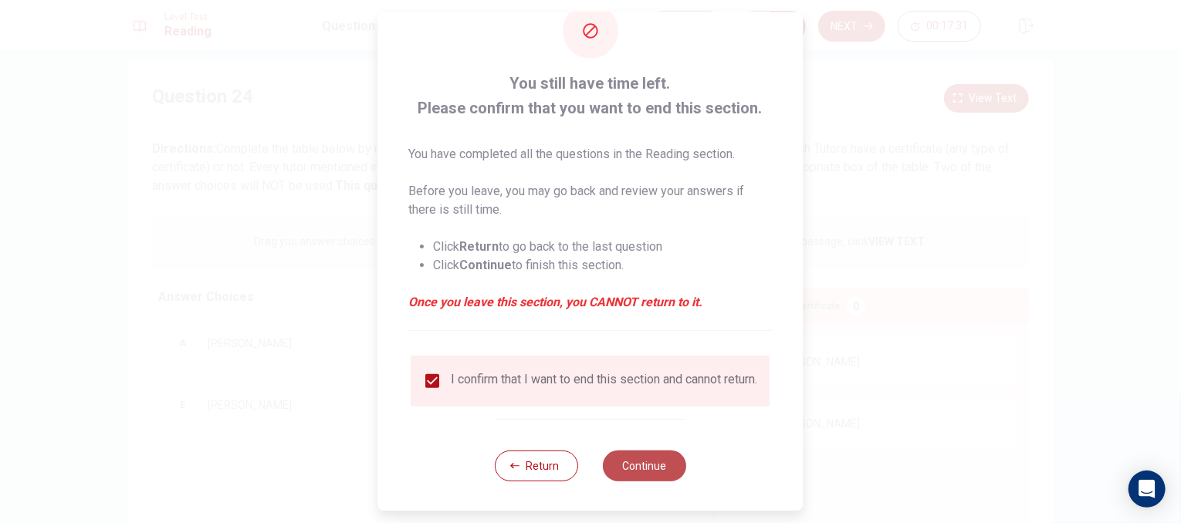
click at [636, 478] on button "Continue" at bounding box center [644, 466] width 83 height 31
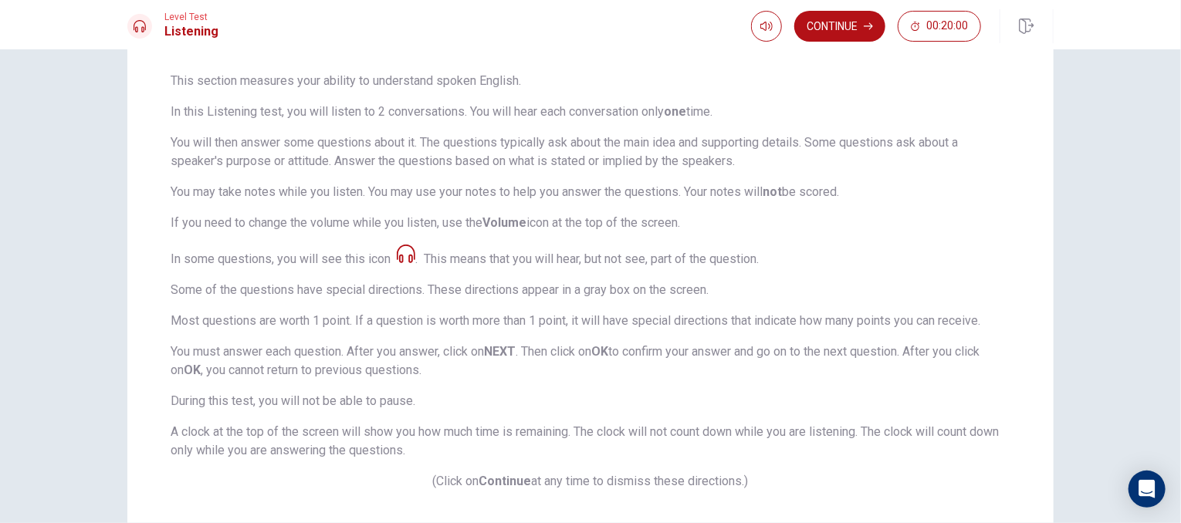
scroll to position [204, 0]
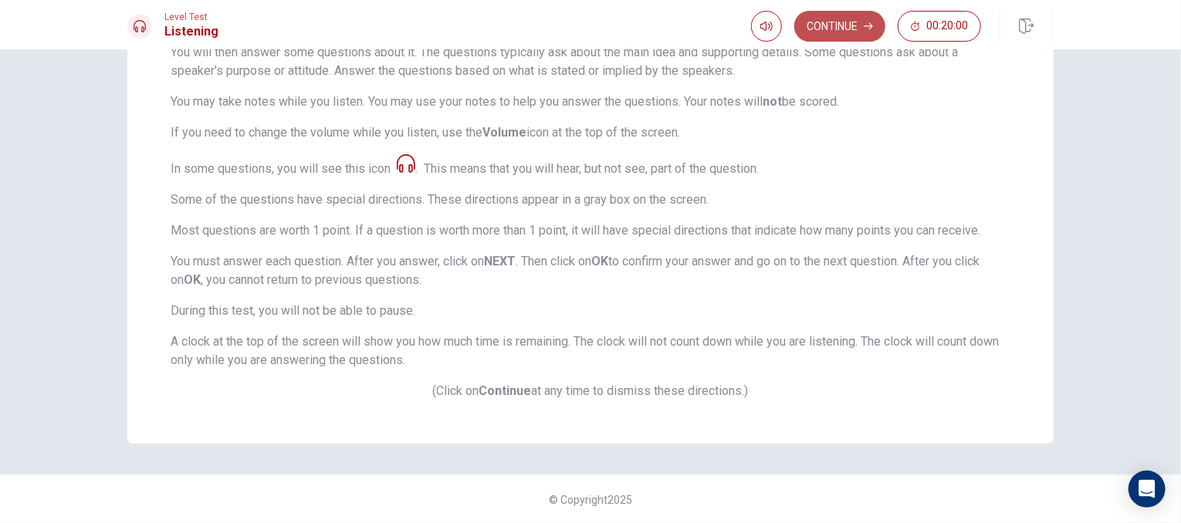
click at [813, 29] on button "Continue" at bounding box center [839, 26] width 91 height 31
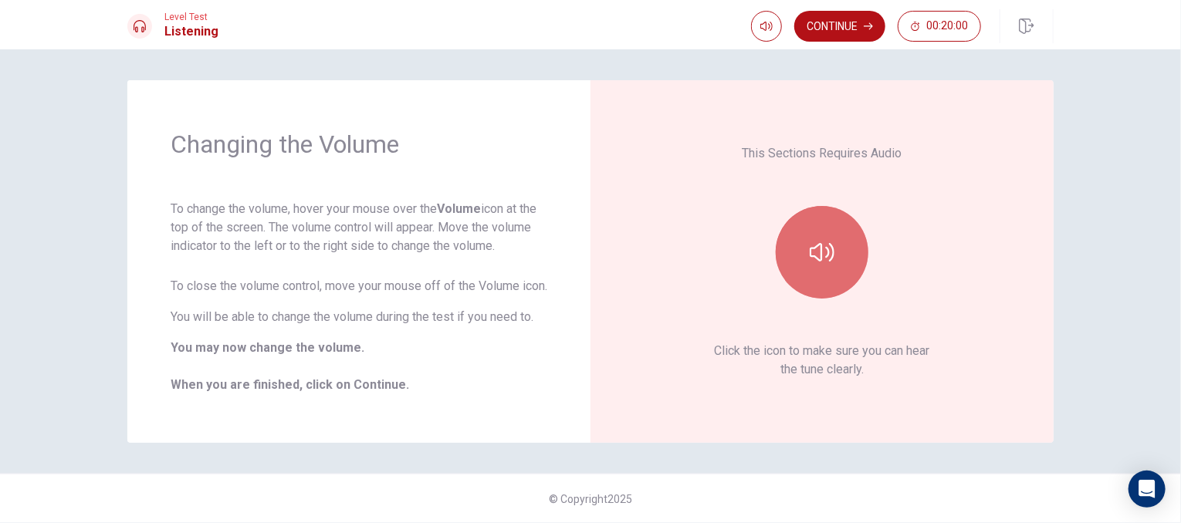
click at [796, 230] on button "button" at bounding box center [822, 252] width 93 height 93
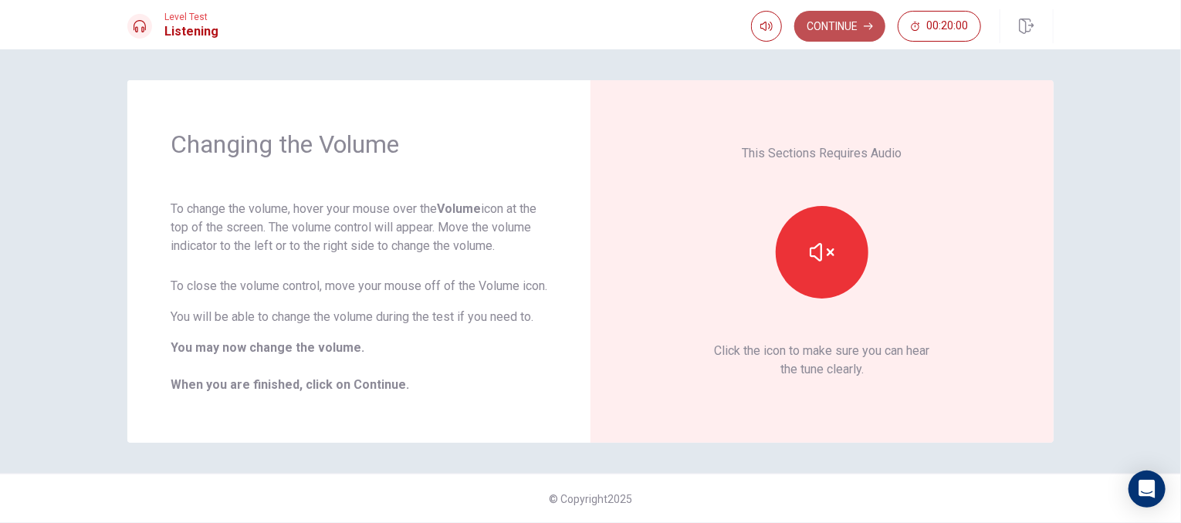
click at [860, 30] on button "Continue" at bounding box center [839, 26] width 91 height 31
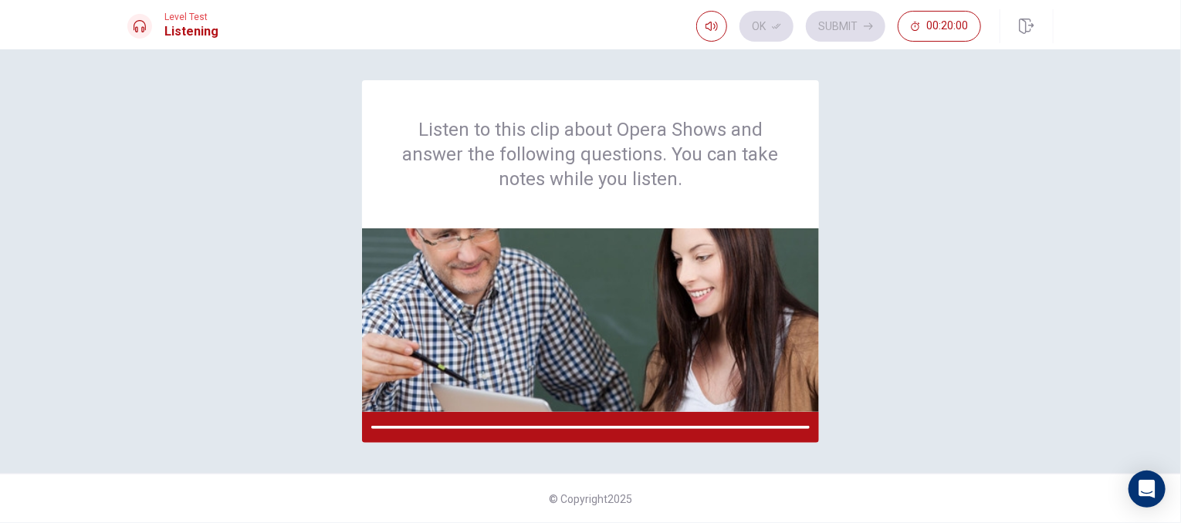
scroll to position [0, 0]
click at [671, 267] on img at bounding box center [590, 320] width 457 height 184
click at [636, 300] on img at bounding box center [590, 320] width 457 height 184
click at [378, 424] on div at bounding box center [590, 427] width 457 height 31
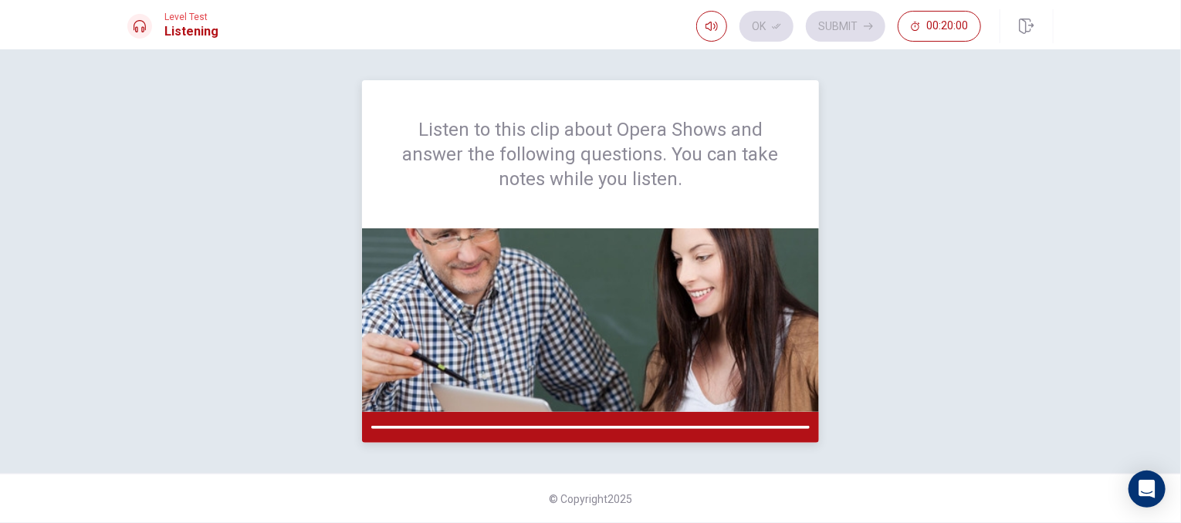
click at [498, 318] on img at bounding box center [590, 320] width 457 height 184
drag, startPoint x: 498, startPoint y: 318, endPoint x: 819, endPoint y: 34, distance: 428.6
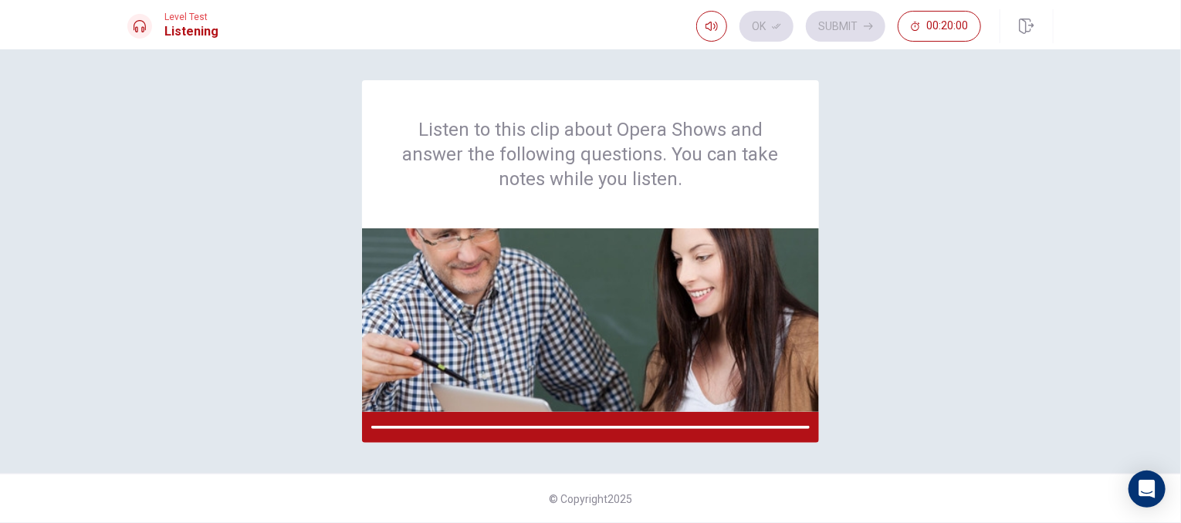
click at [819, 34] on div "Level Test Listening Ok Submit 00:20:00 00:20:00 Ok Submit Listen to this clip …" at bounding box center [590, 261] width 1181 height 523
click at [1028, 32] on icon "button" at bounding box center [1026, 26] width 15 height 15
